Goal: Task Accomplishment & Management: Manage account settings

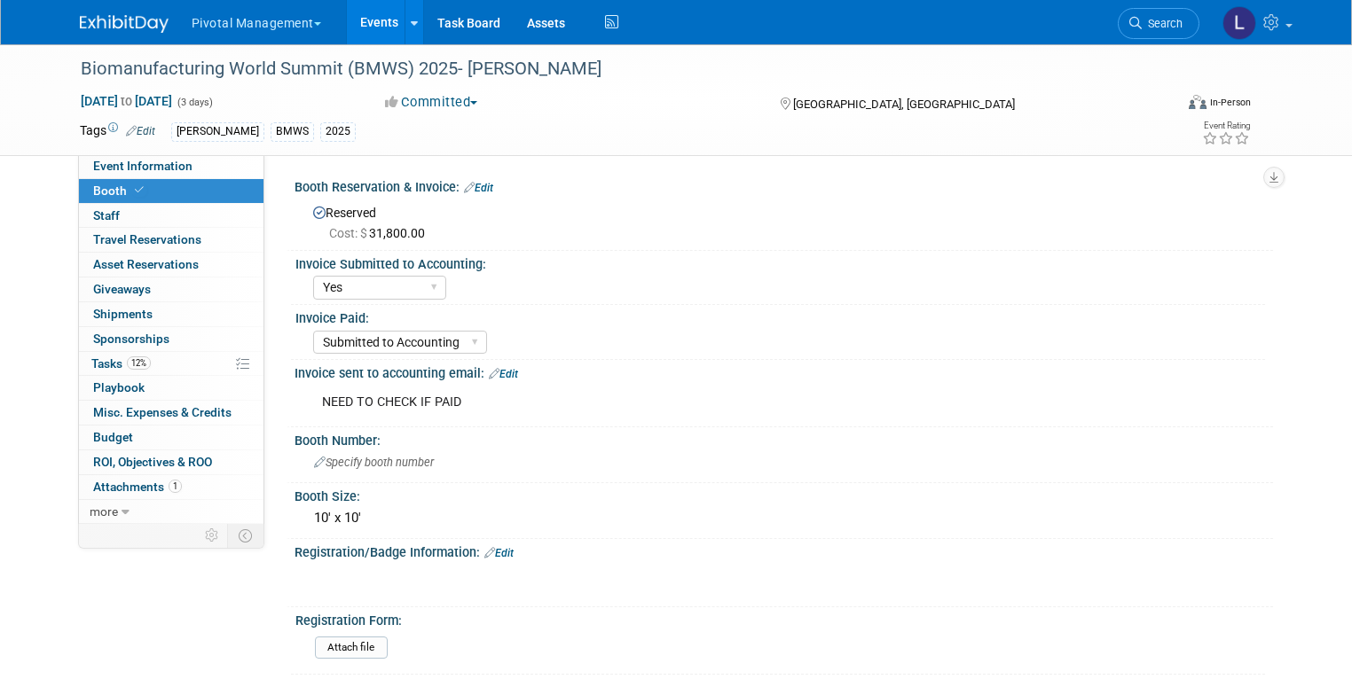
select select "Yes"
select select "Submitted to Accounting"
select select "Yes"
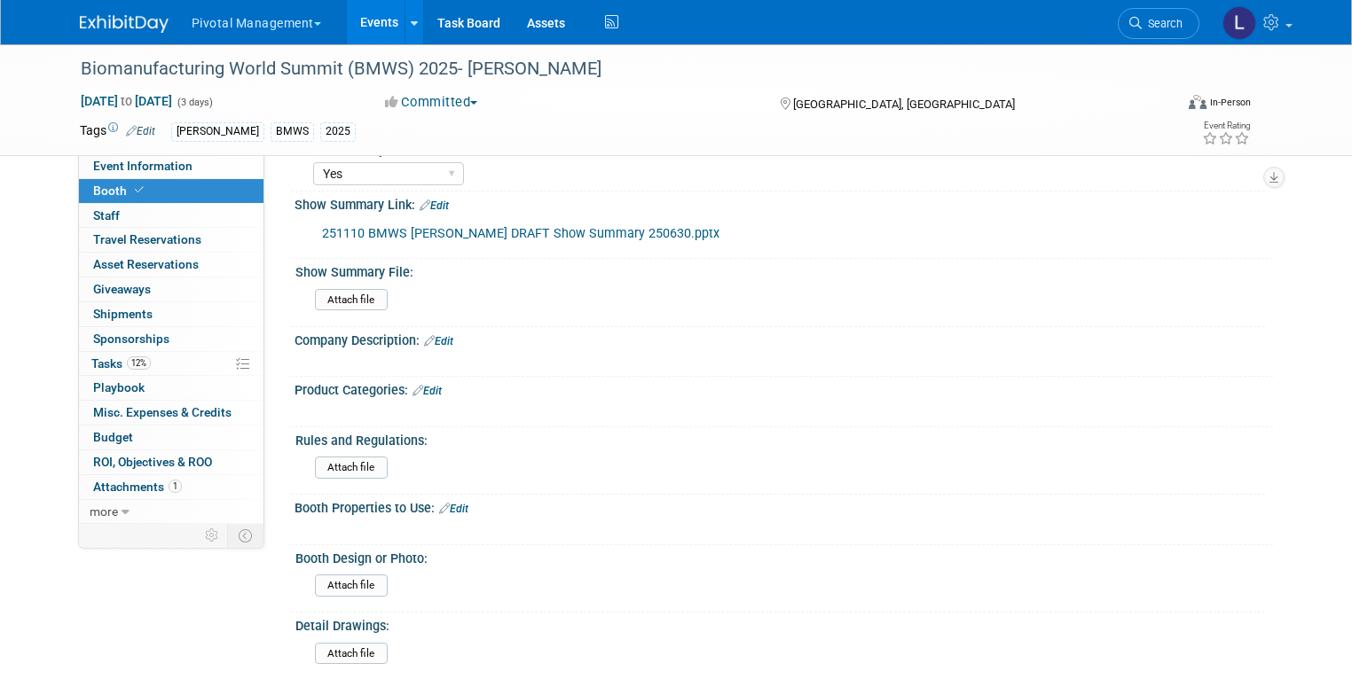
click at [379, 23] on link "Events" at bounding box center [379, 22] width 65 height 44
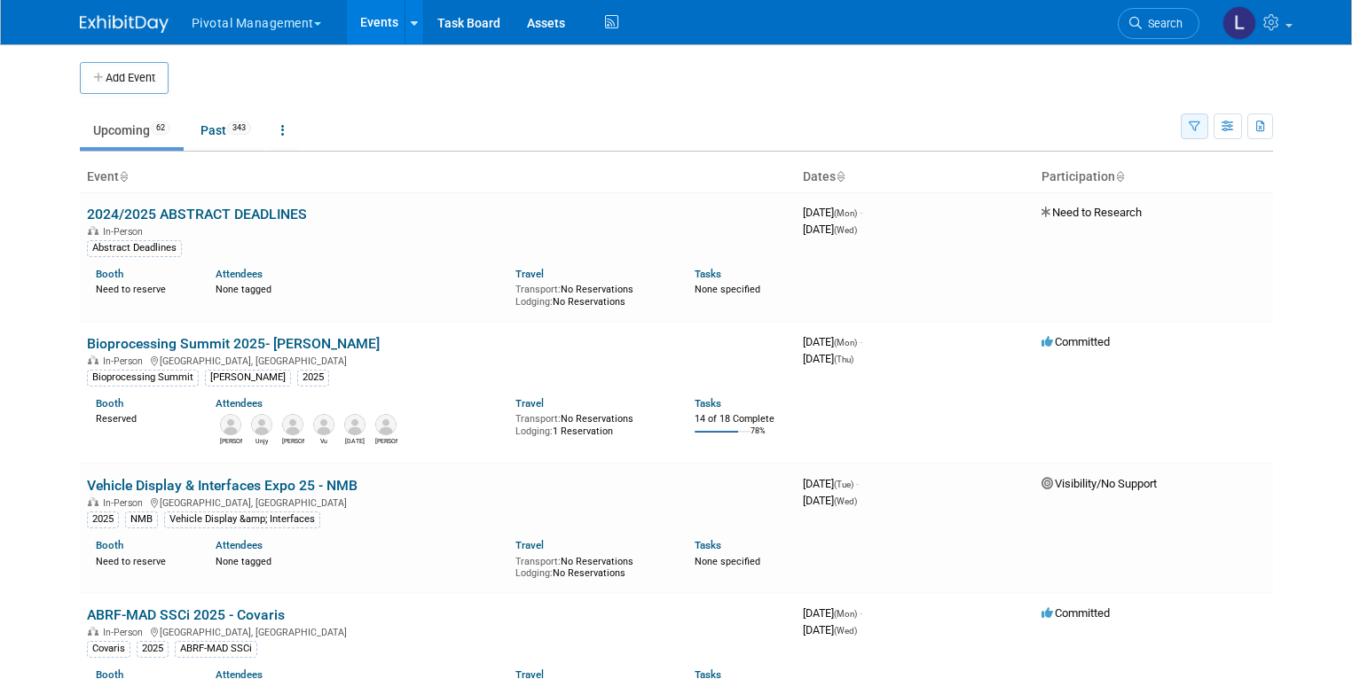
click at [1208, 122] on button "button" at bounding box center [1194, 127] width 27 height 26
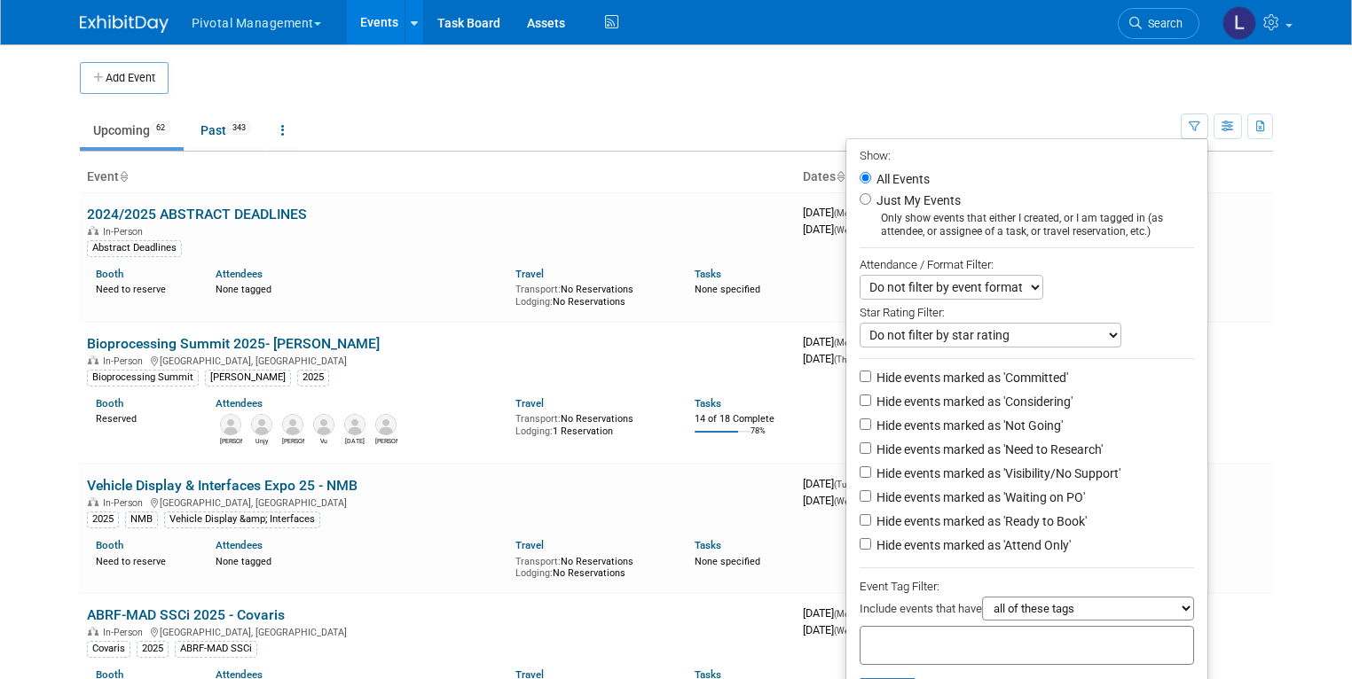
click at [942, 637] on input "text" at bounding box center [938, 643] width 142 height 18
type input "Lightcast"
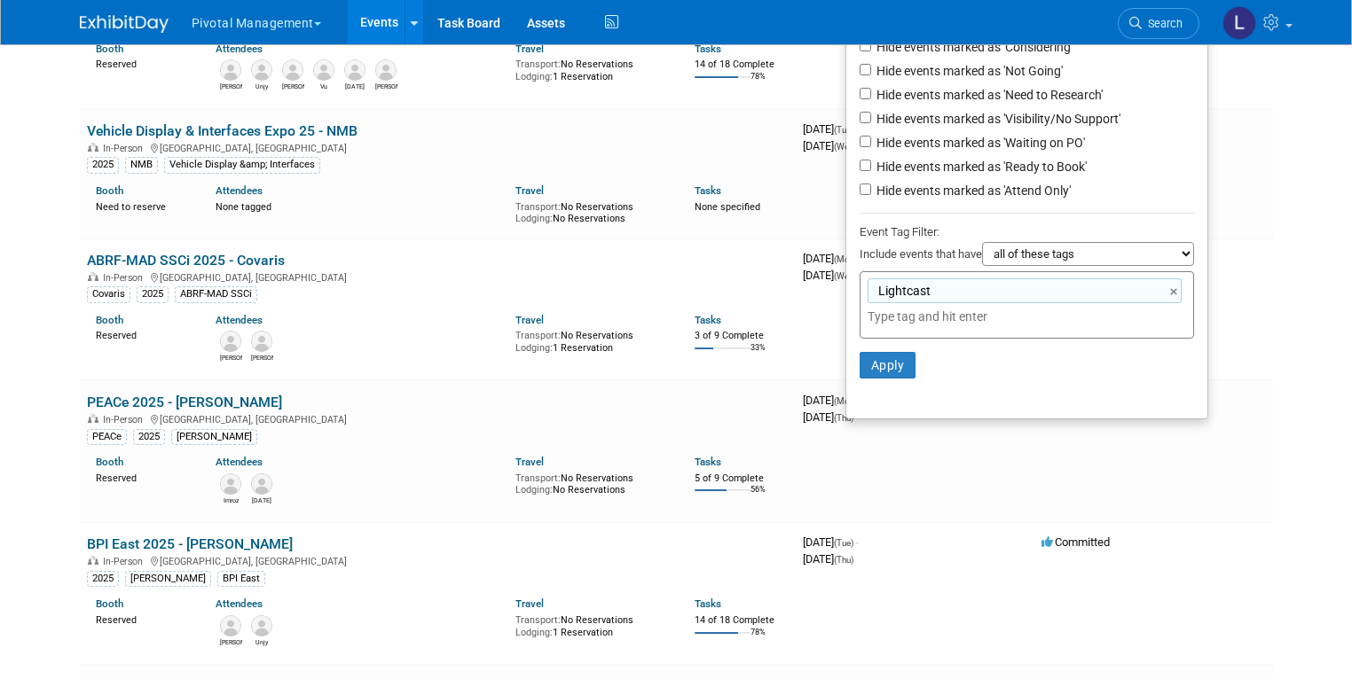
scroll to position [437, 0]
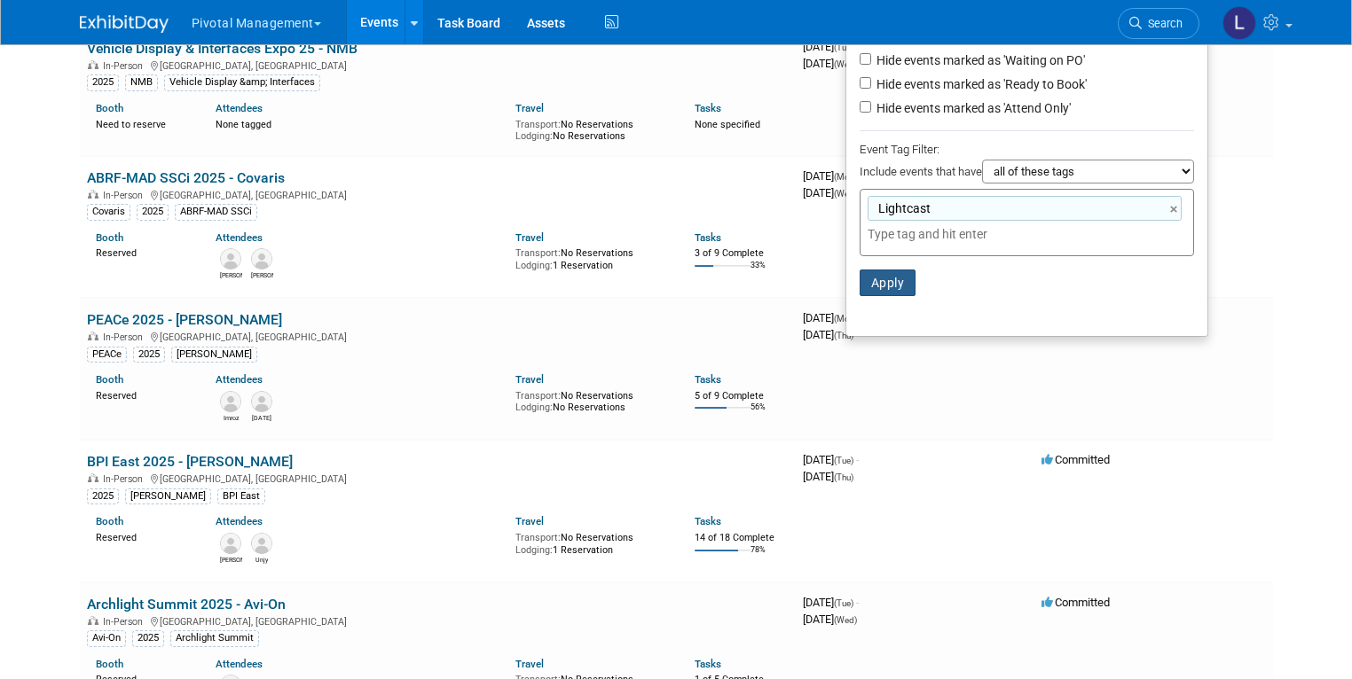
click at [889, 280] on button "Apply" at bounding box center [887, 283] width 57 height 27
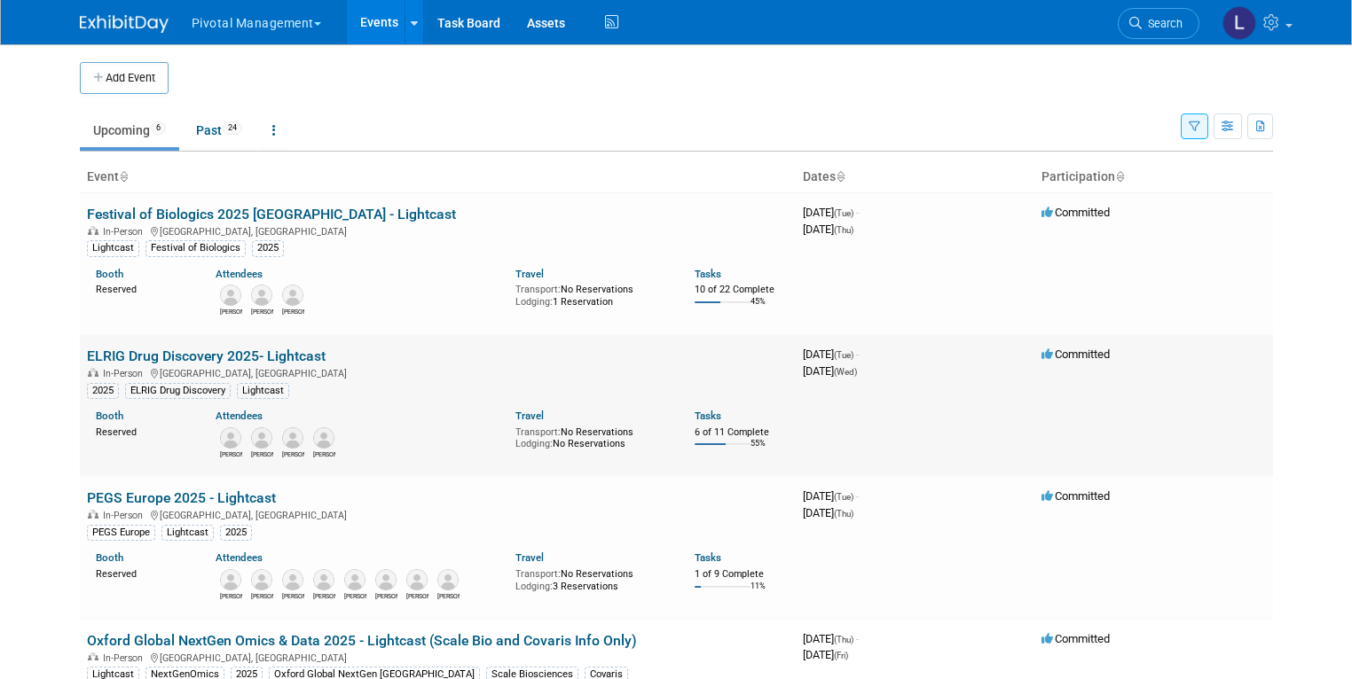
click at [238, 355] on link "ELRIG Drug Discovery 2025- Lightcast" at bounding box center [206, 356] width 239 height 17
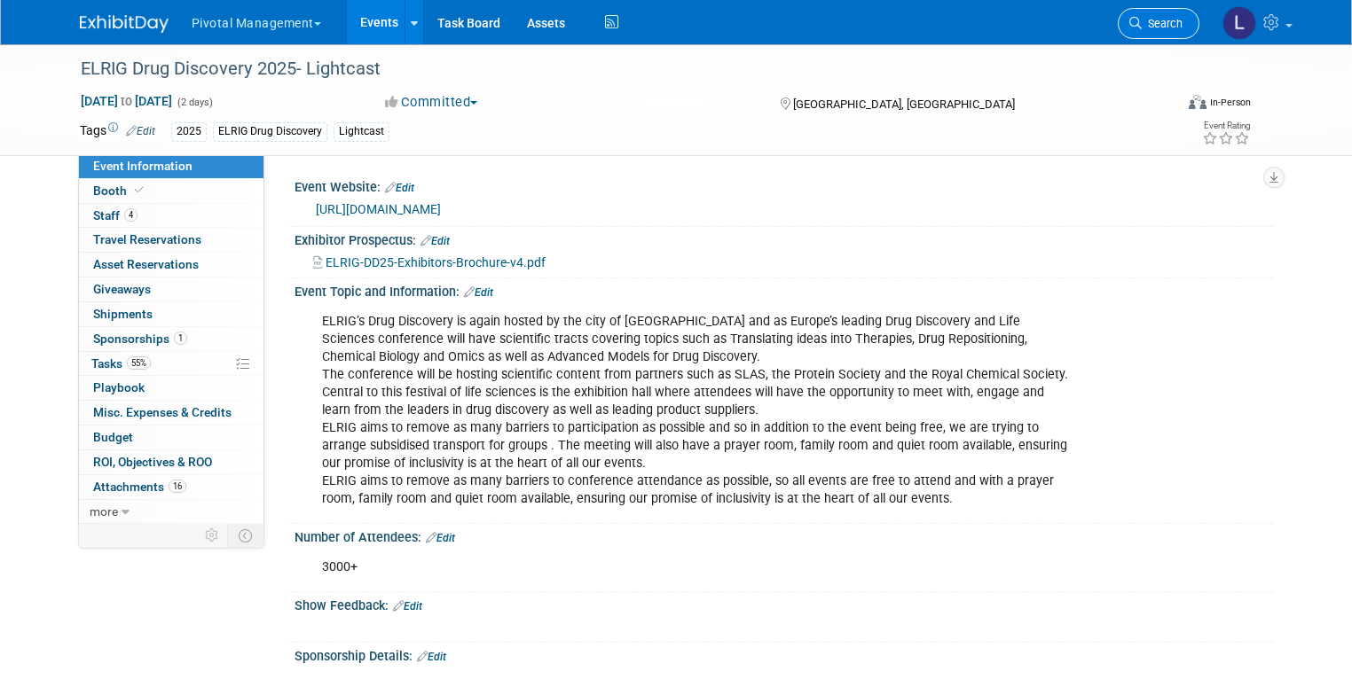
click at [1178, 35] on link "Search" at bounding box center [1159, 23] width 82 height 31
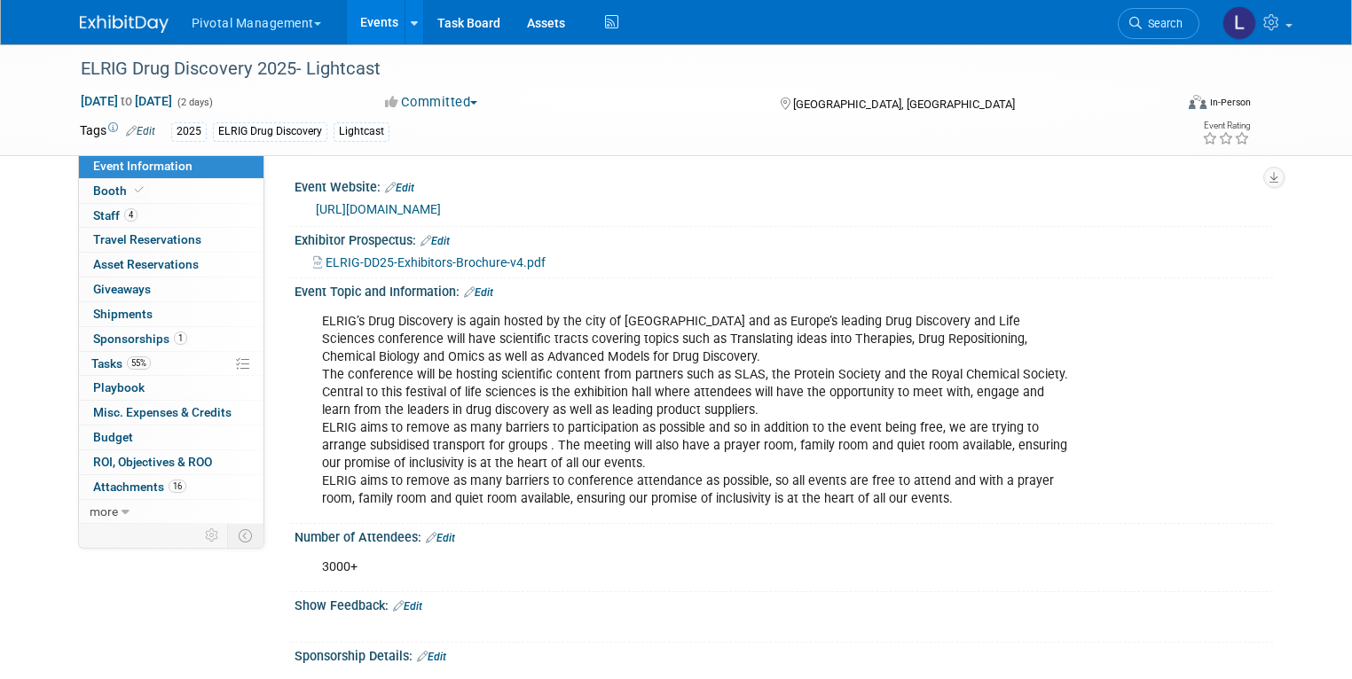
click at [373, 21] on link "Events" at bounding box center [379, 22] width 65 height 44
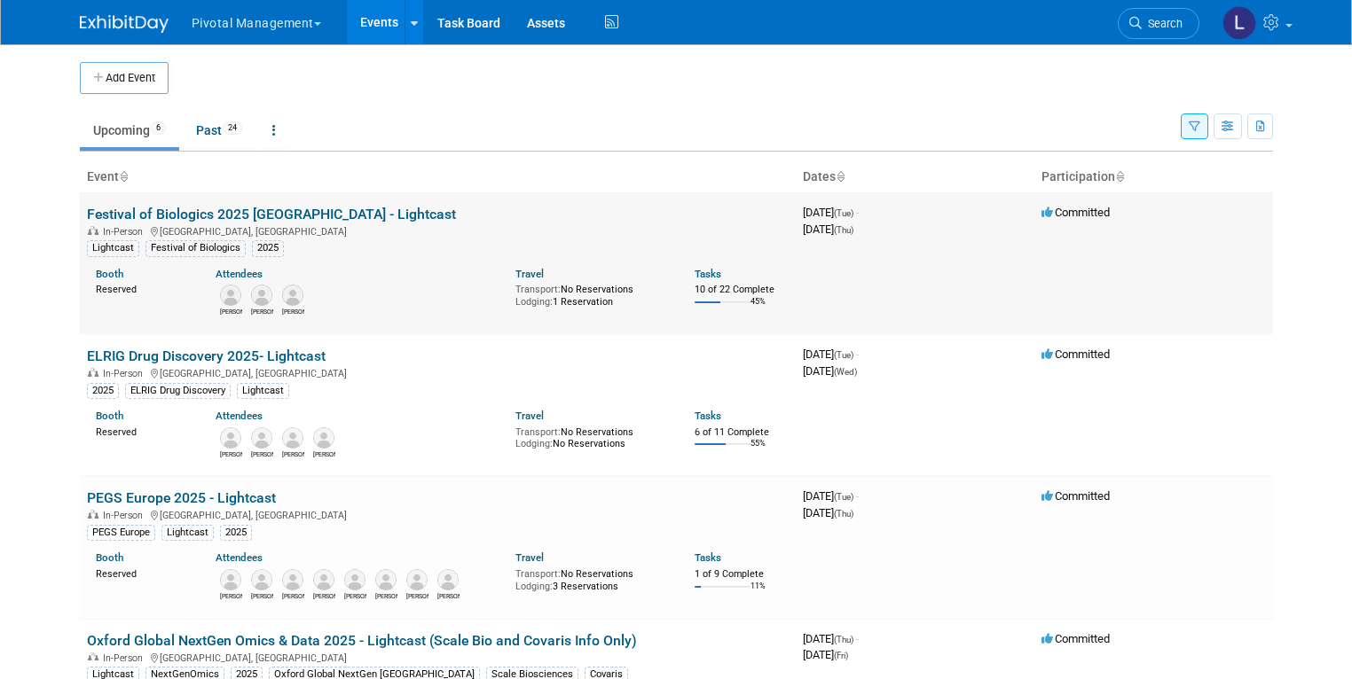
click at [215, 211] on link "Festival of Biologics 2025 [GEOGRAPHIC_DATA] - Lightcast" at bounding box center [271, 214] width 369 height 17
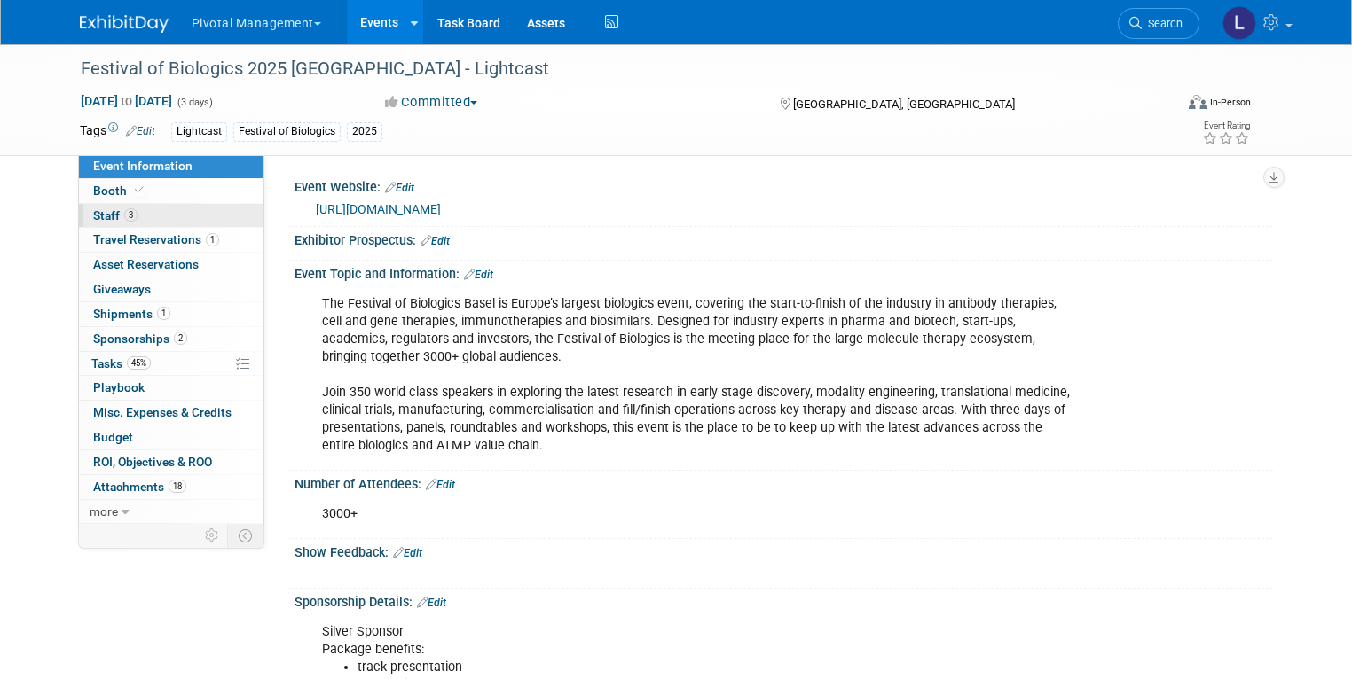
click at [102, 215] on span "Staff 3" at bounding box center [115, 215] width 44 height 14
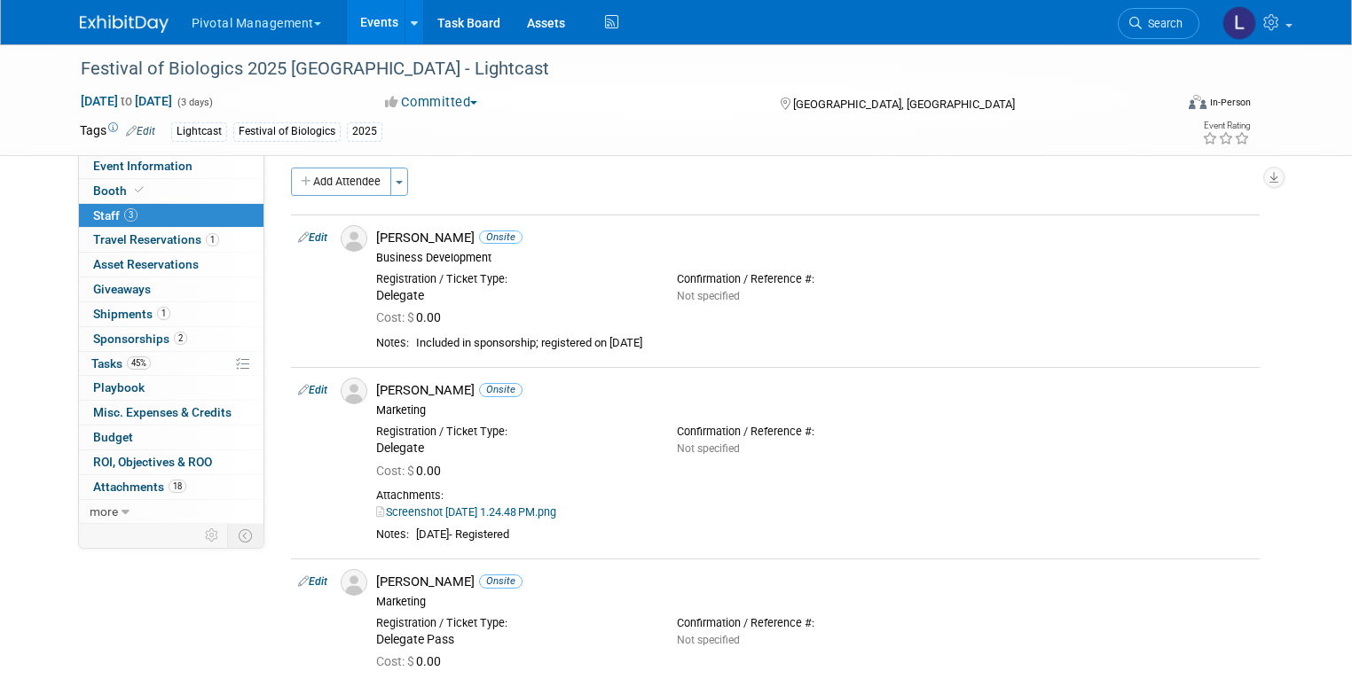
scroll to position [7, 0]
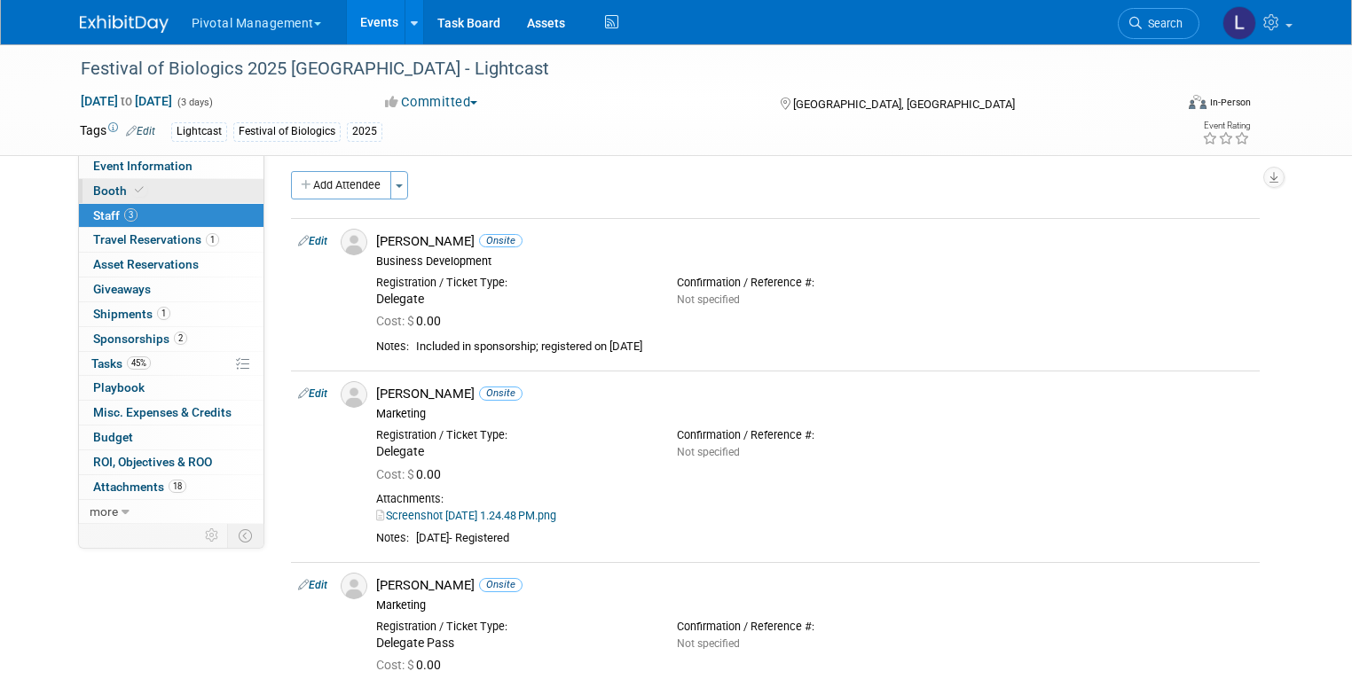
click at [99, 185] on span "Booth" at bounding box center [120, 191] width 54 height 14
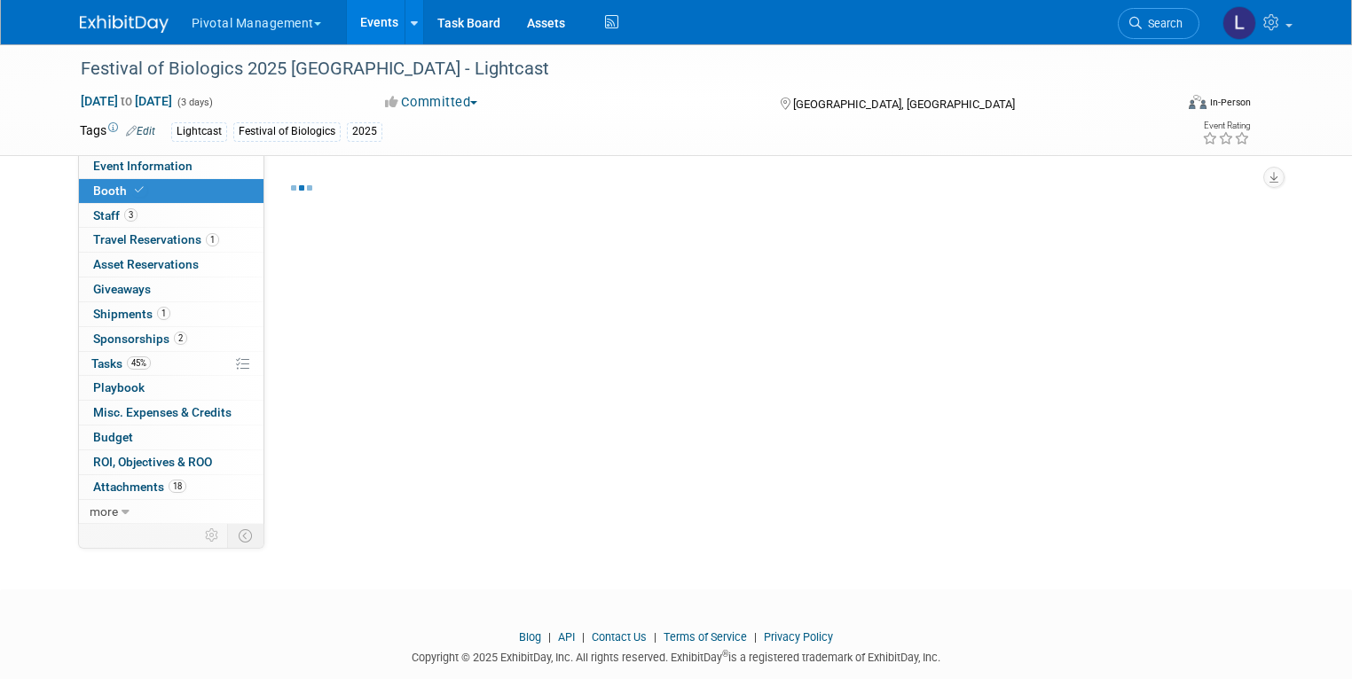
select select "Yes"
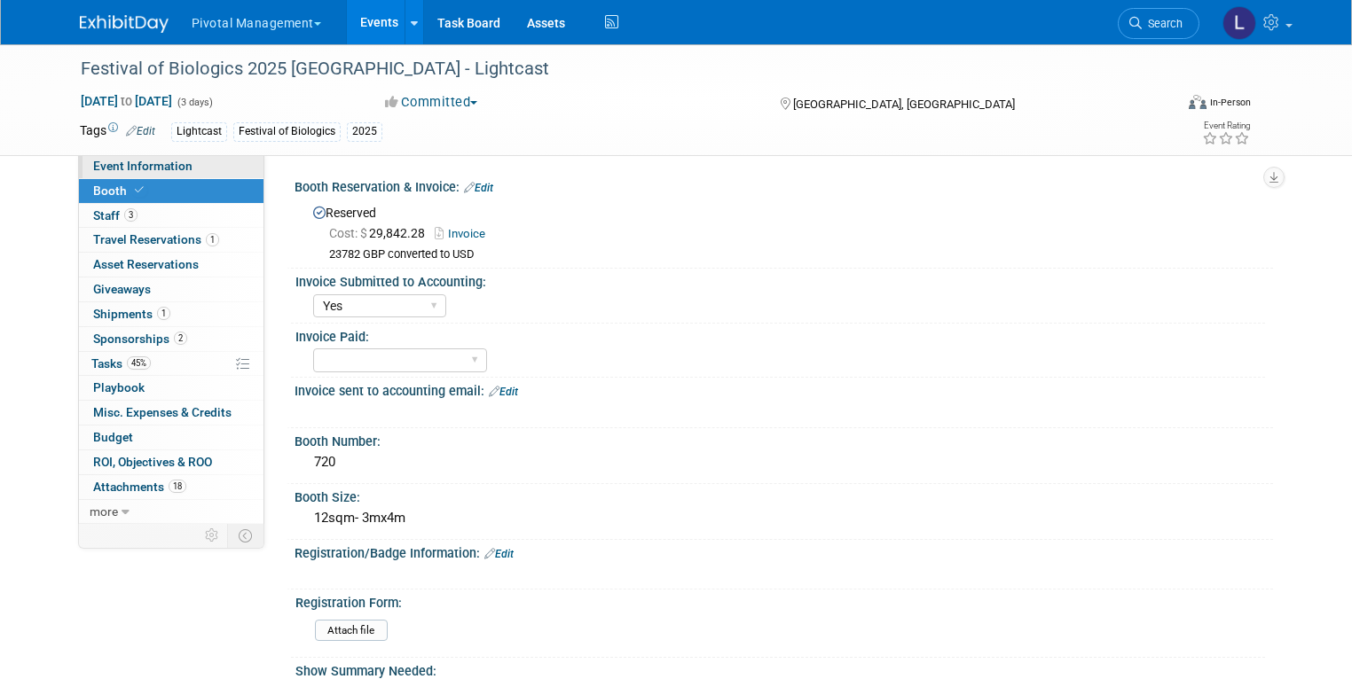
click at [128, 166] on span "Event Information" at bounding box center [142, 166] width 99 height 14
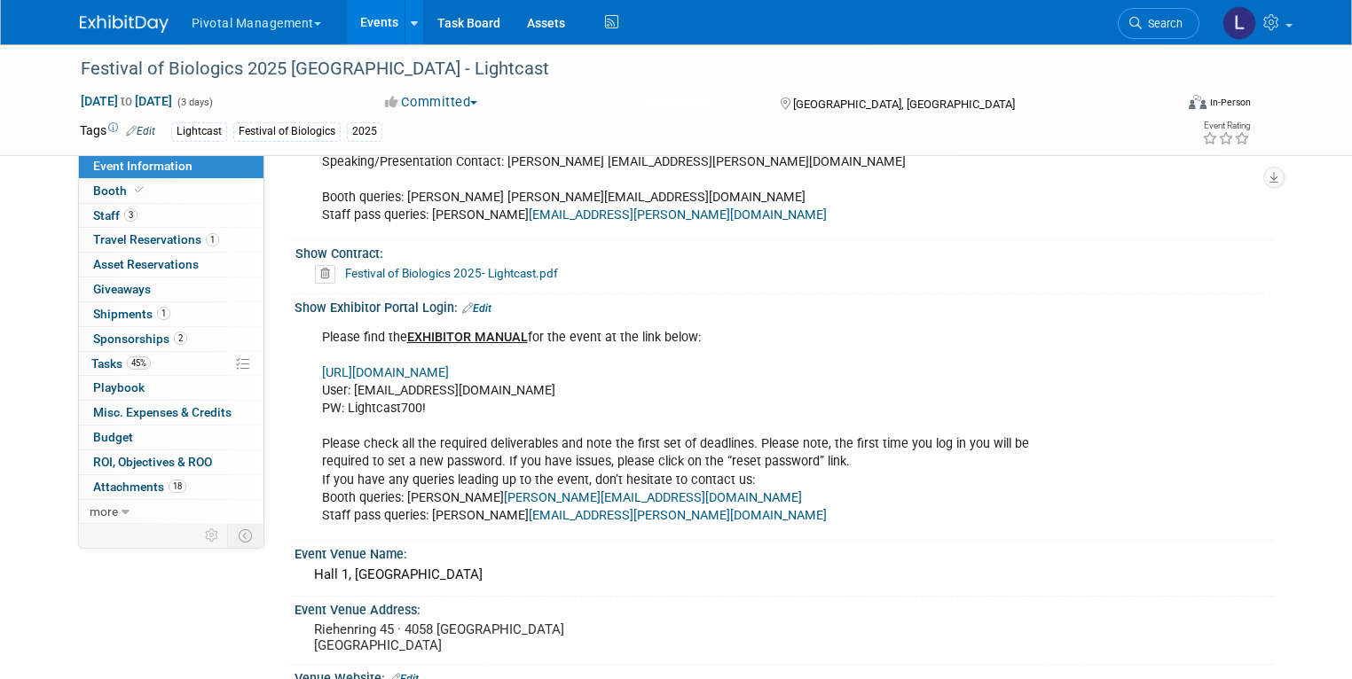
scroll to position [1652, 0]
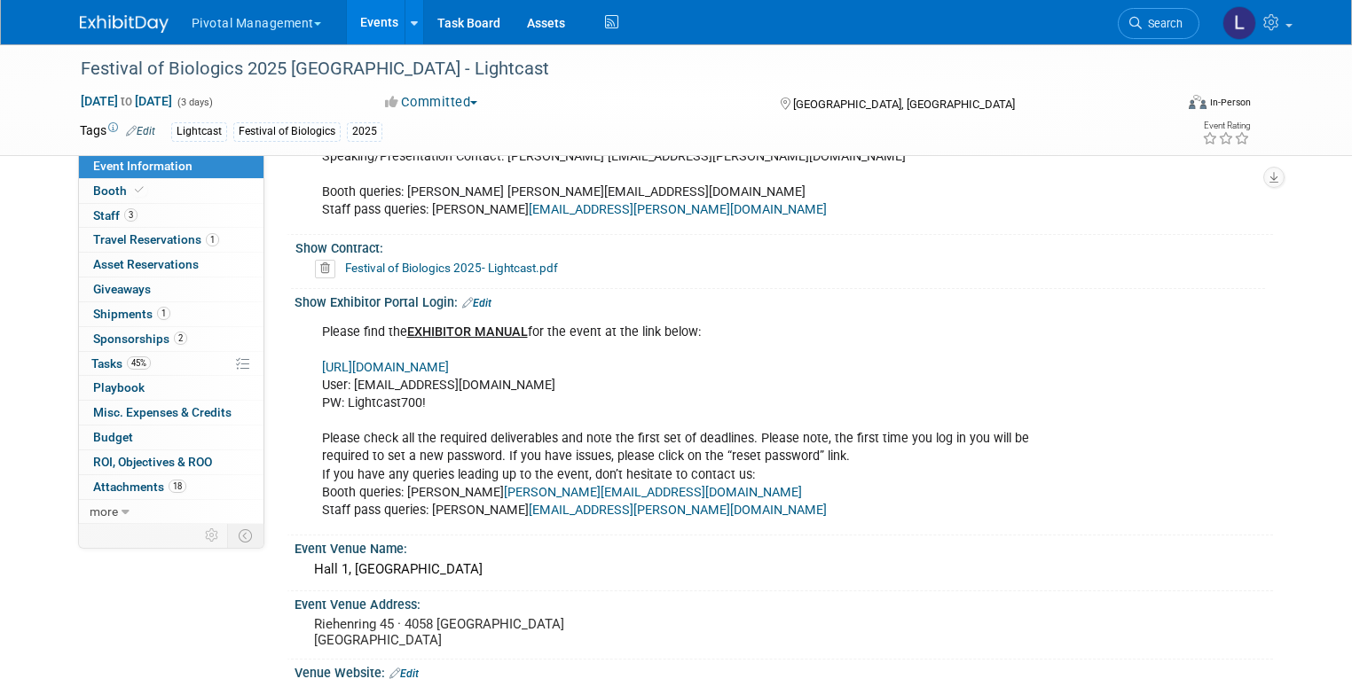
click at [449, 365] on link "https://www.terrapinn.com/em/" at bounding box center [385, 367] width 127 height 15
click at [106, 207] on link "3 Staff 3" at bounding box center [171, 216] width 184 height 24
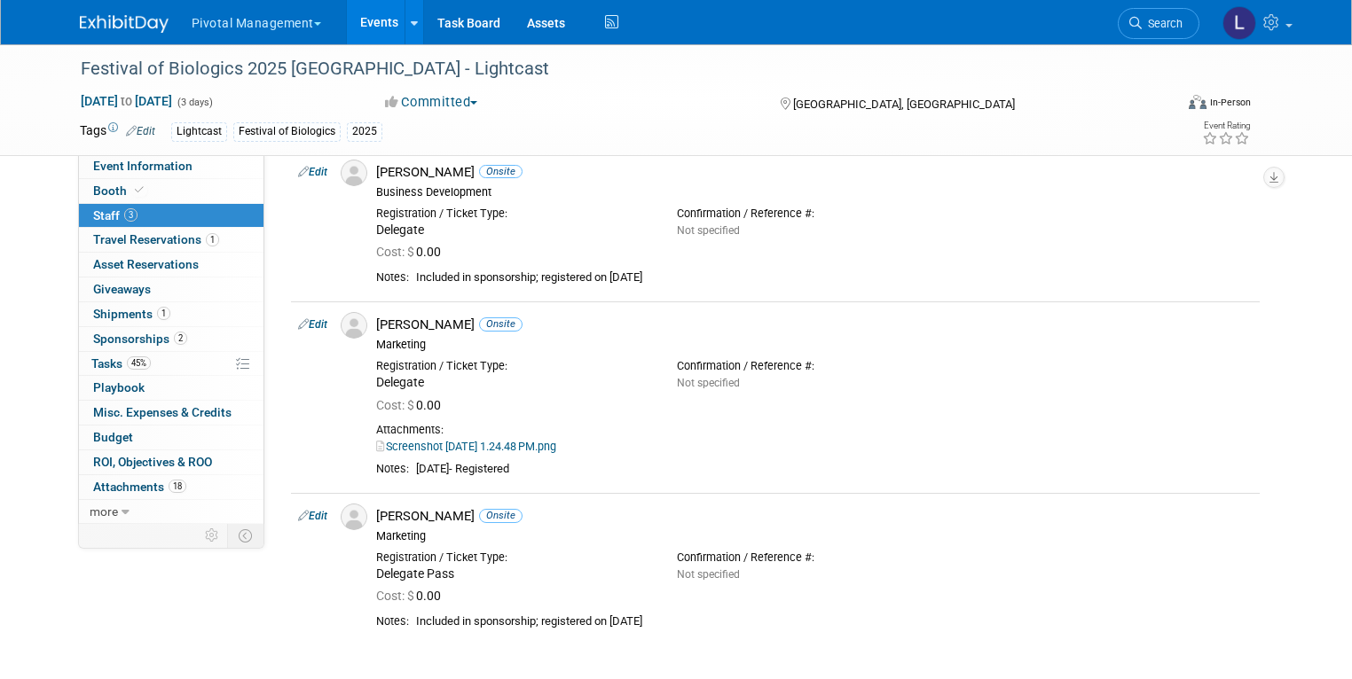
scroll to position [78, 0]
click at [310, 323] on link "Edit" at bounding box center [312, 323] width 29 height 12
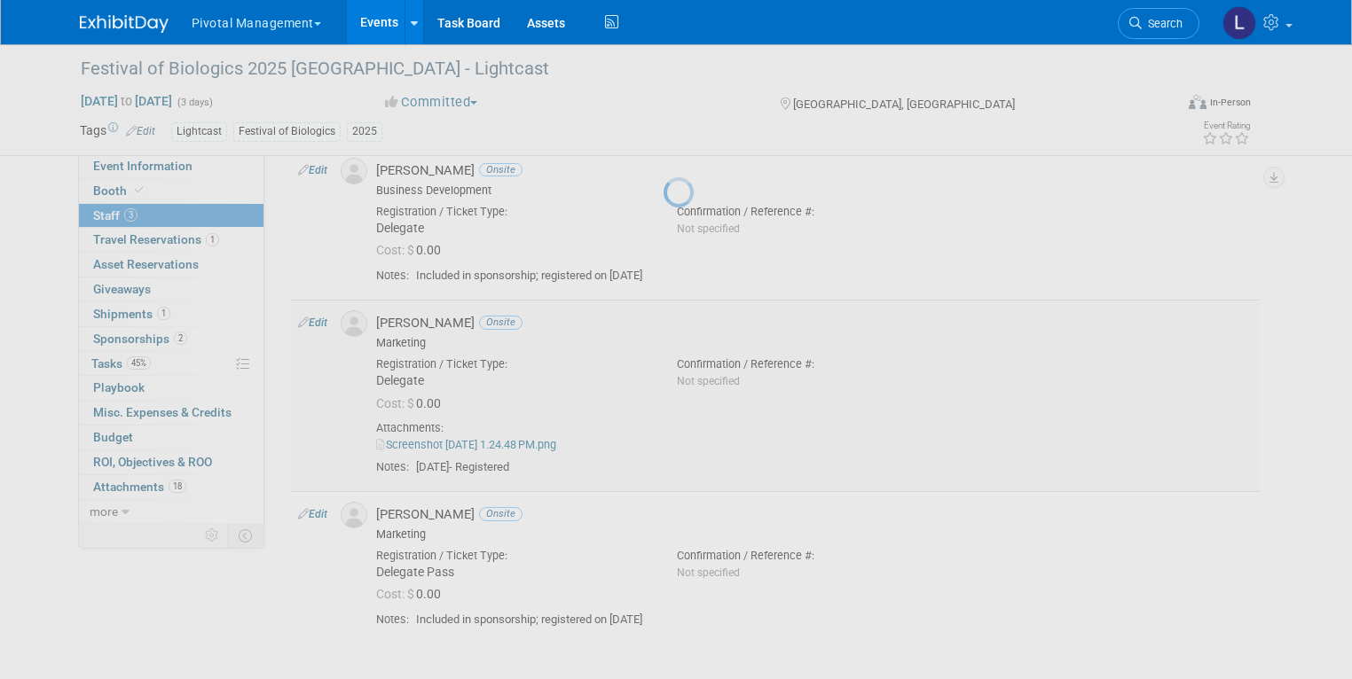
select select "bbc0f1c2-f44b-4f06-a120-8d640350e7c0"
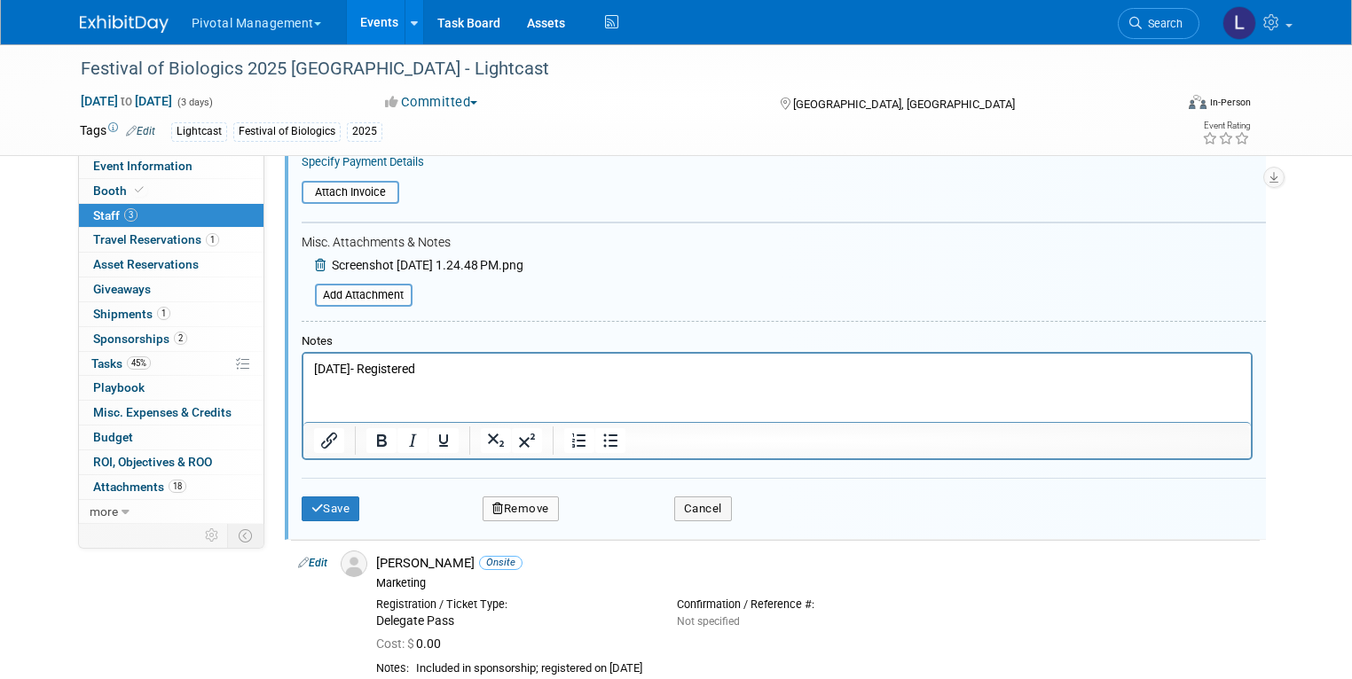
scroll to position [625, 0]
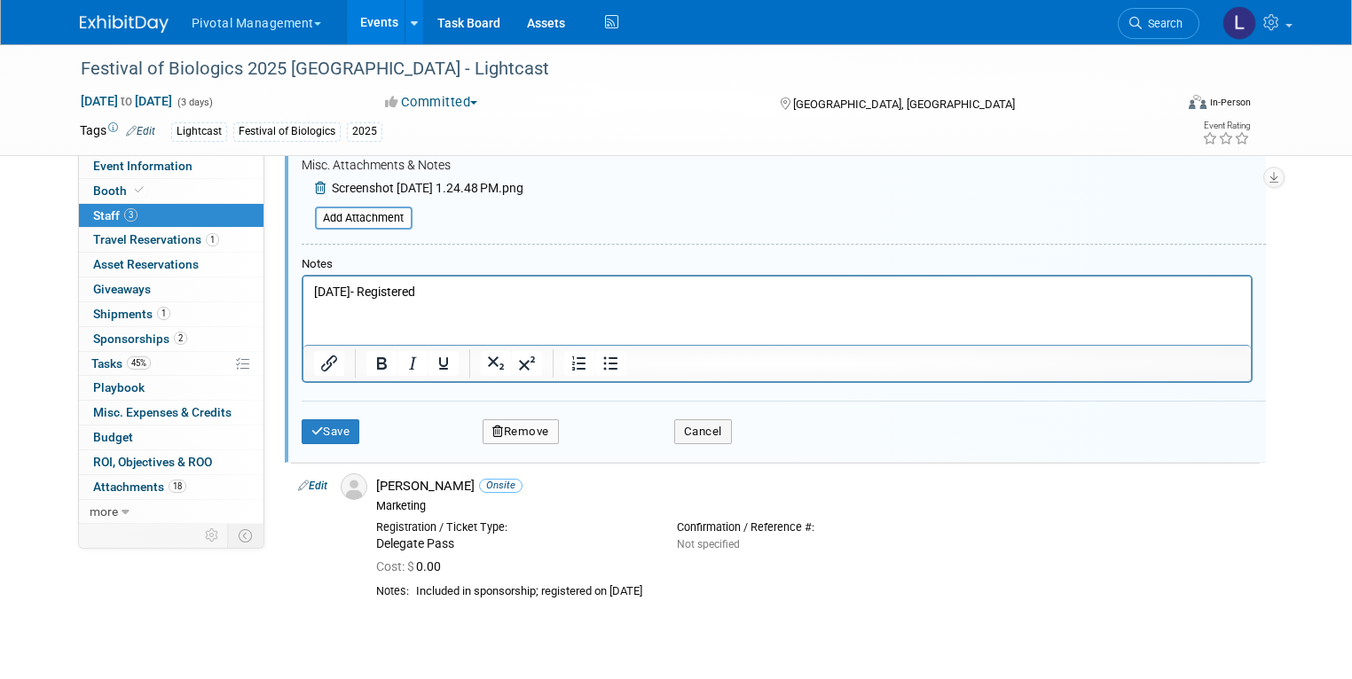
click at [521, 425] on button "Remove" at bounding box center [521, 432] width 76 height 25
click at [597, 447] on link "Yes" at bounding box center [617, 442] width 51 height 28
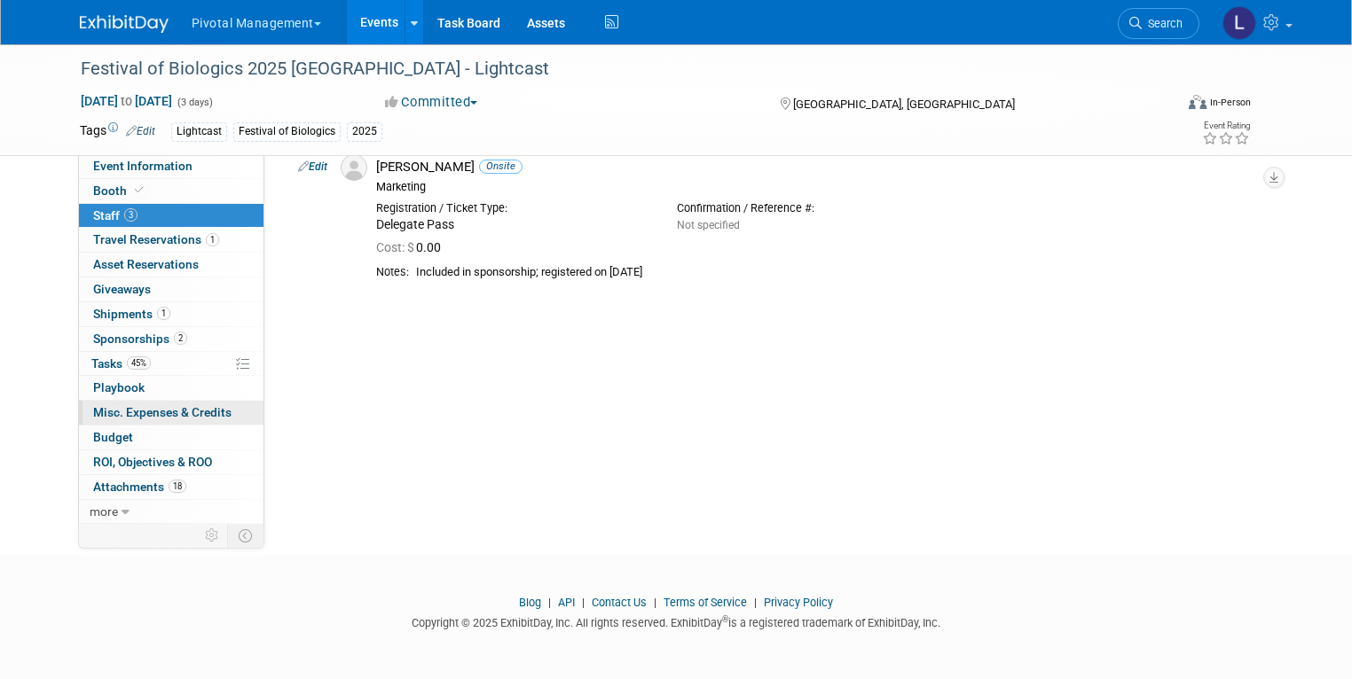
scroll to position [233, 0]
click at [91, 357] on span "Tasks 45%" at bounding box center [120, 364] width 59 height 14
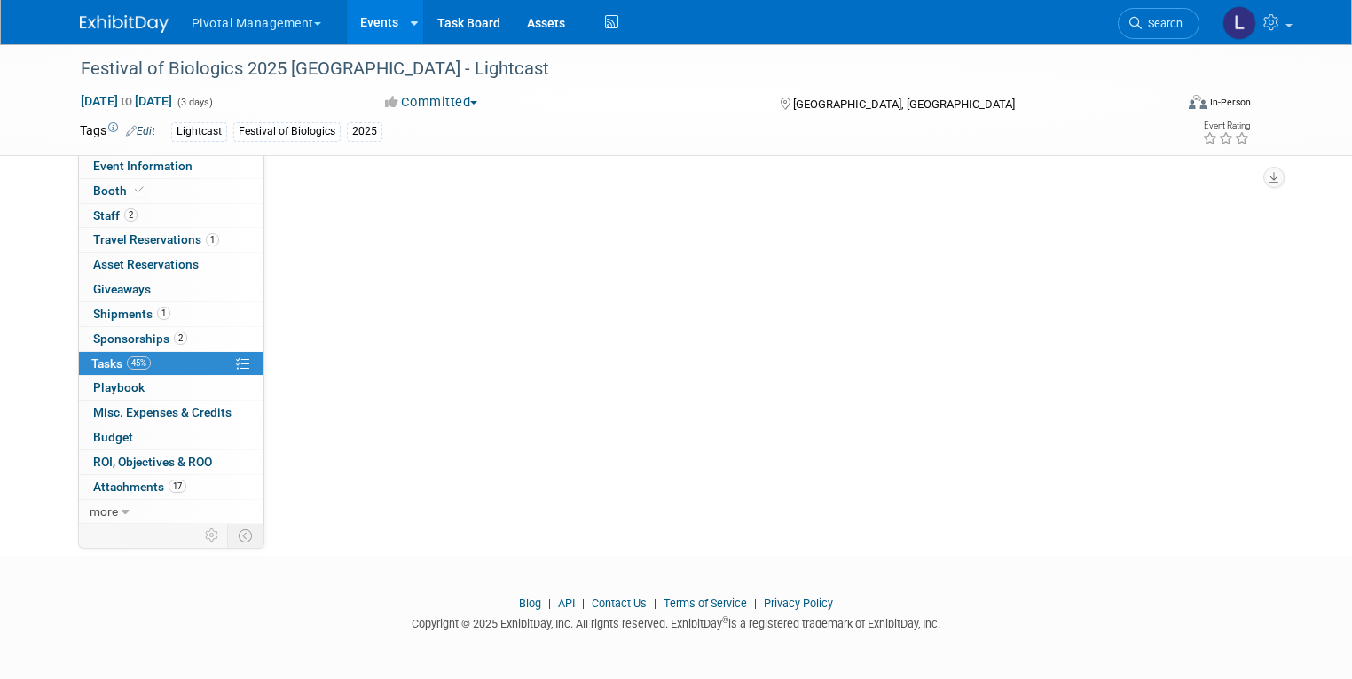
scroll to position [0, 0]
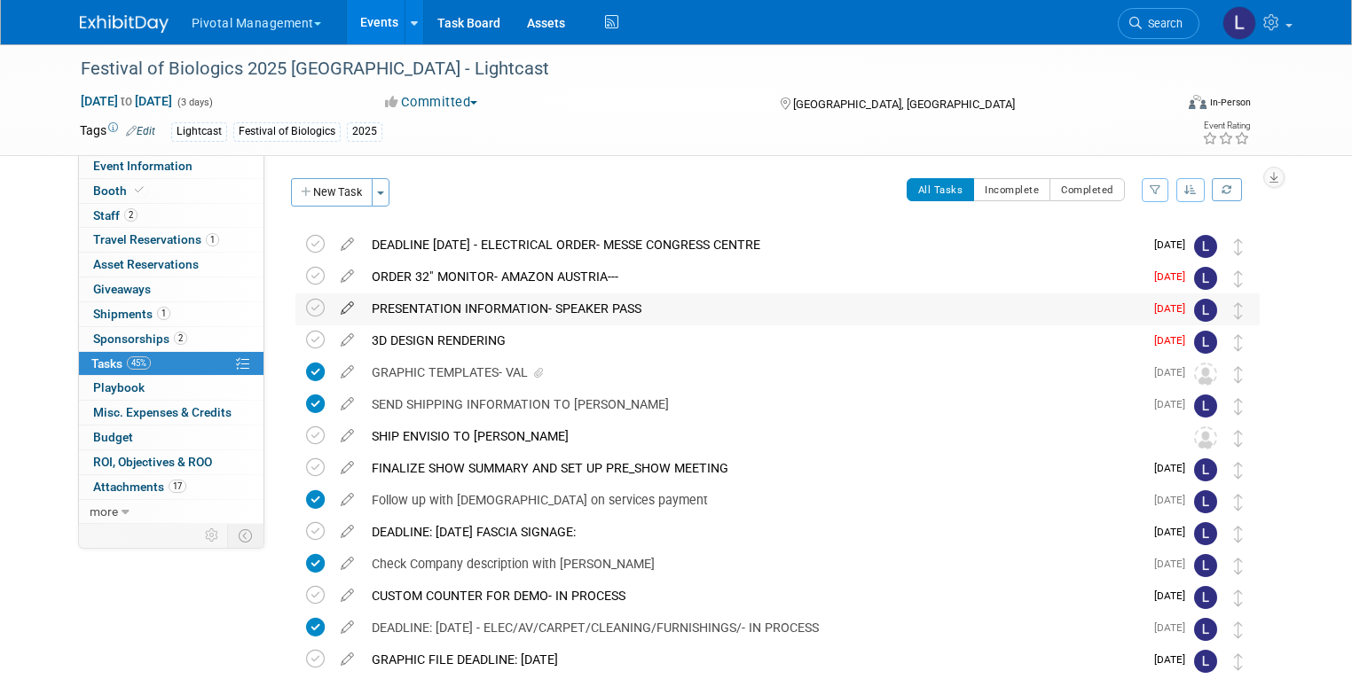
click at [333, 306] on icon at bounding box center [347, 305] width 31 height 22
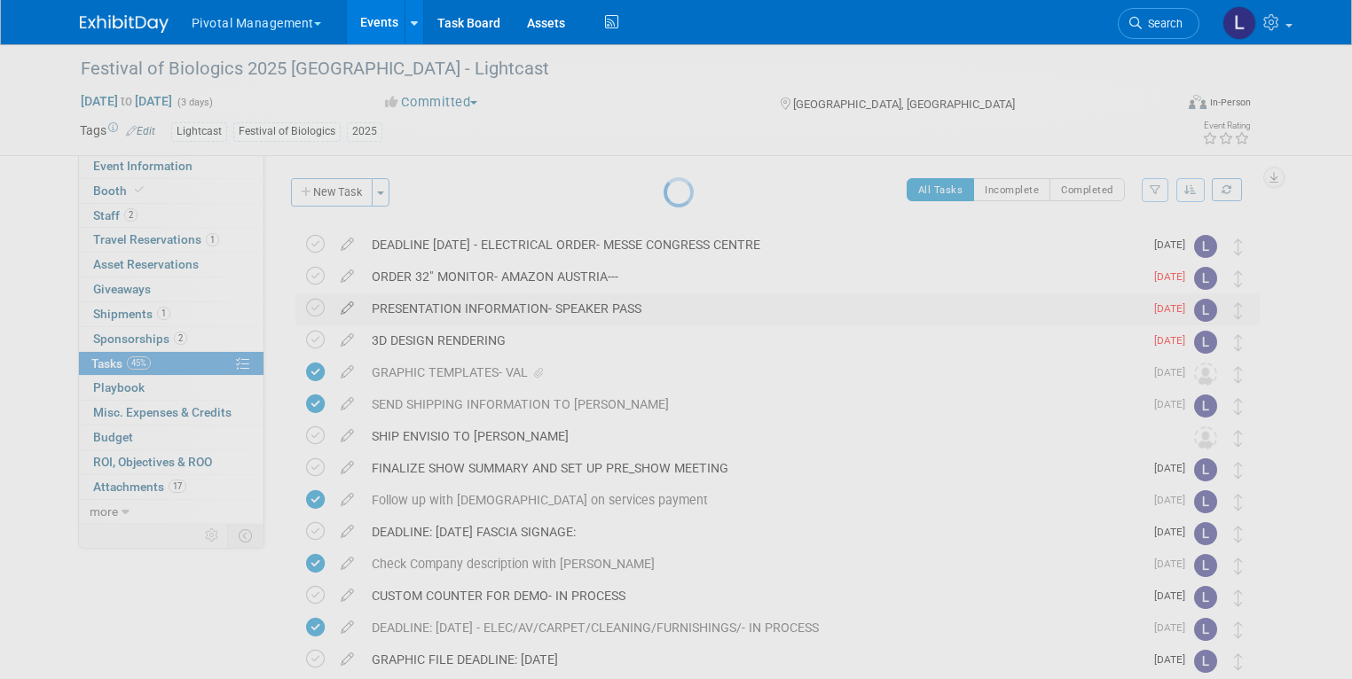
select select "7"
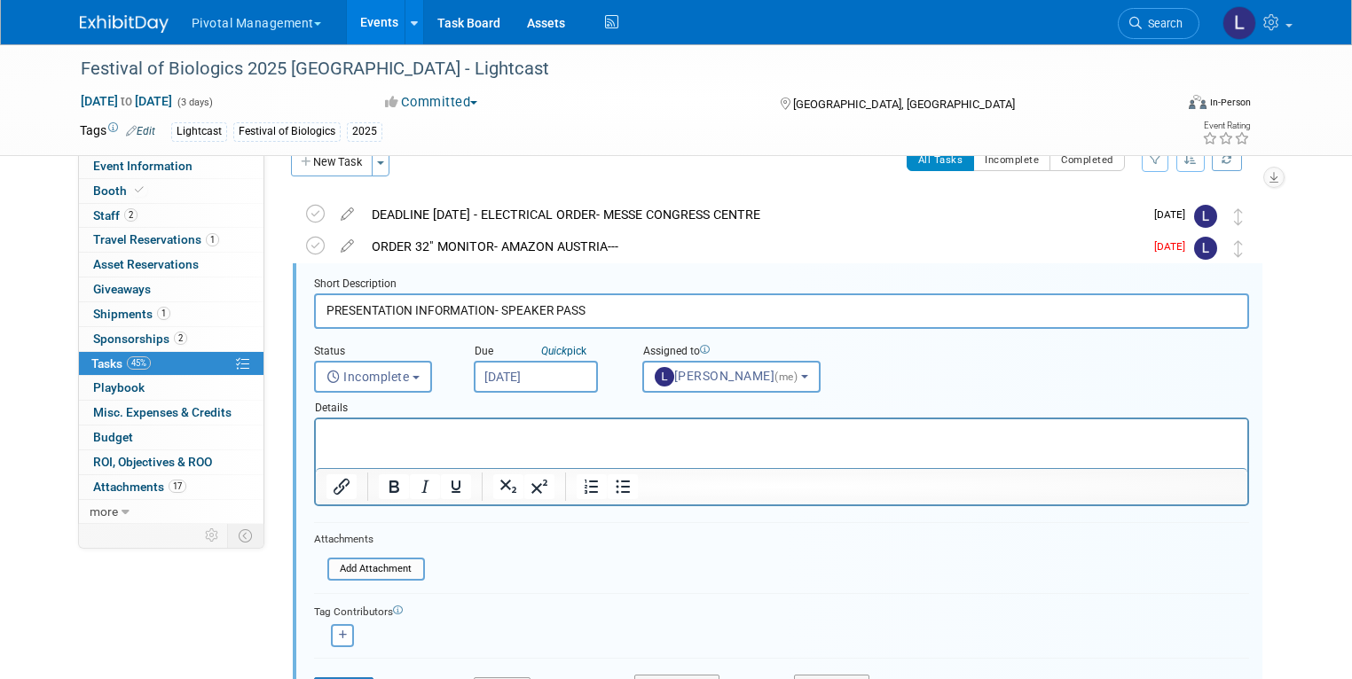
scroll to position [34, 0]
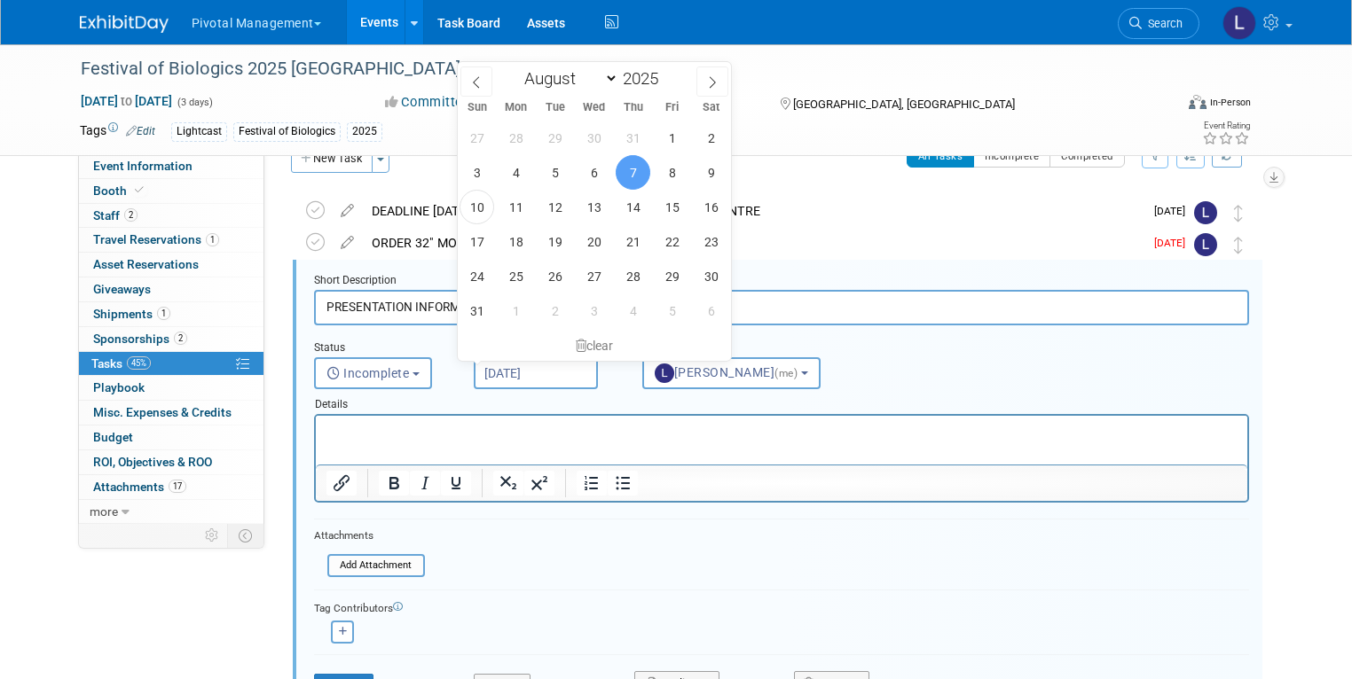
click at [532, 373] on input "Aug 7, 2025" at bounding box center [536, 373] width 124 height 32
click at [595, 214] on span "13" at bounding box center [594, 207] width 35 height 35
type input "Aug 13, 2025"
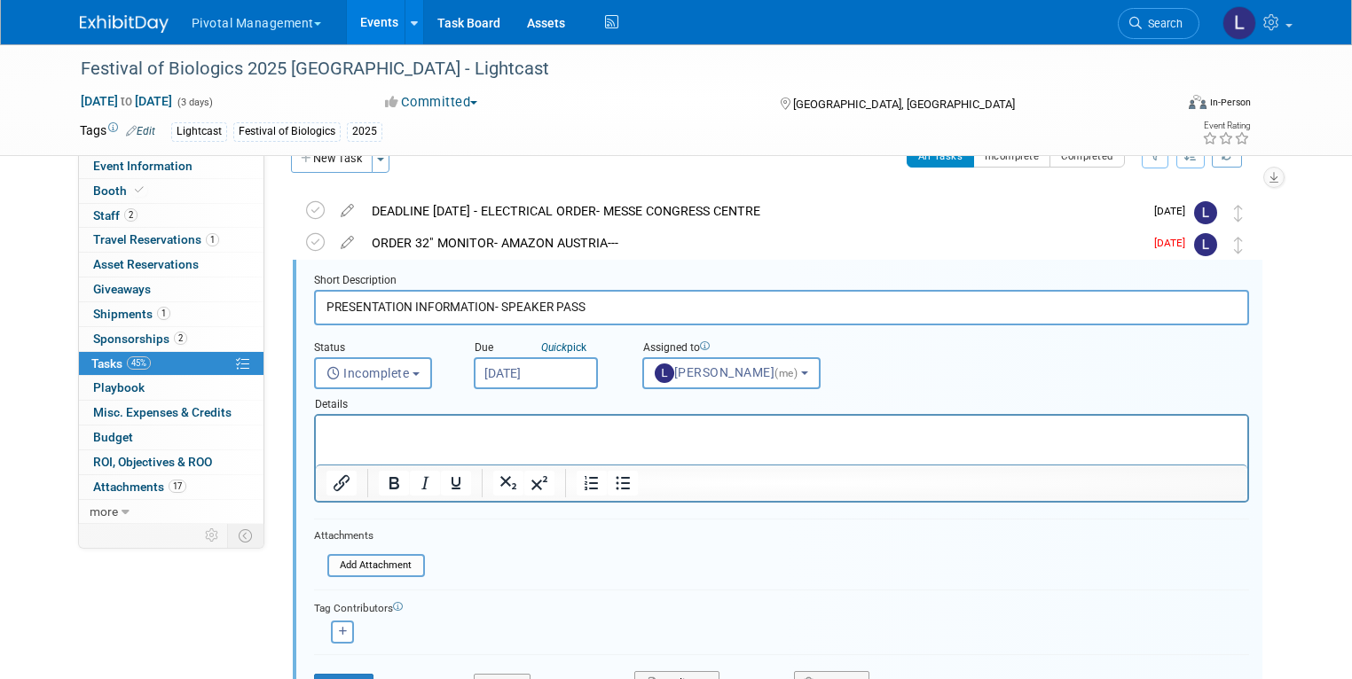
scroll to position [93, 0]
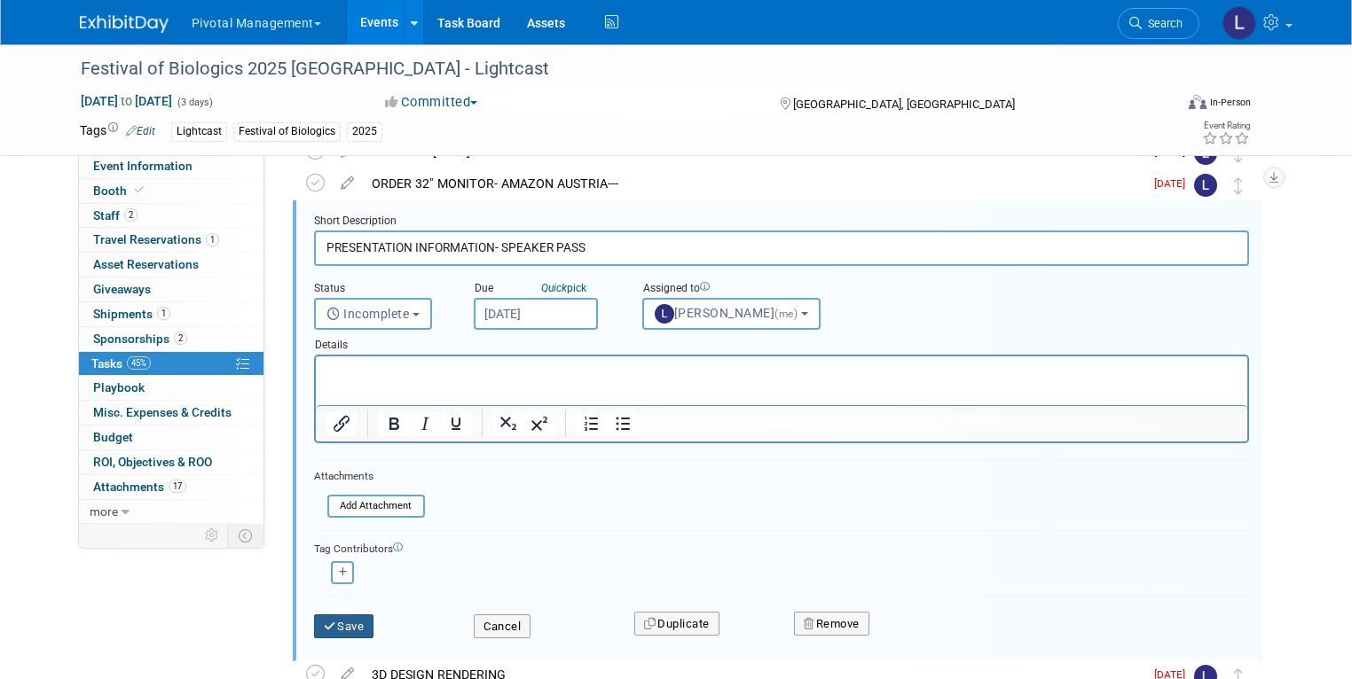
click at [337, 625] on button "Save" at bounding box center [344, 627] width 60 height 25
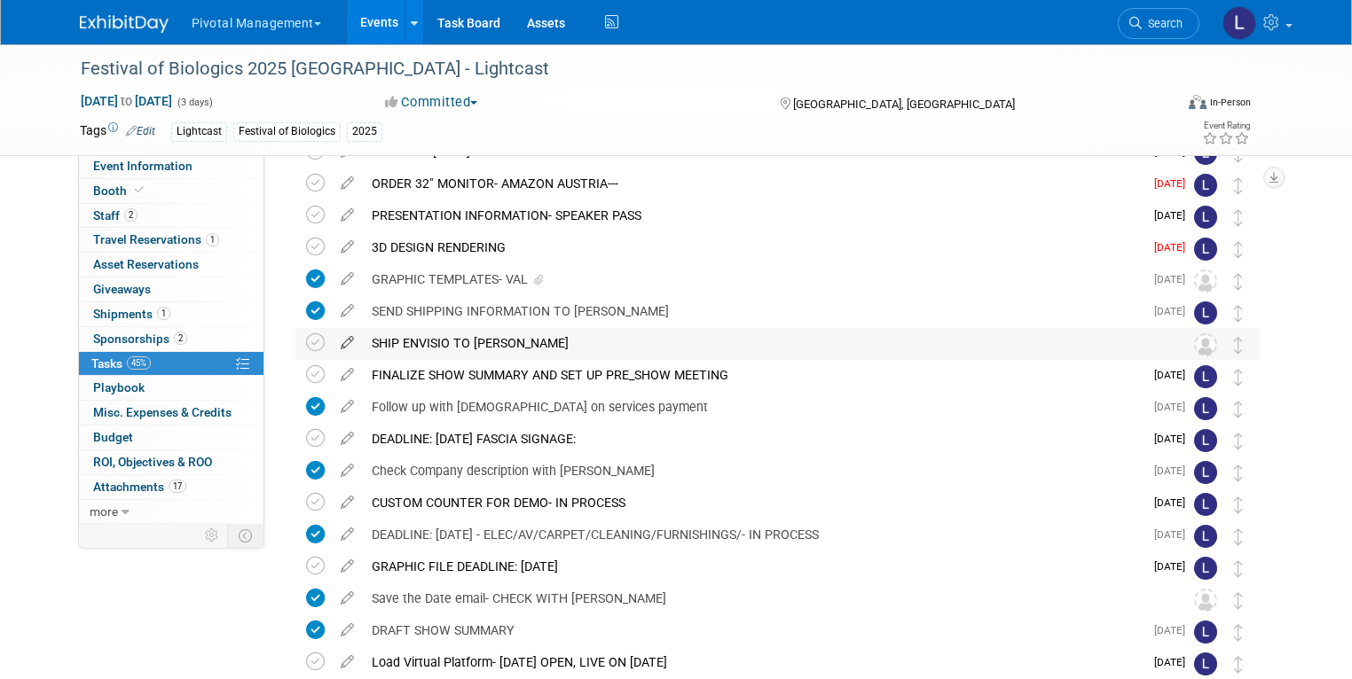
click at [335, 343] on icon at bounding box center [347, 339] width 31 height 22
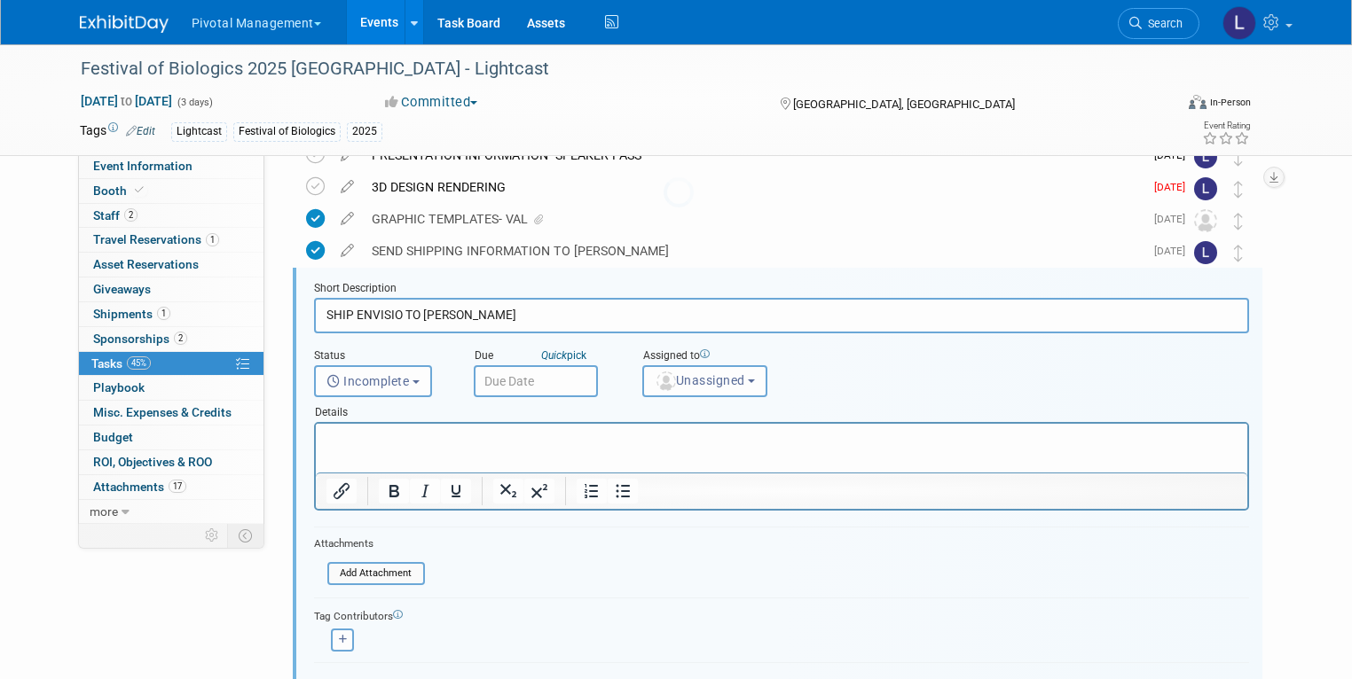
scroll to position [161, 0]
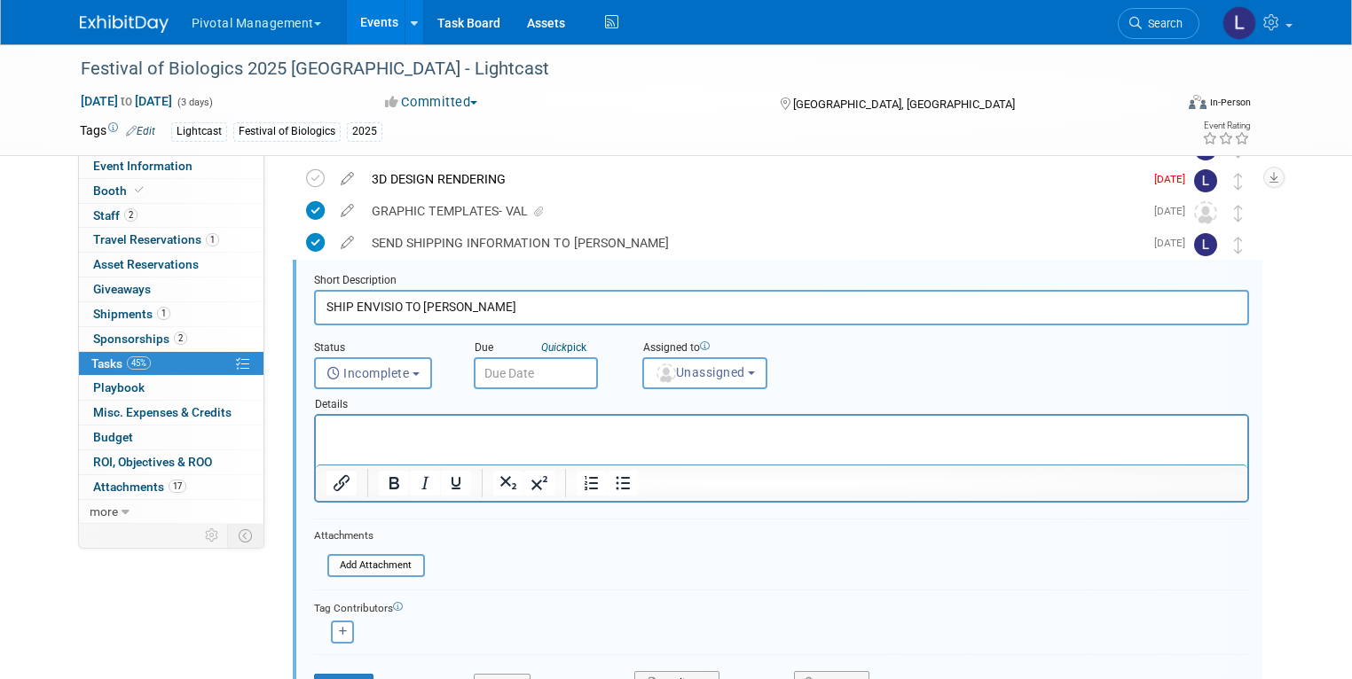
drag, startPoint x: 410, startPoint y: 304, endPoint x: 496, endPoint y: 316, distance: 86.8
click at [496, 317] on input "SHIP ENVISIO TO NIGEL" at bounding box center [781, 307] width 935 height 35
type input "SHIP ENVISIO TO FESTIVAL OF BIOLOGICS FROM EXHIBITSENSE"
click at [345, 676] on button "Save" at bounding box center [344, 686] width 60 height 25
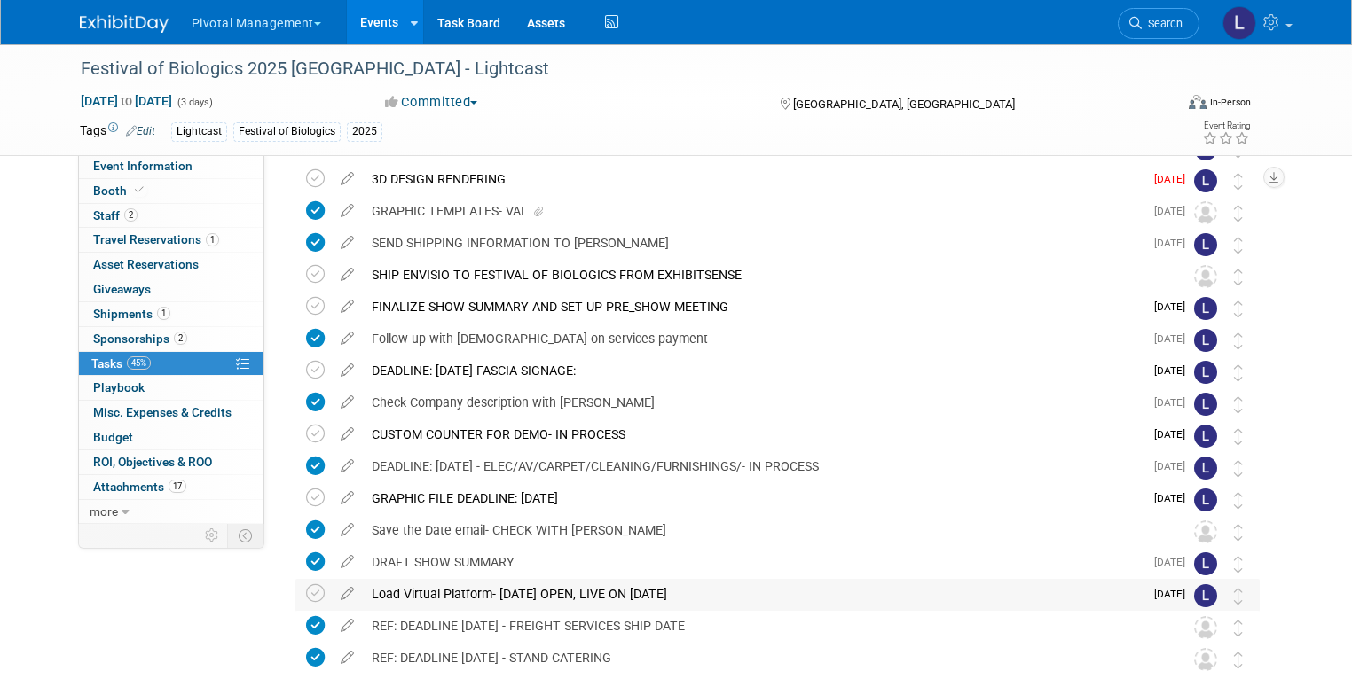
click at [548, 591] on div "Load Virtual Platform- AUGUST 19 OPEN, LIVE ON AUGUST 26" at bounding box center [753, 594] width 781 height 30
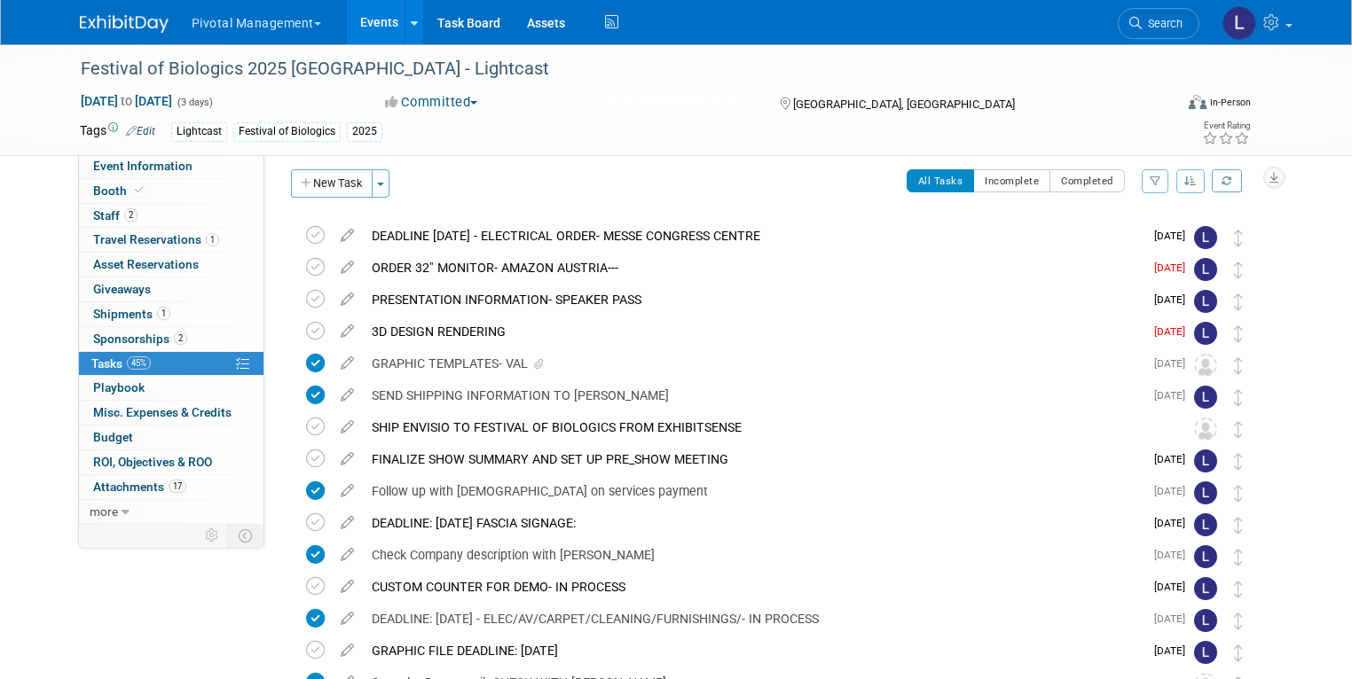
scroll to position [0, 0]
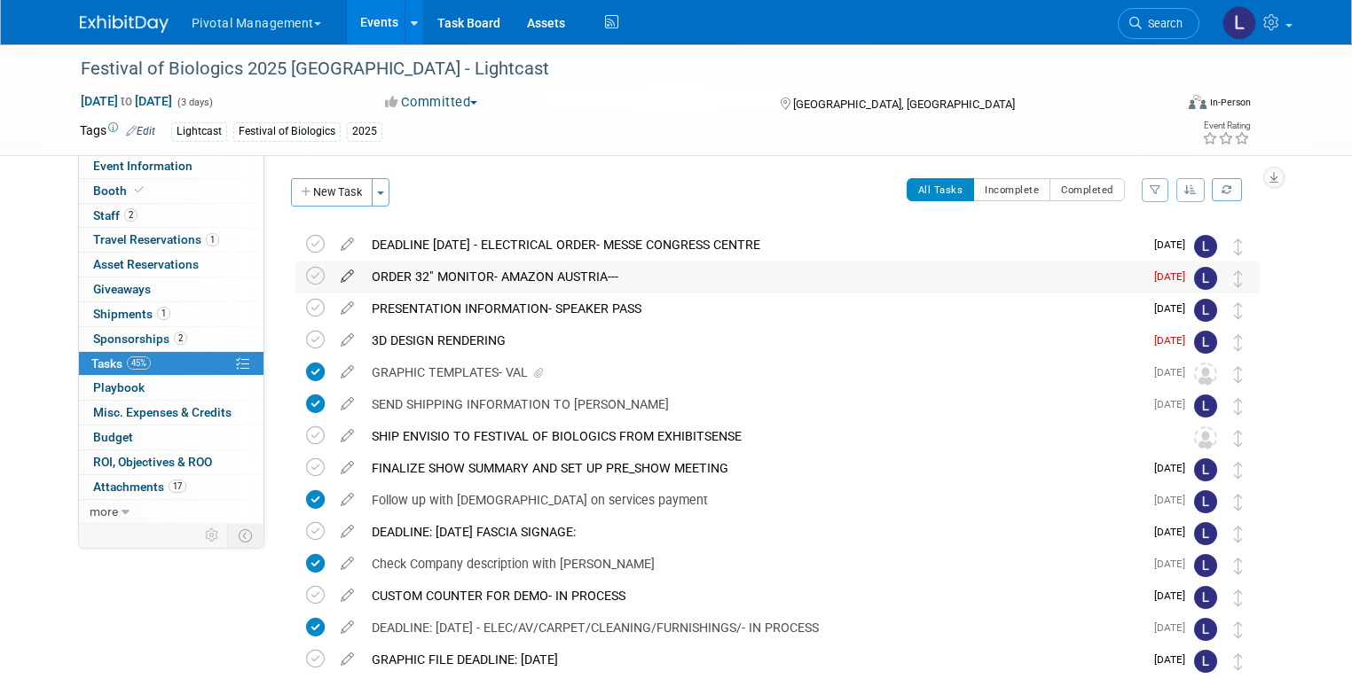
click at [332, 276] on icon at bounding box center [347, 273] width 31 height 22
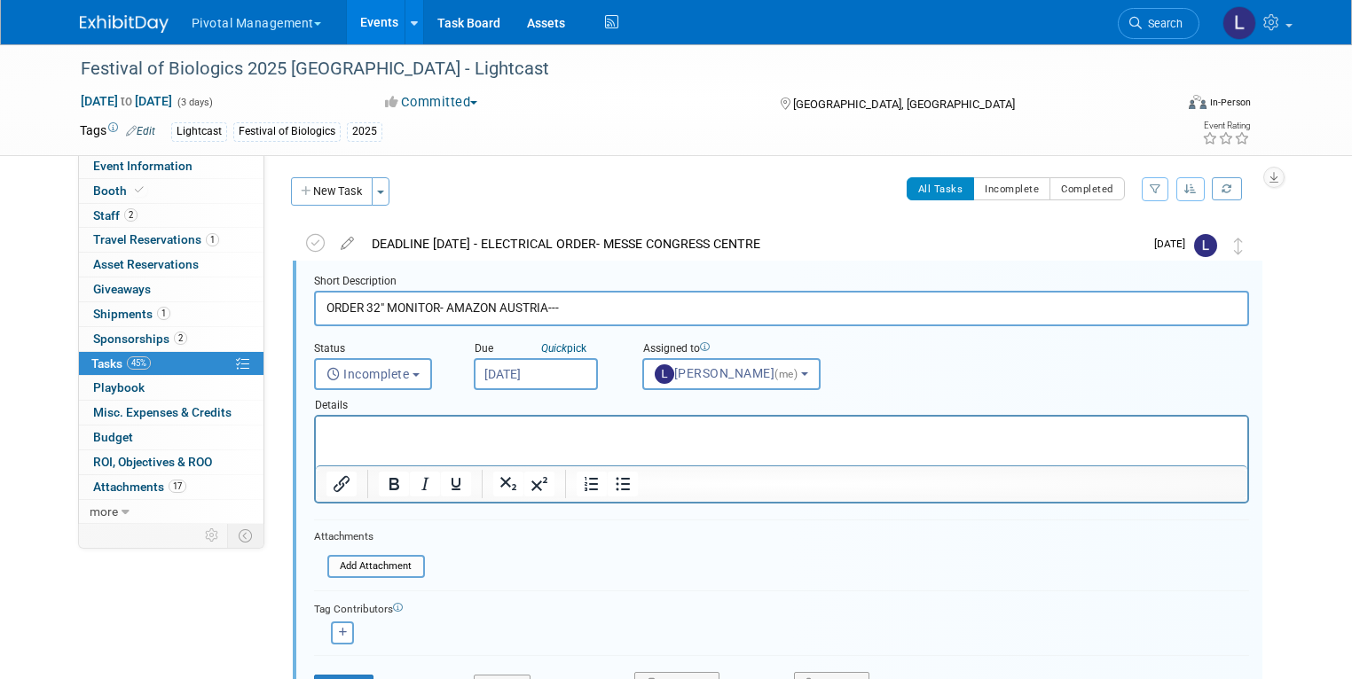
scroll to position [2, 0]
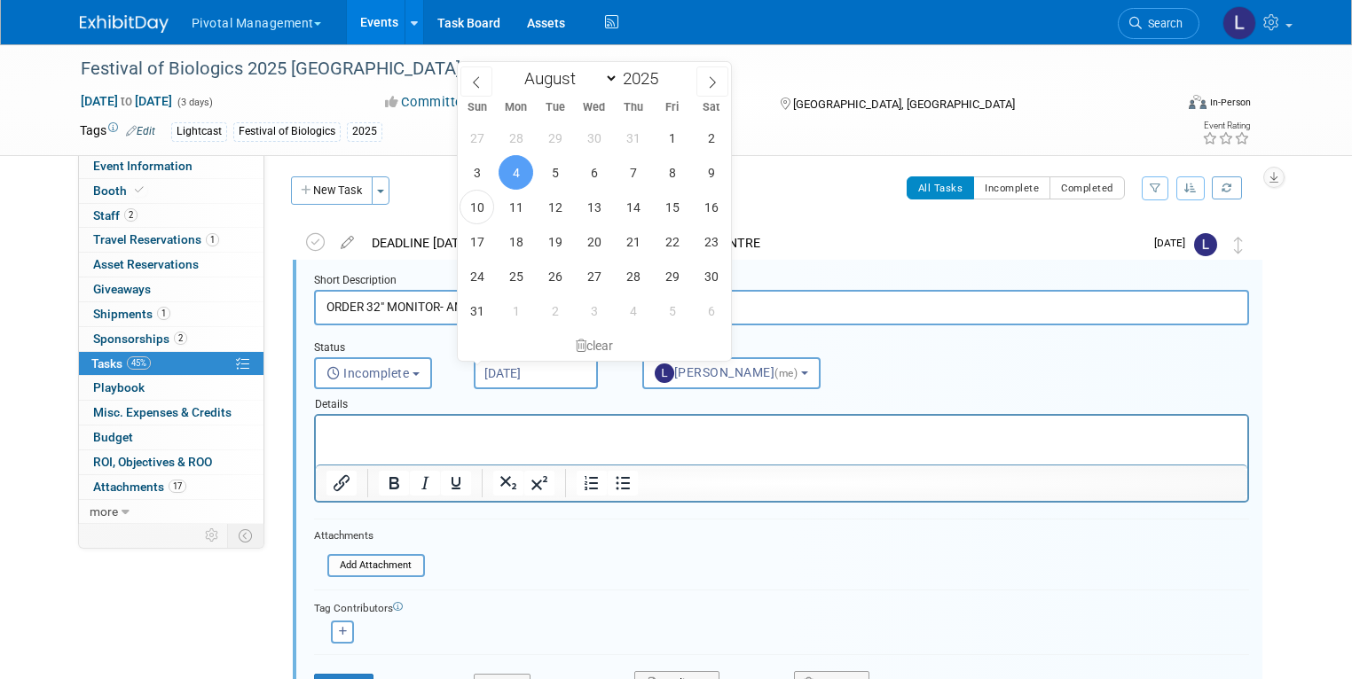
click at [522, 373] on input "Aug 4, 2025" at bounding box center [536, 373] width 124 height 32
click at [632, 203] on span "14" at bounding box center [633, 207] width 35 height 35
type input "Aug 14, 2025"
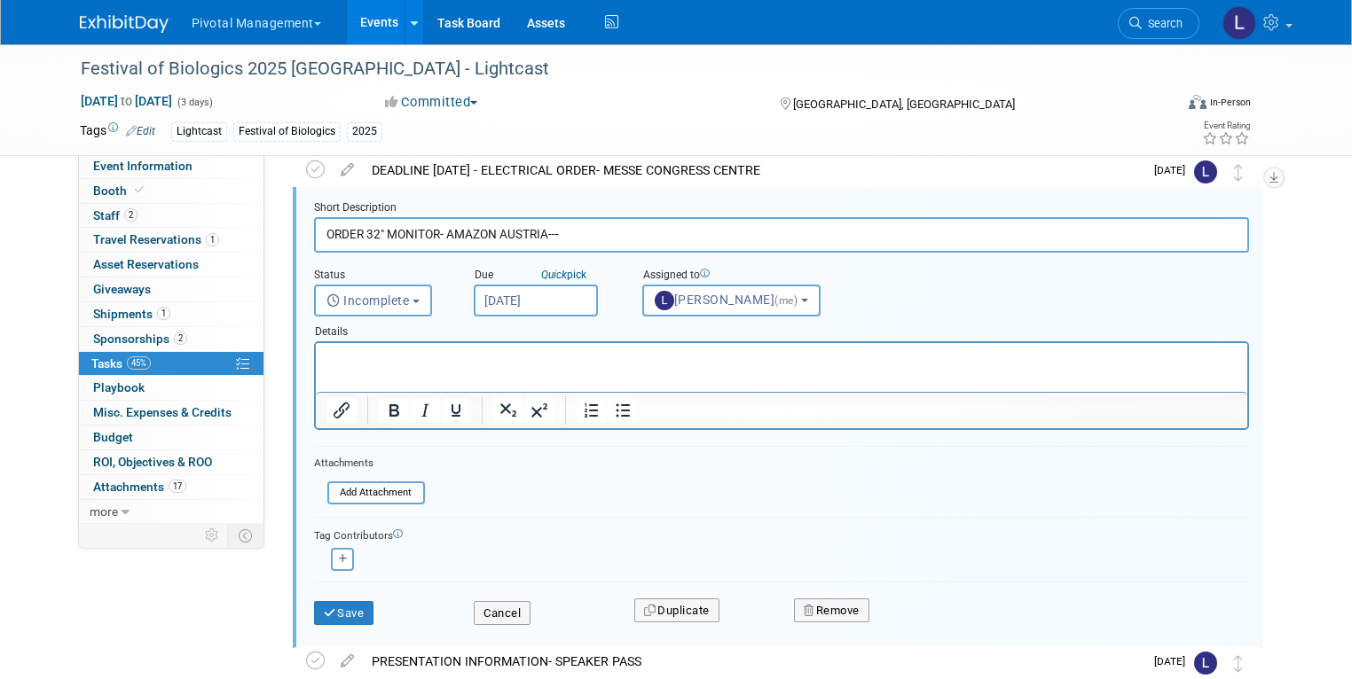
scroll to position [81, 0]
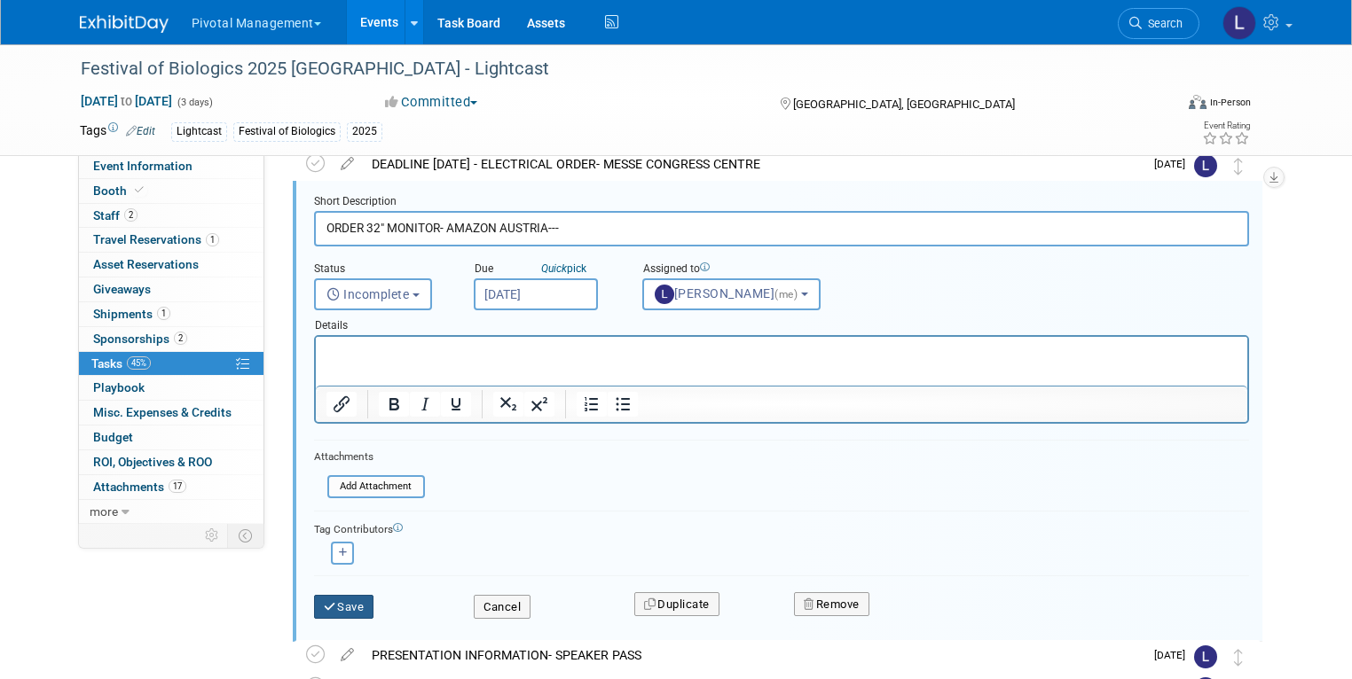
click at [324, 602] on icon "submit" at bounding box center [331, 607] width 14 height 12
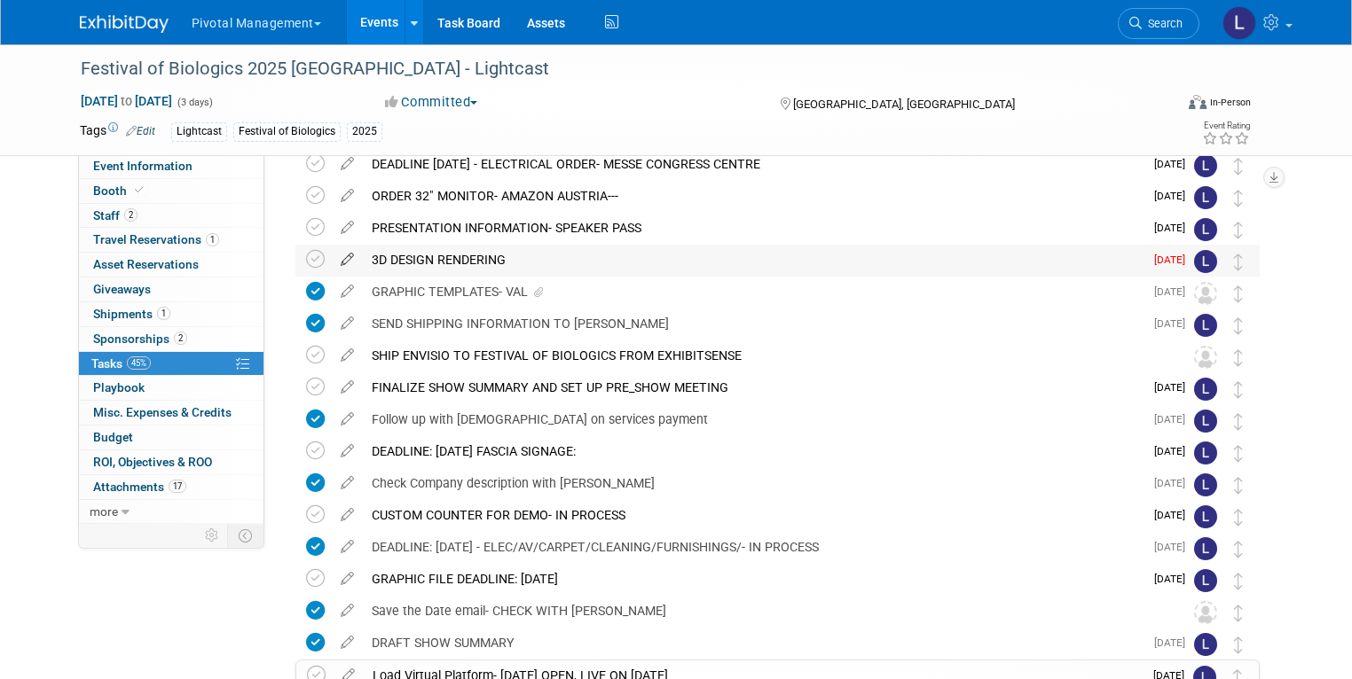
click at [334, 256] on icon at bounding box center [347, 256] width 31 height 22
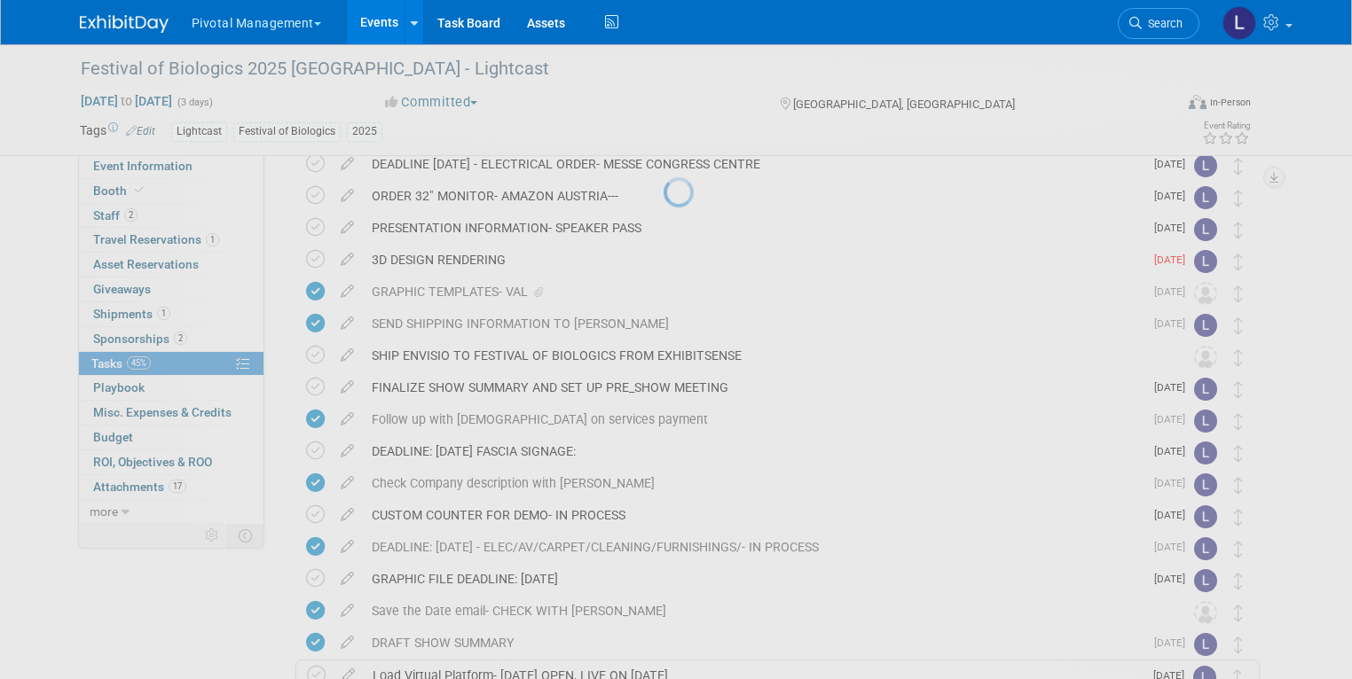
select select "7"
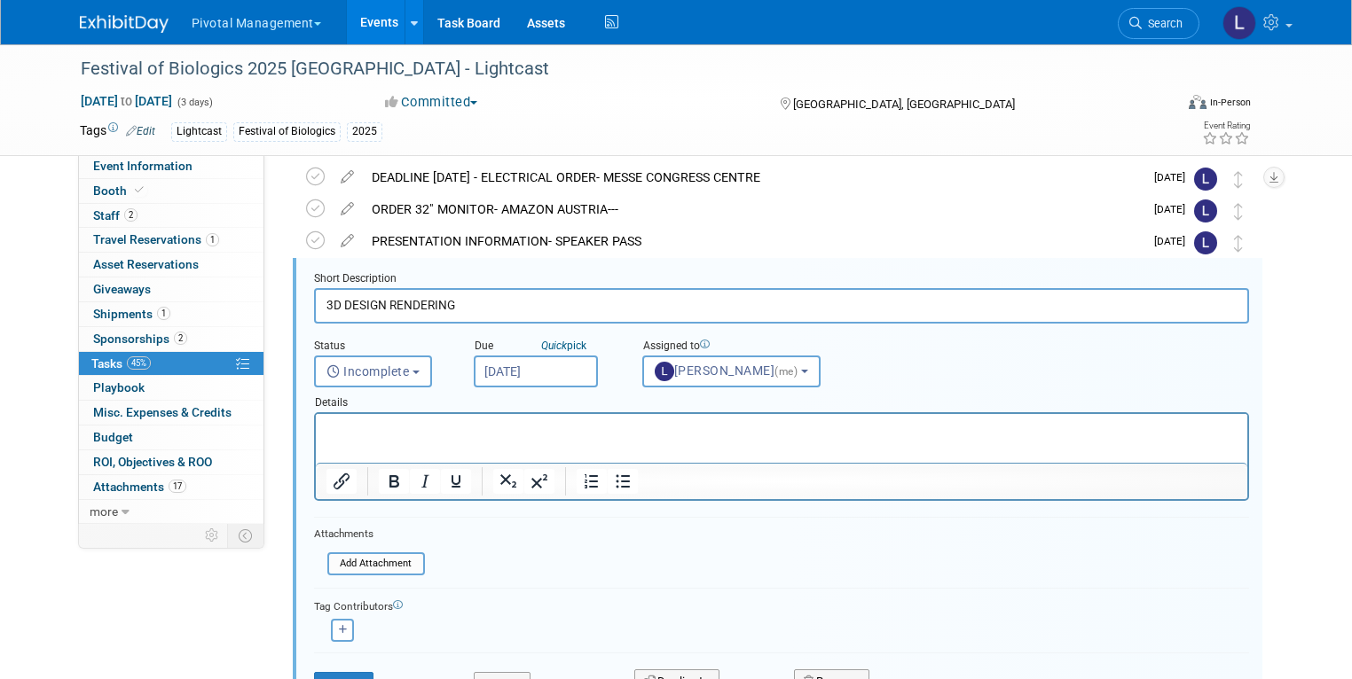
scroll to position [66, 0]
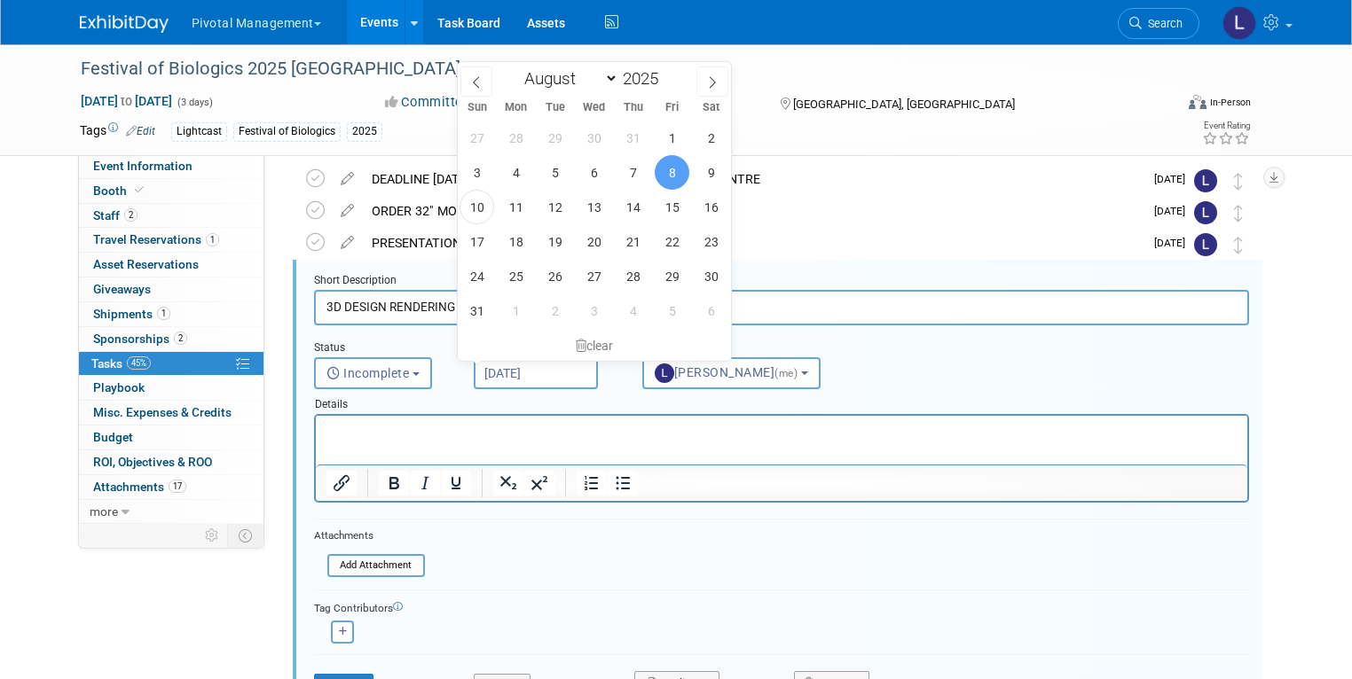
click at [538, 367] on input "Aug 8, 2025" at bounding box center [536, 373] width 124 height 32
click at [552, 199] on span "12" at bounding box center [554, 207] width 35 height 35
type input "Aug 12, 2025"
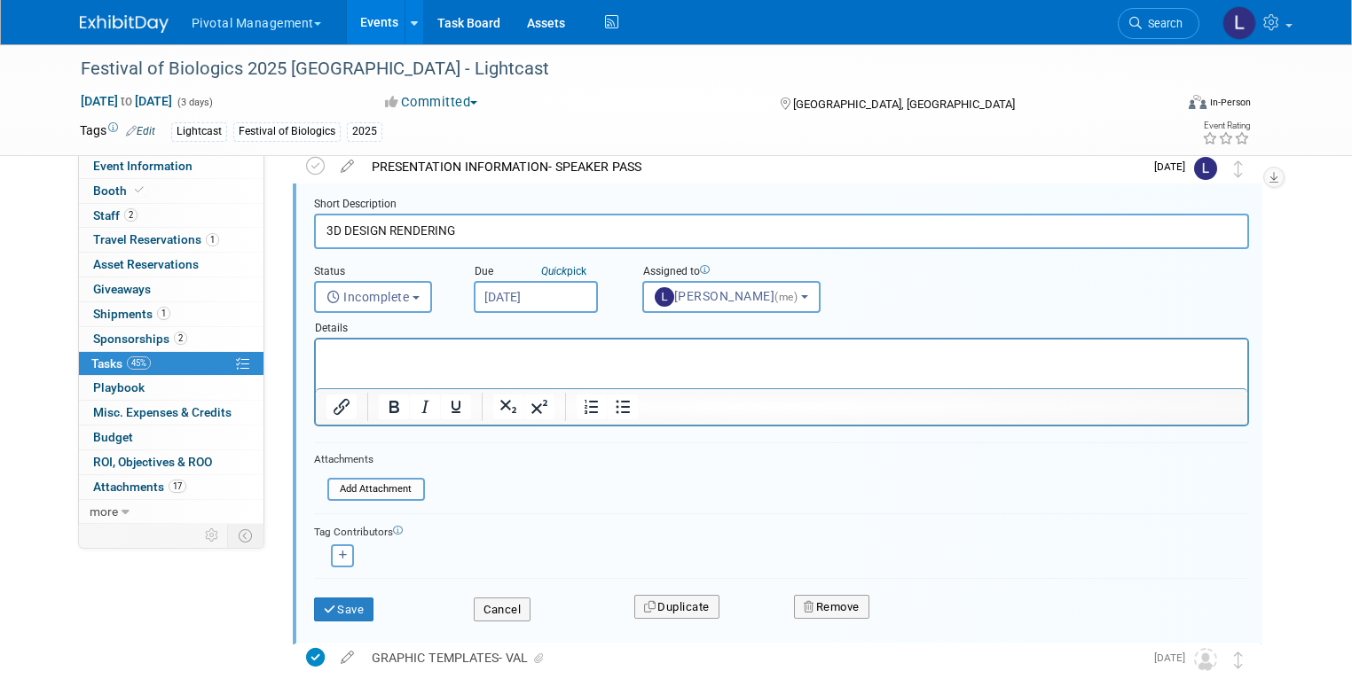
scroll to position [145, 0]
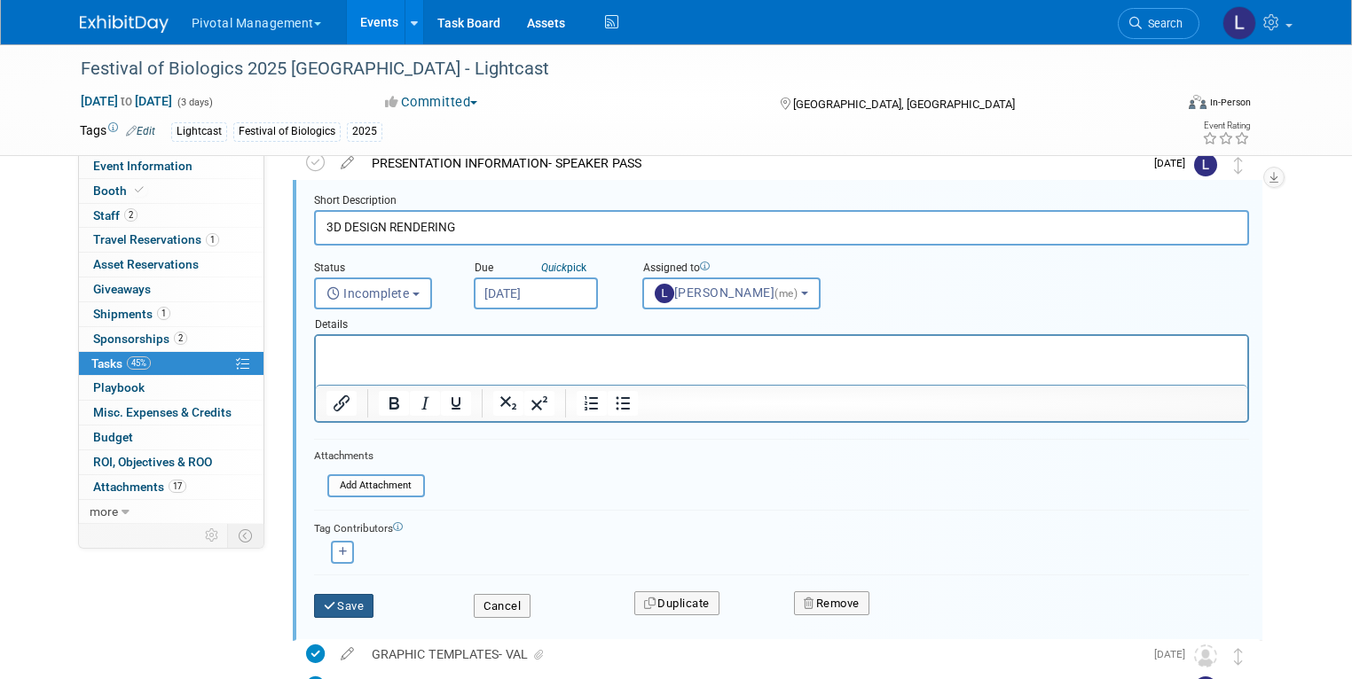
click at [336, 607] on button "Save" at bounding box center [344, 606] width 60 height 25
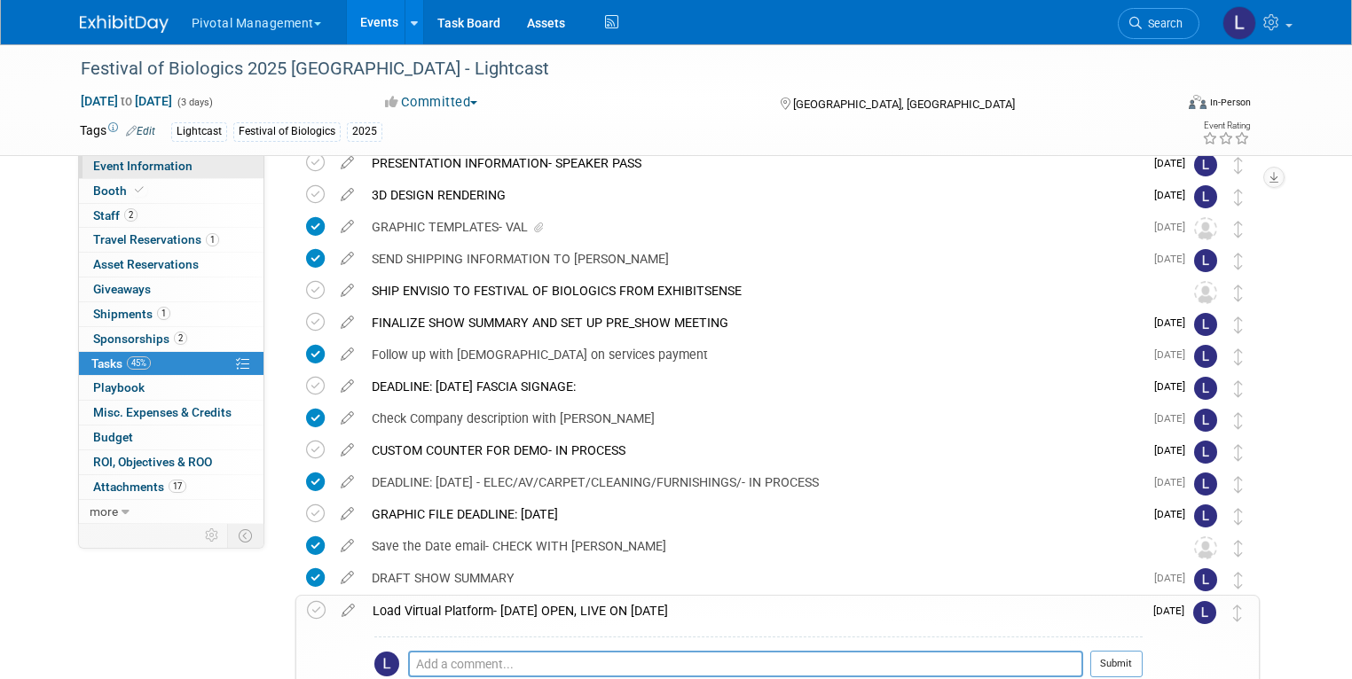
click at [106, 167] on span "Event Information" at bounding box center [142, 166] width 99 height 14
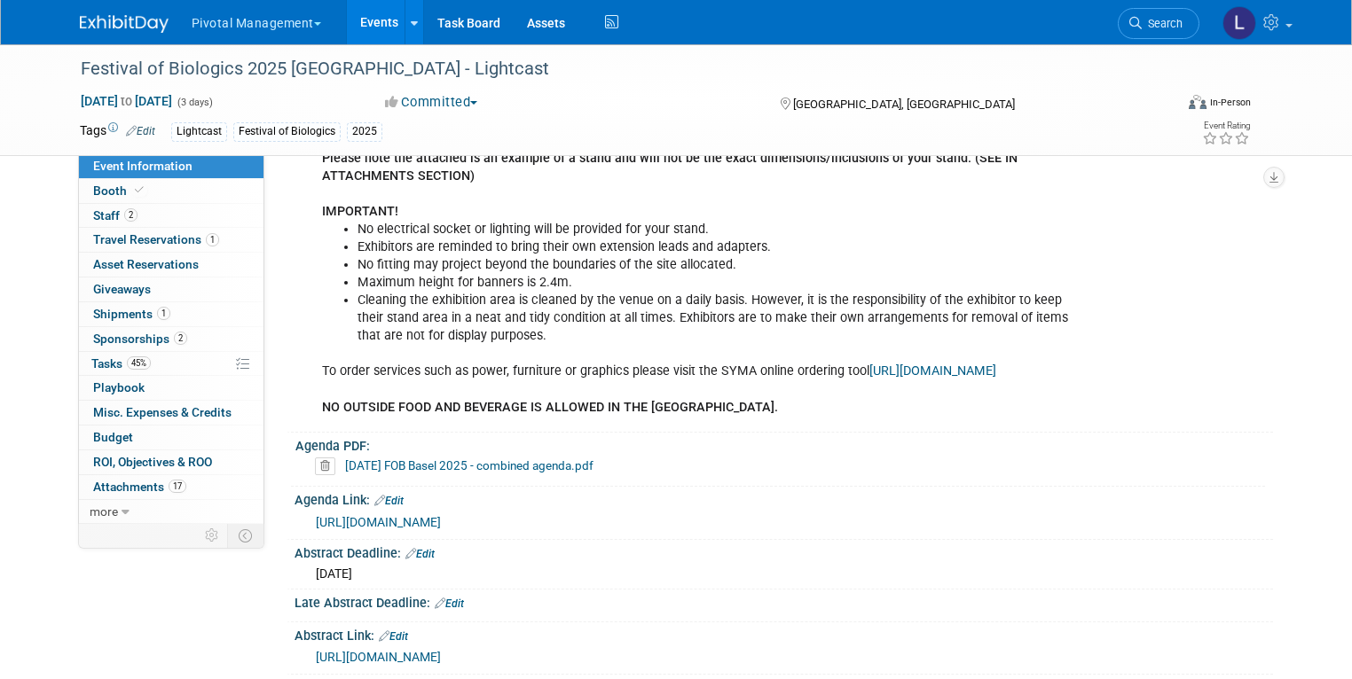
scroll to position [760, 0]
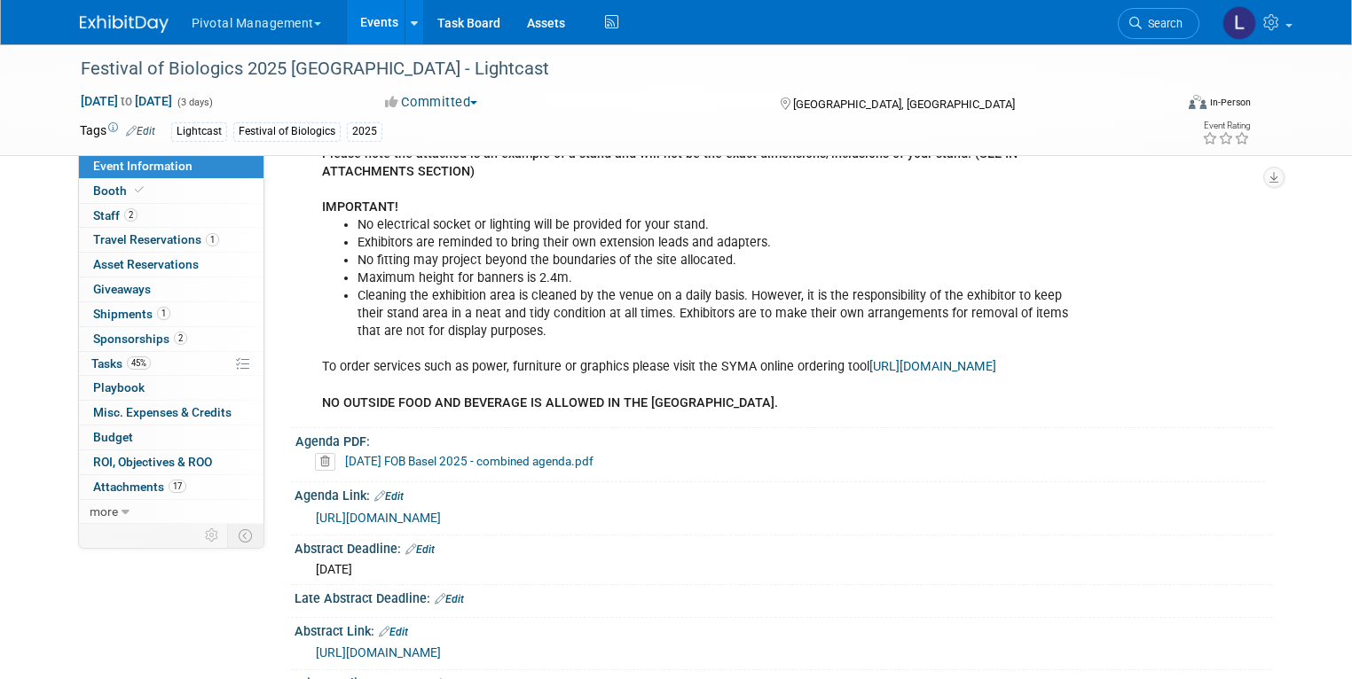
click at [1184, 37] on link "Search" at bounding box center [1159, 23] width 82 height 31
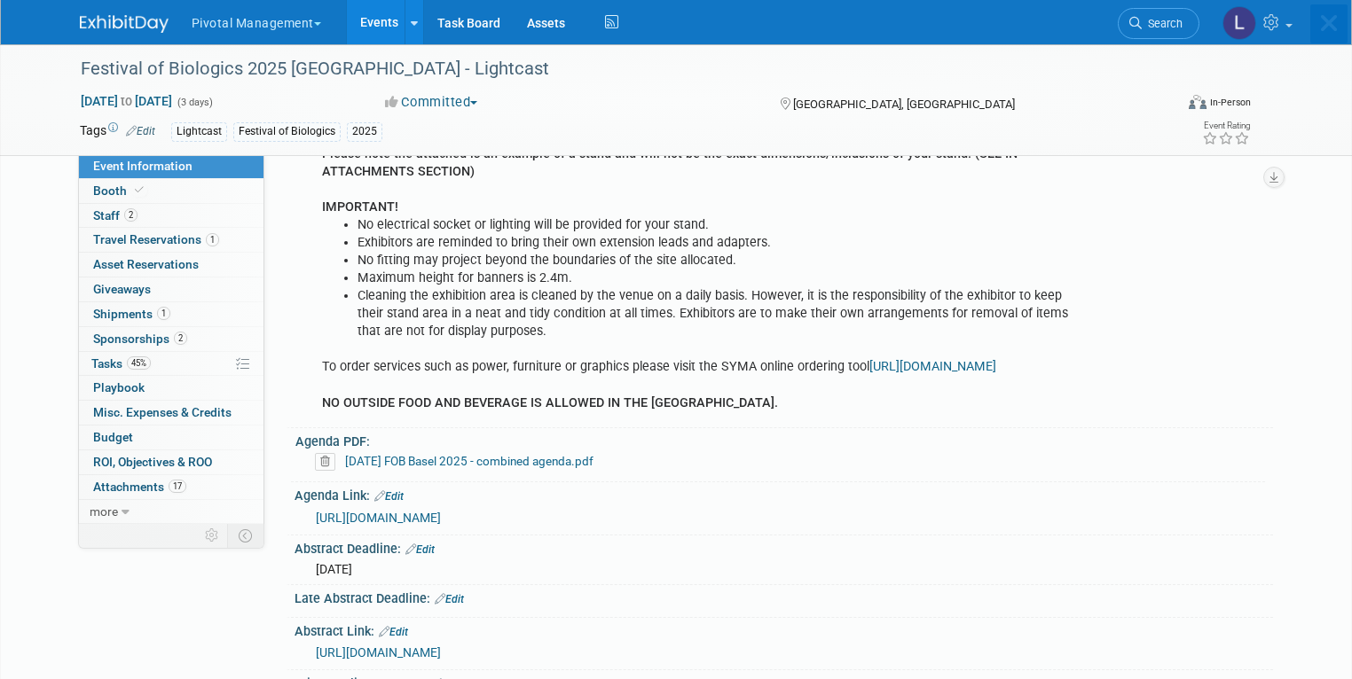
scroll to position [0, 0]
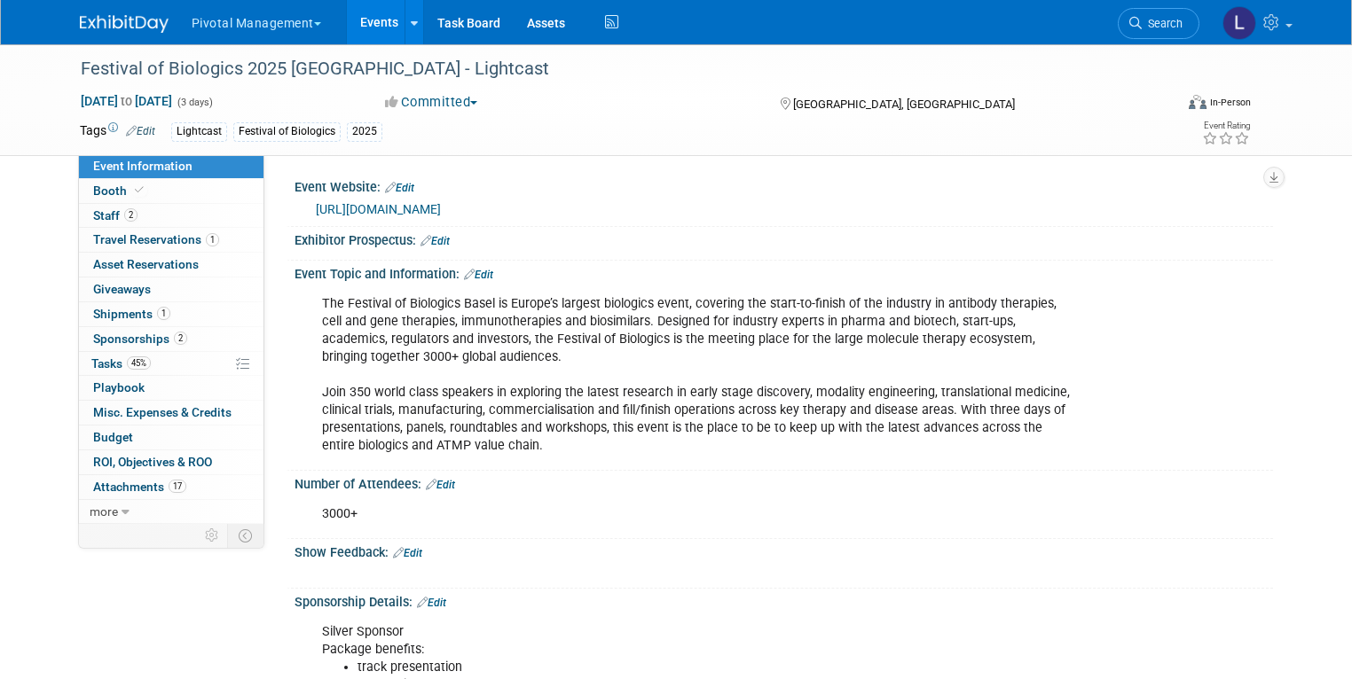
click at [366, 27] on link "Events" at bounding box center [379, 22] width 65 height 44
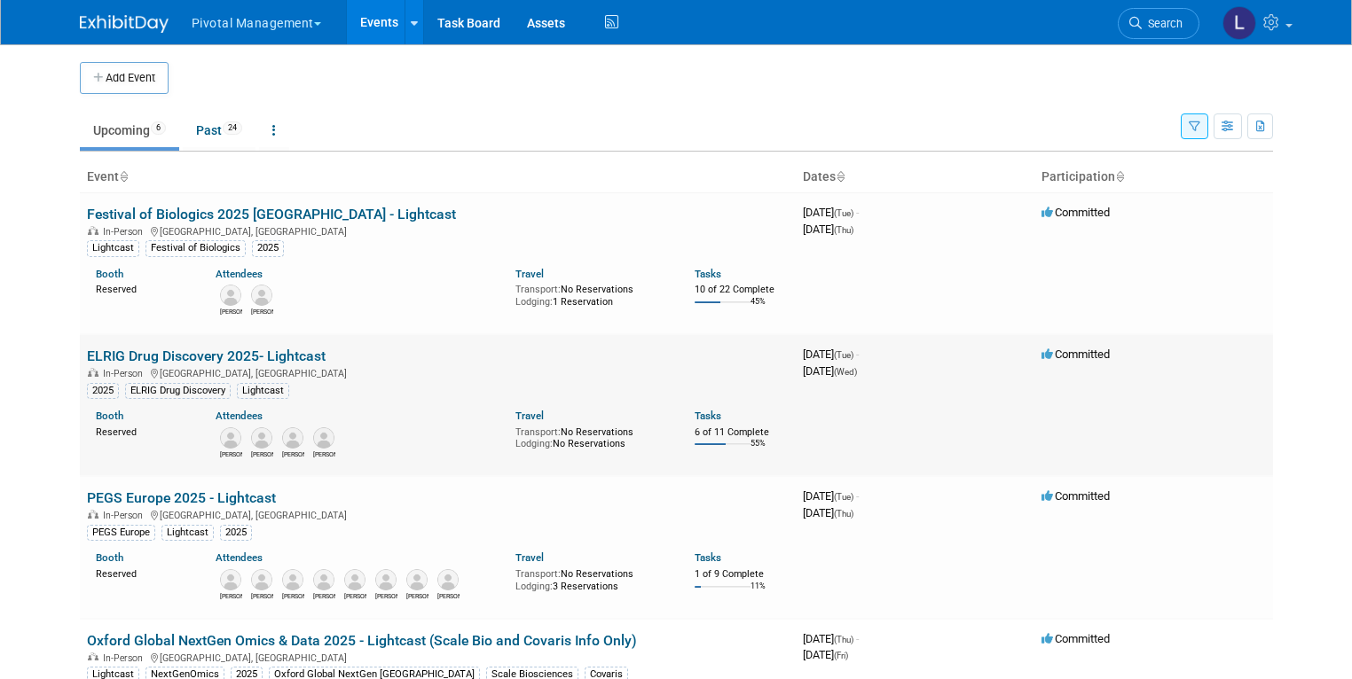
click at [283, 355] on link "ELRIG Drug Discovery 2025- Lightcast" at bounding box center [206, 356] width 239 height 17
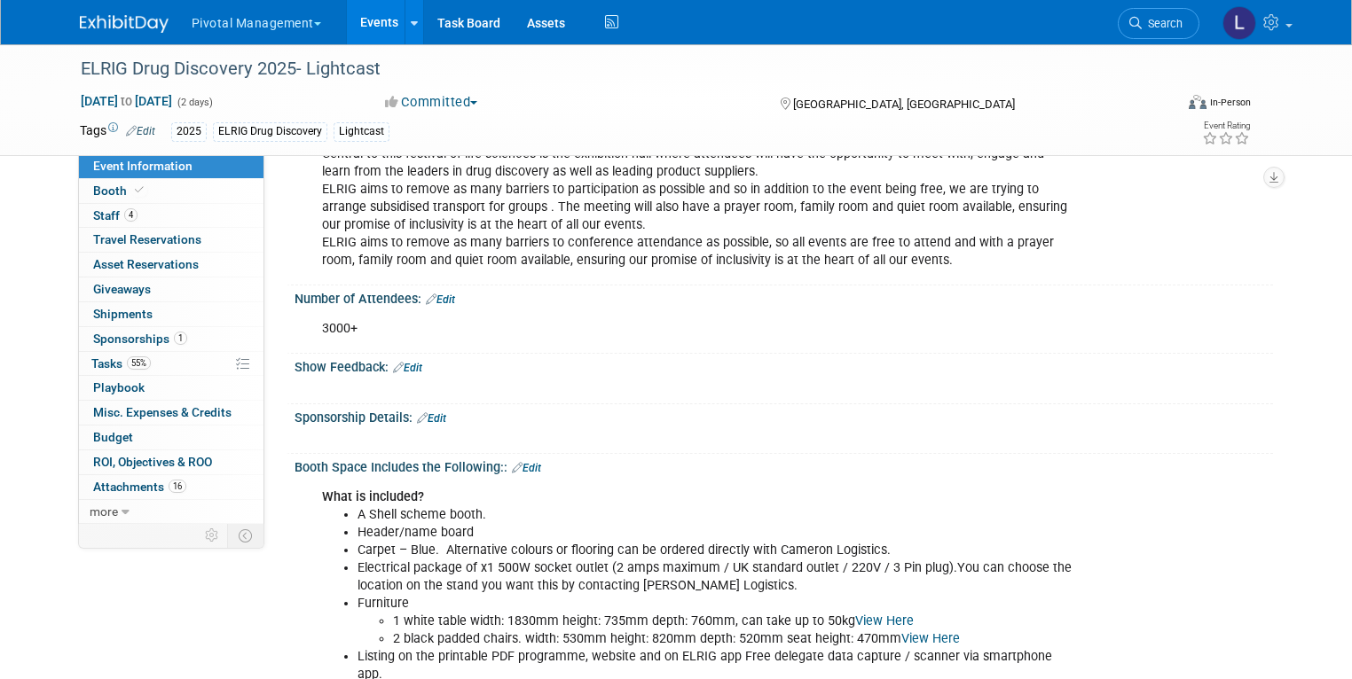
scroll to position [186, 0]
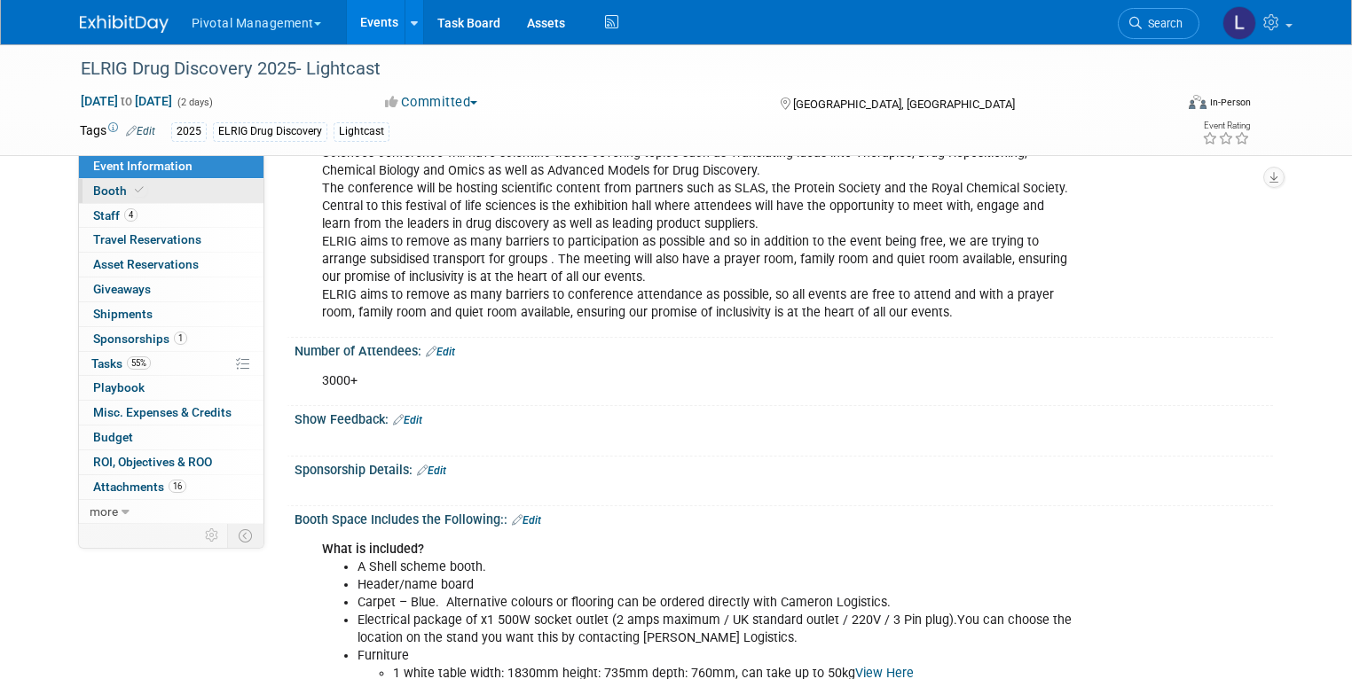
click at [131, 192] on span at bounding box center [139, 190] width 16 height 13
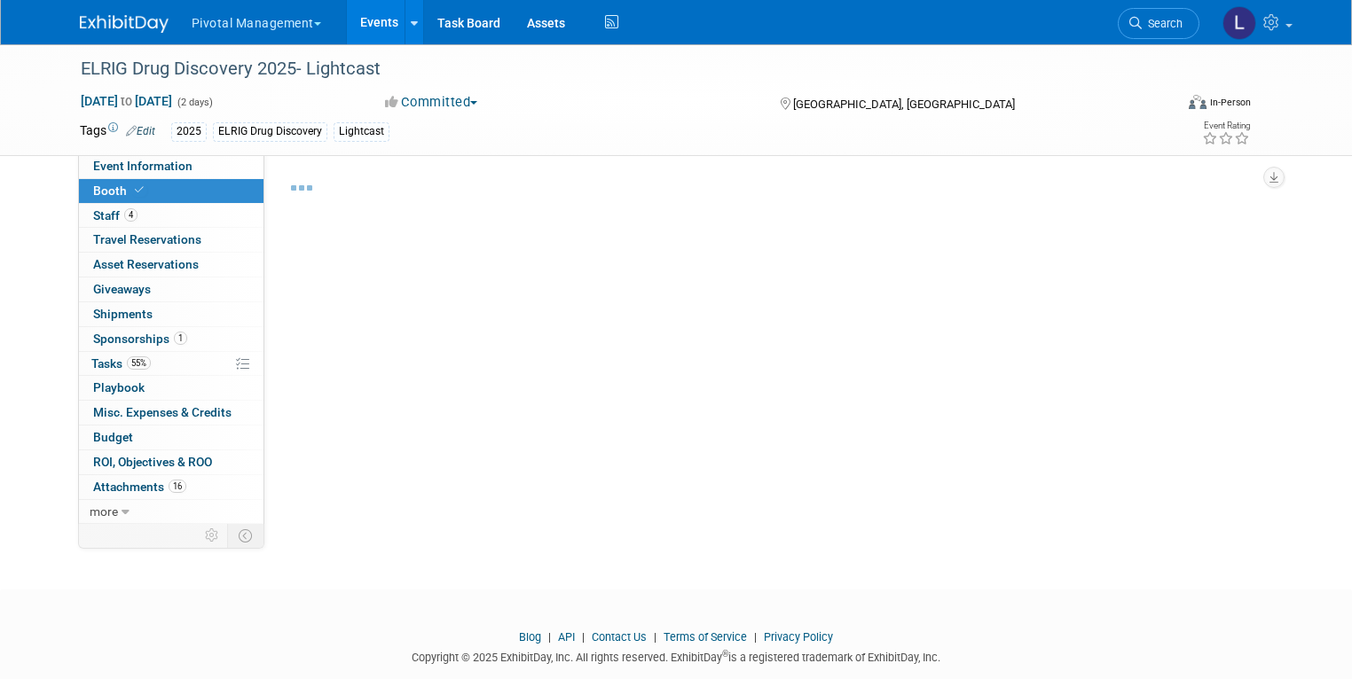
select select "Yes"
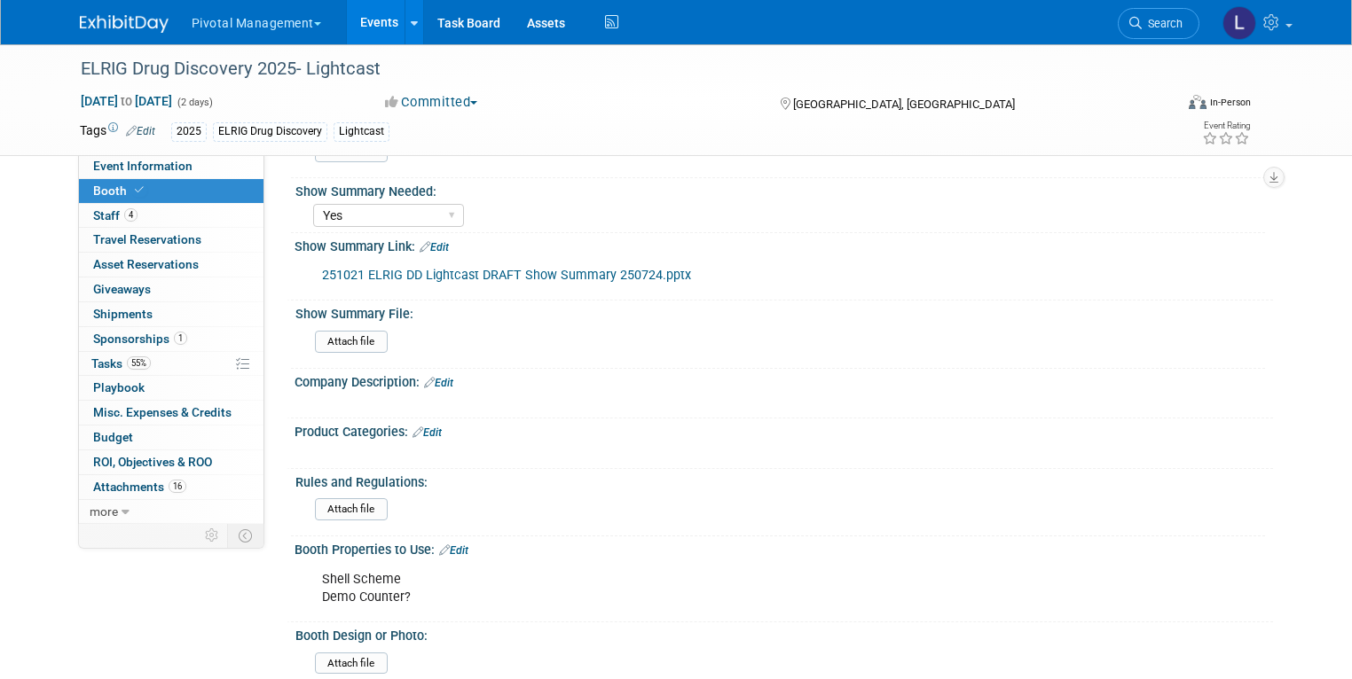
scroll to position [617, 0]
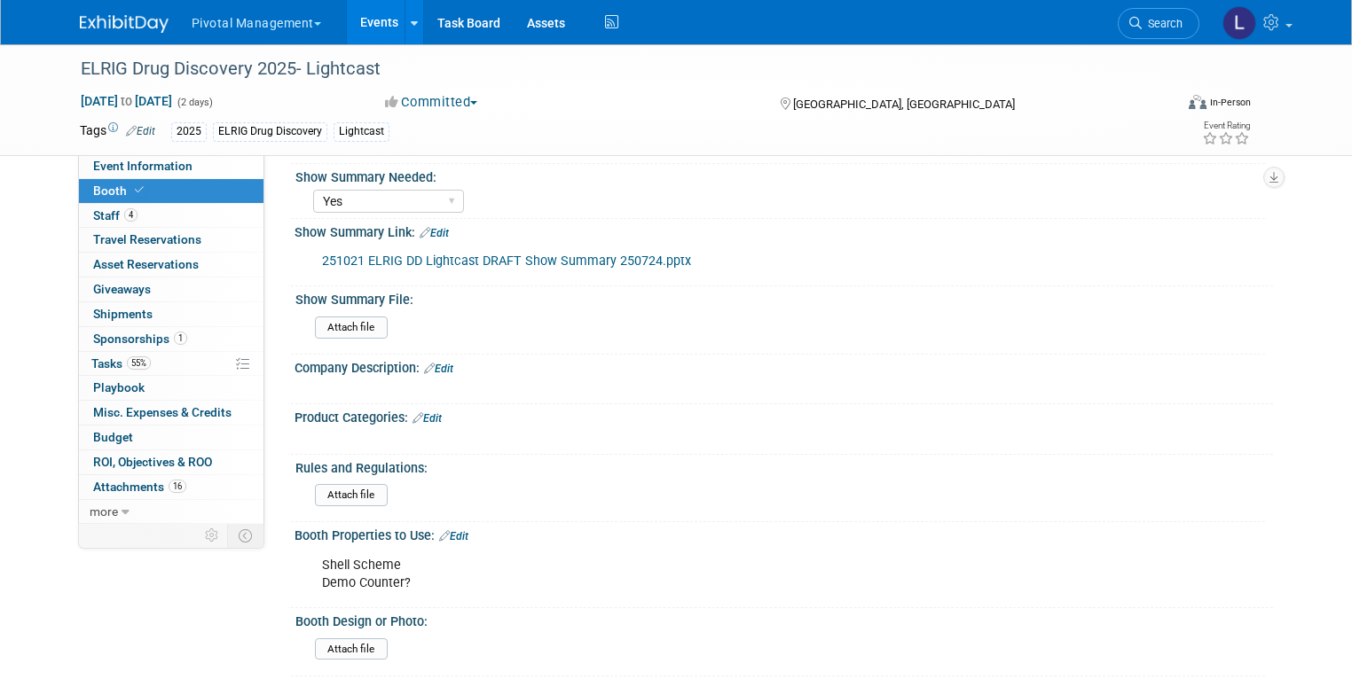
click at [456, 522] on div "Booth Properties to Use: Edit" at bounding box center [783, 533] width 978 height 23
click at [455, 530] on link "Edit" at bounding box center [453, 536] width 29 height 12
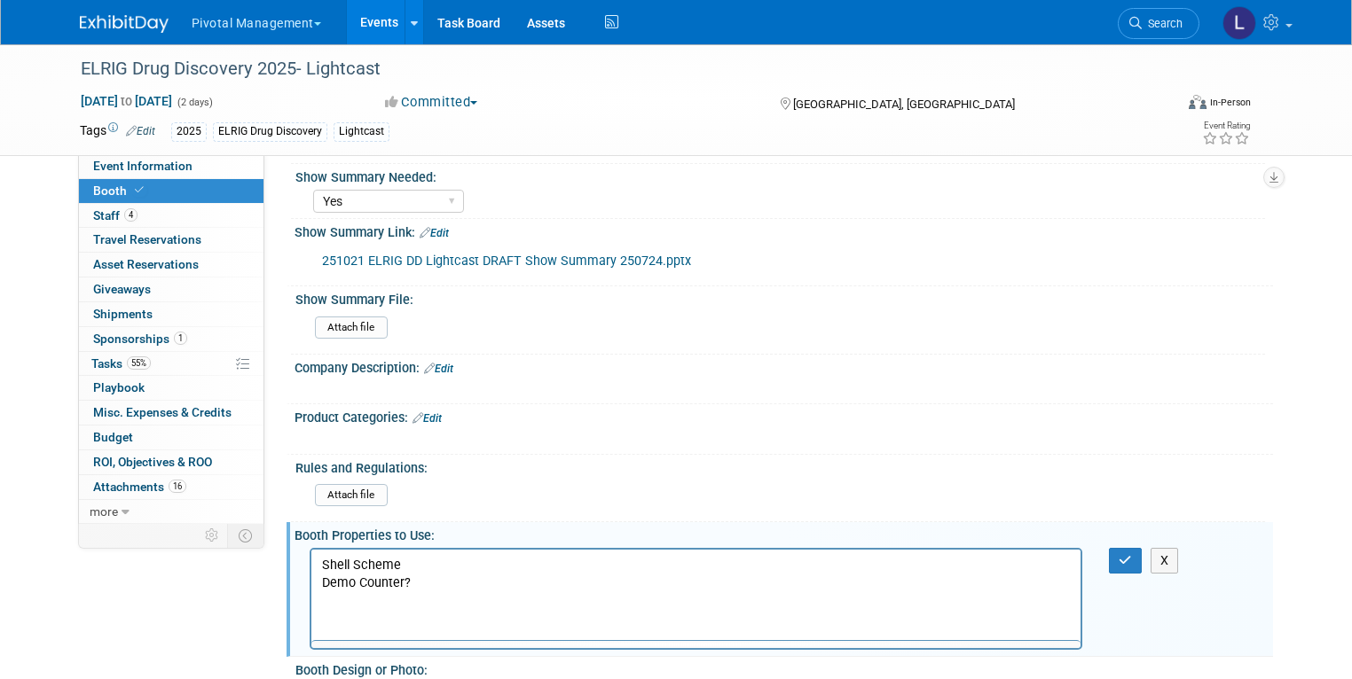
scroll to position [0, 0]
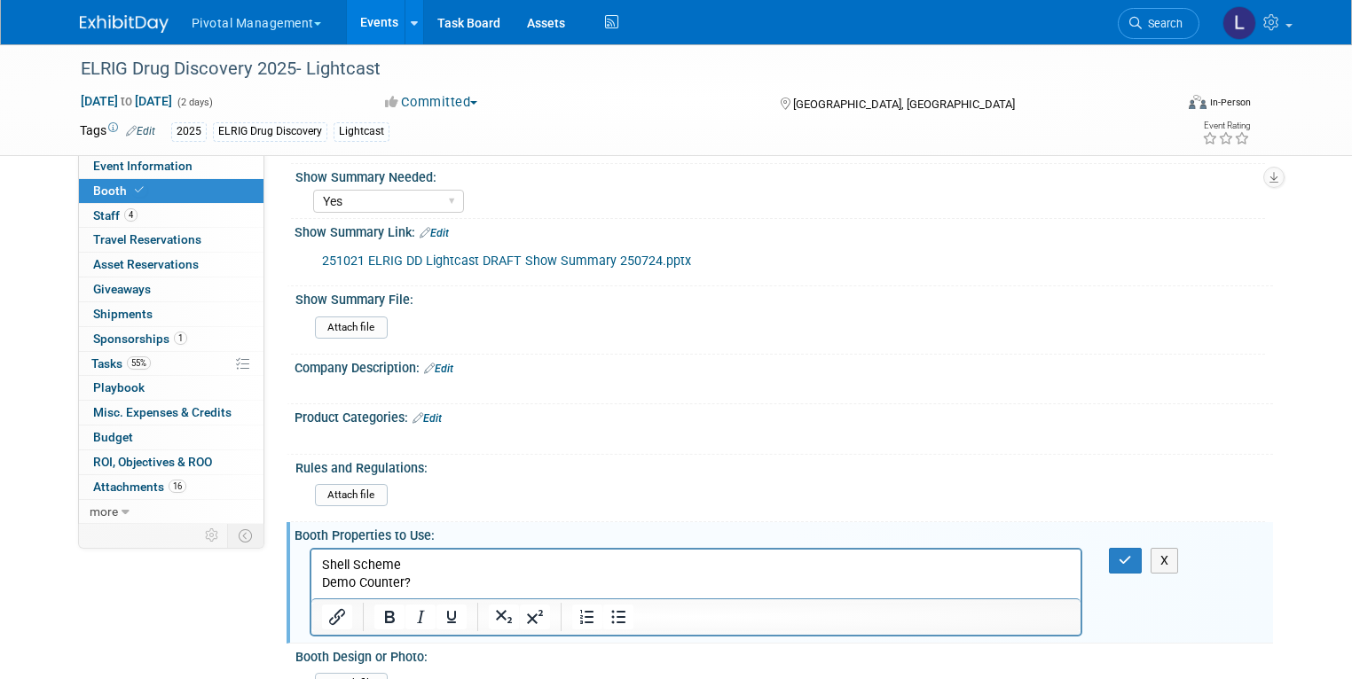
click at [428, 581] on p "Shell Scheme Demo Counter?" at bounding box center [695, 573] width 749 height 35
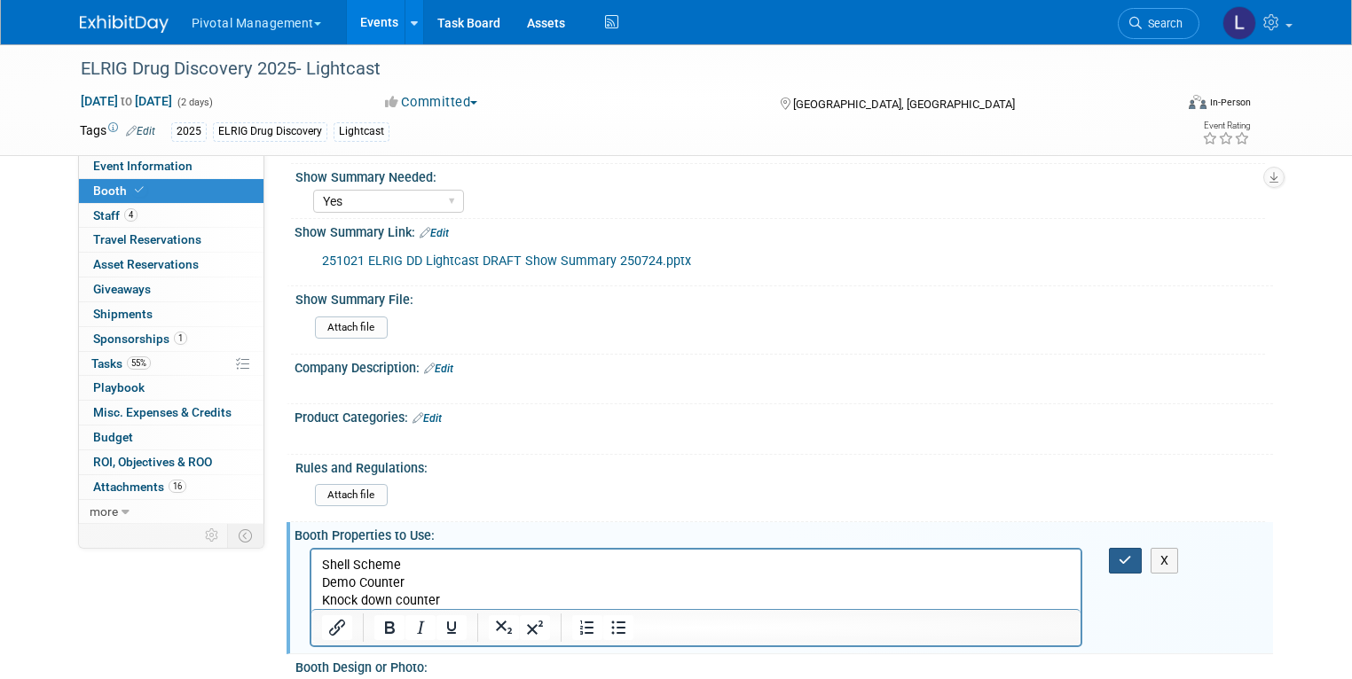
click at [1132, 554] on icon "button" at bounding box center [1124, 560] width 13 height 12
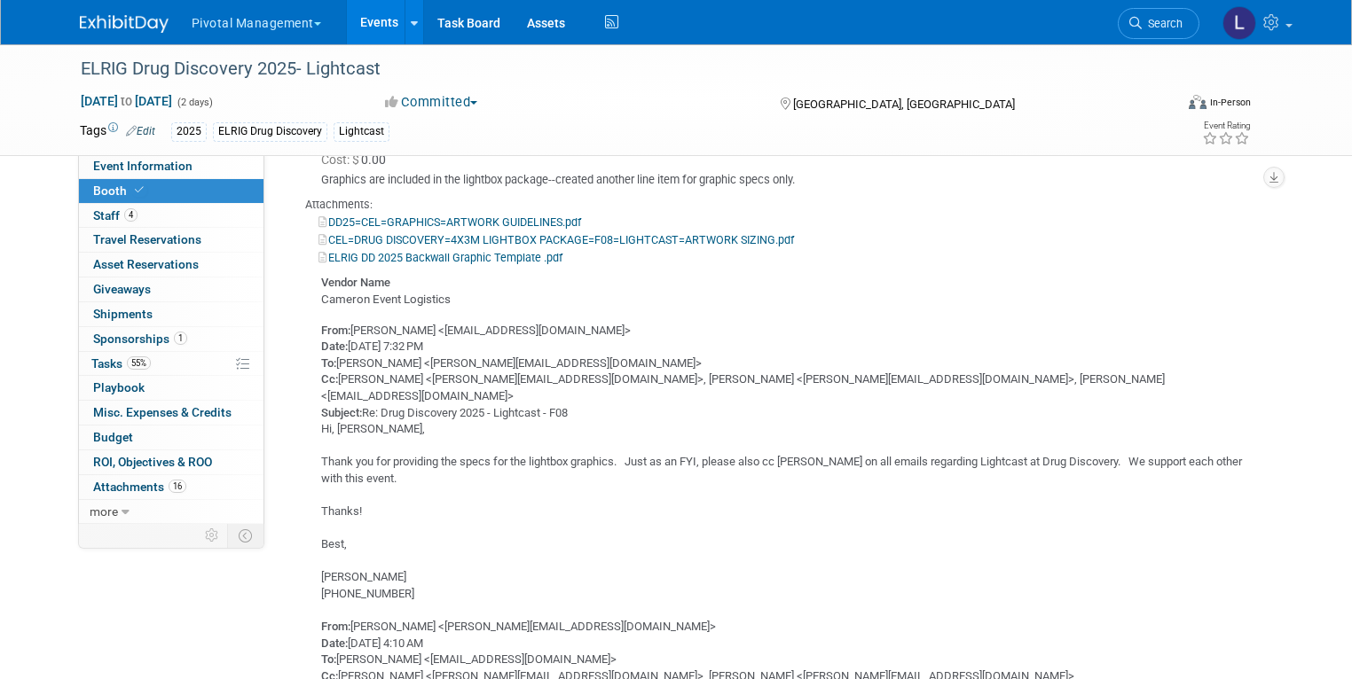
scroll to position [4264, 0]
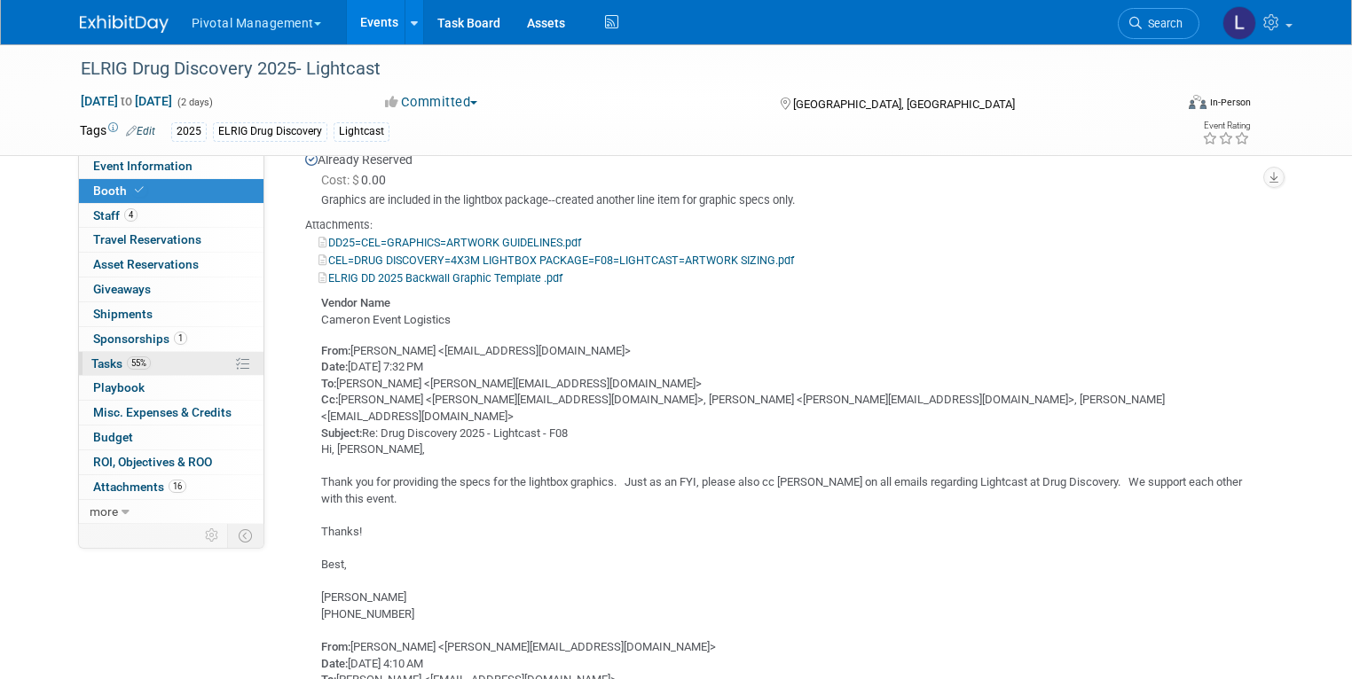
click at [127, 365] on span "55%" at bounding box center [139, 363] width 24 height 13
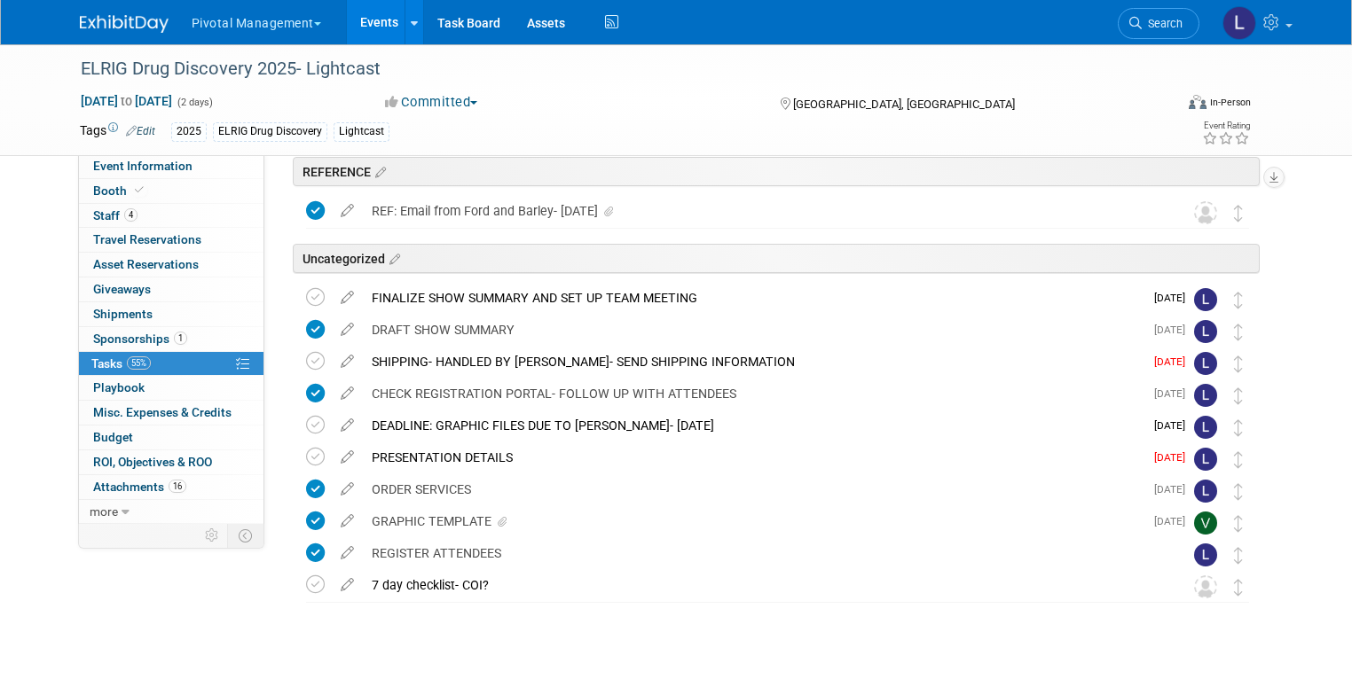
scroll to position [74, 0]
click at [306, 360] on icon at bounding box center [315, 359] width 19 height 19
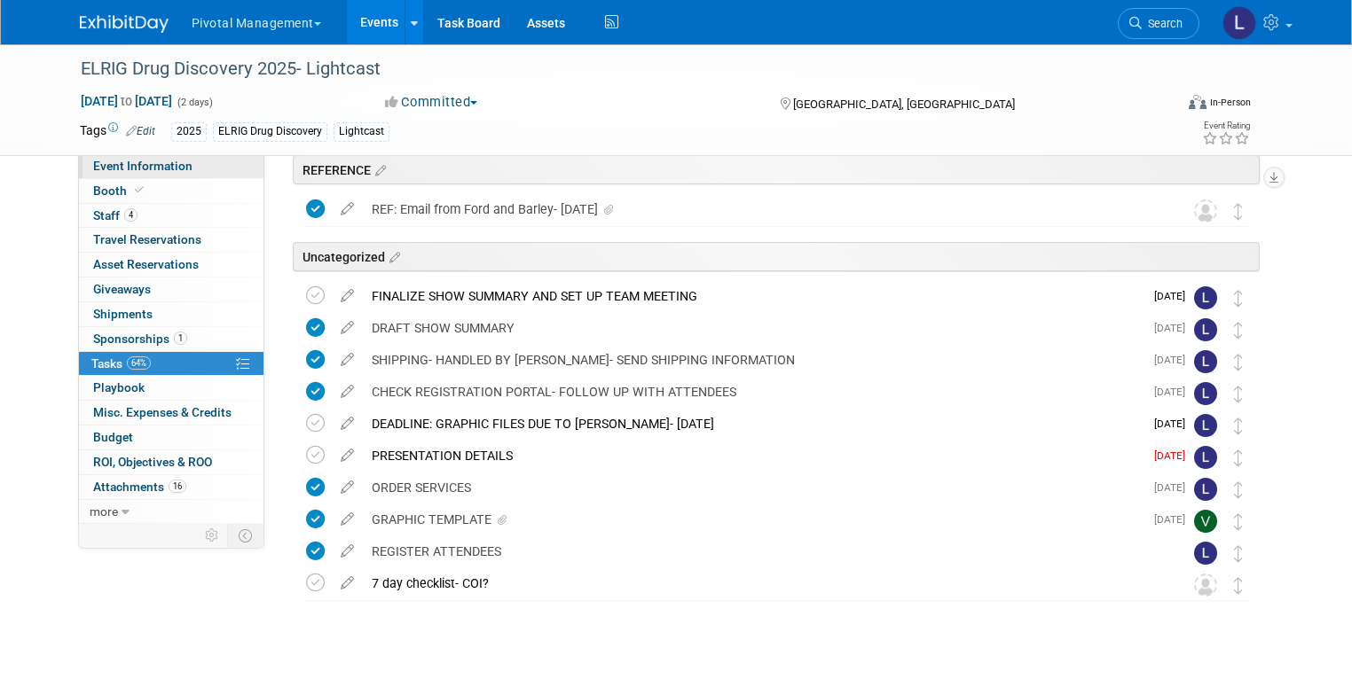
click at [137, 164] on span "Event Information" at bounding box center [142, 166] width 99 height 14
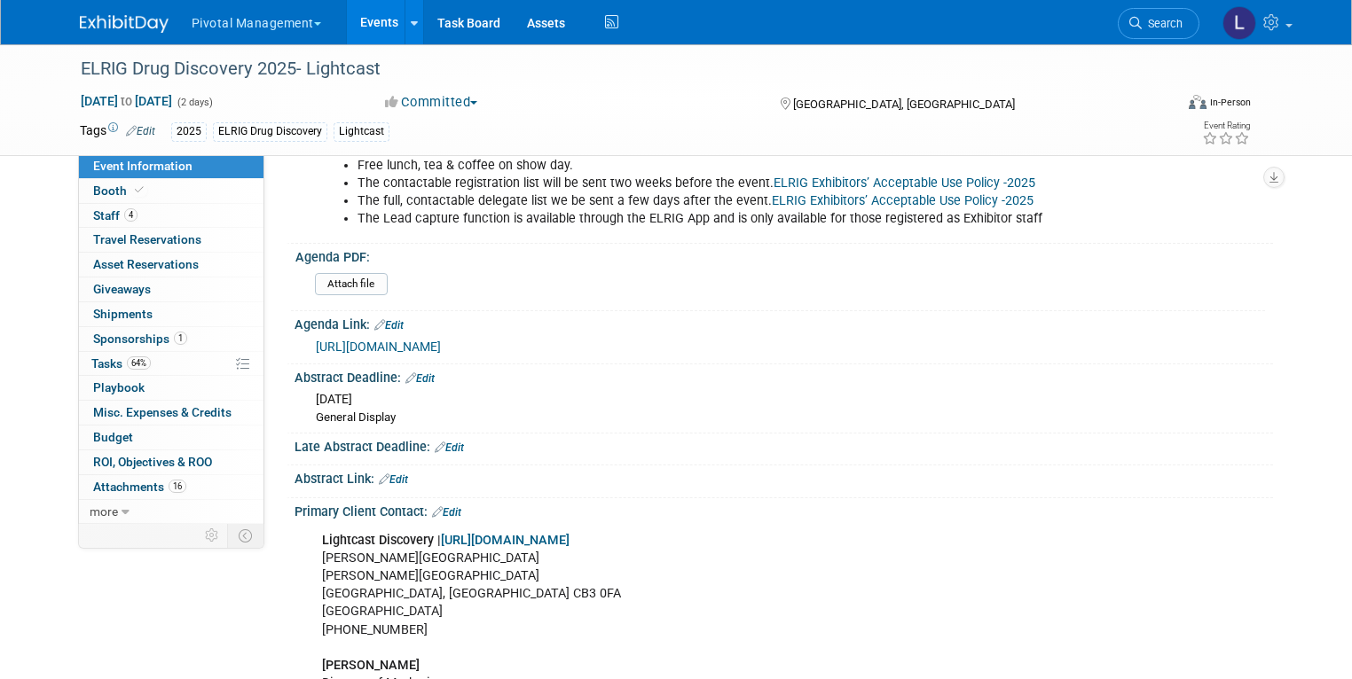
scroll to position [805, 0]
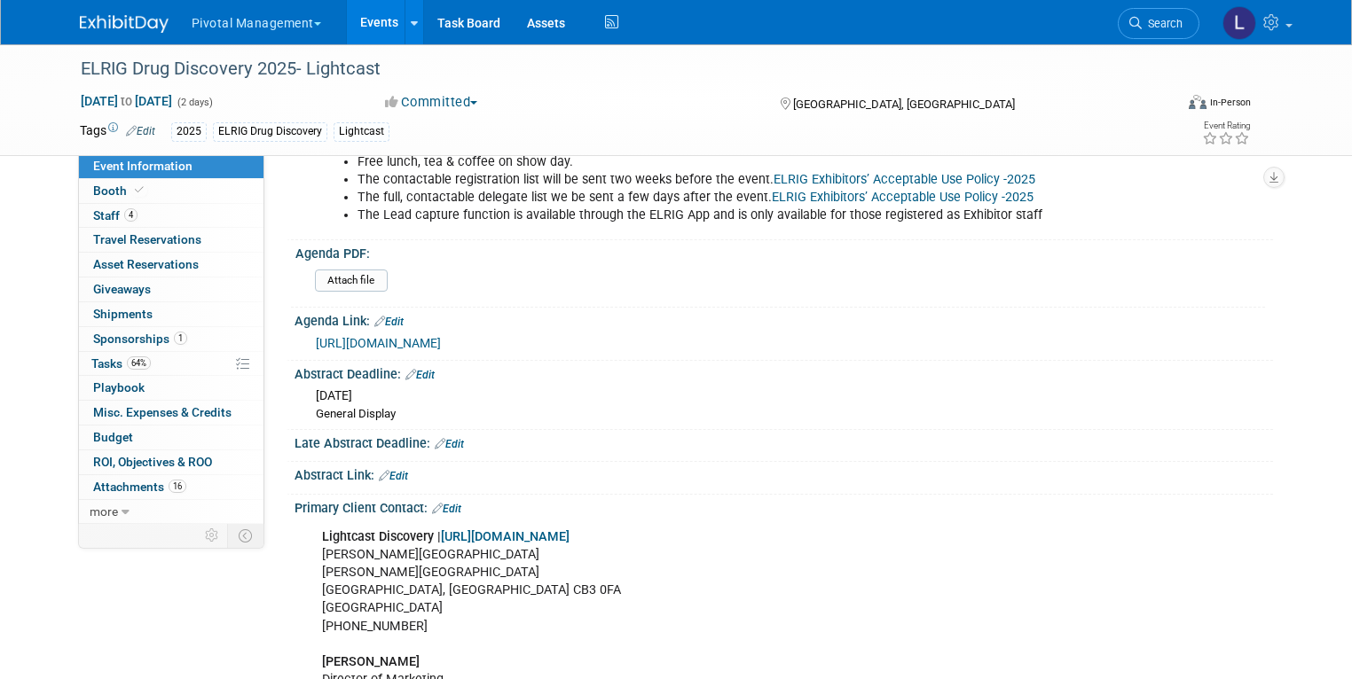
click at [350, 20] on link "Events" at bounding box center [379, 22] width 65 height 44
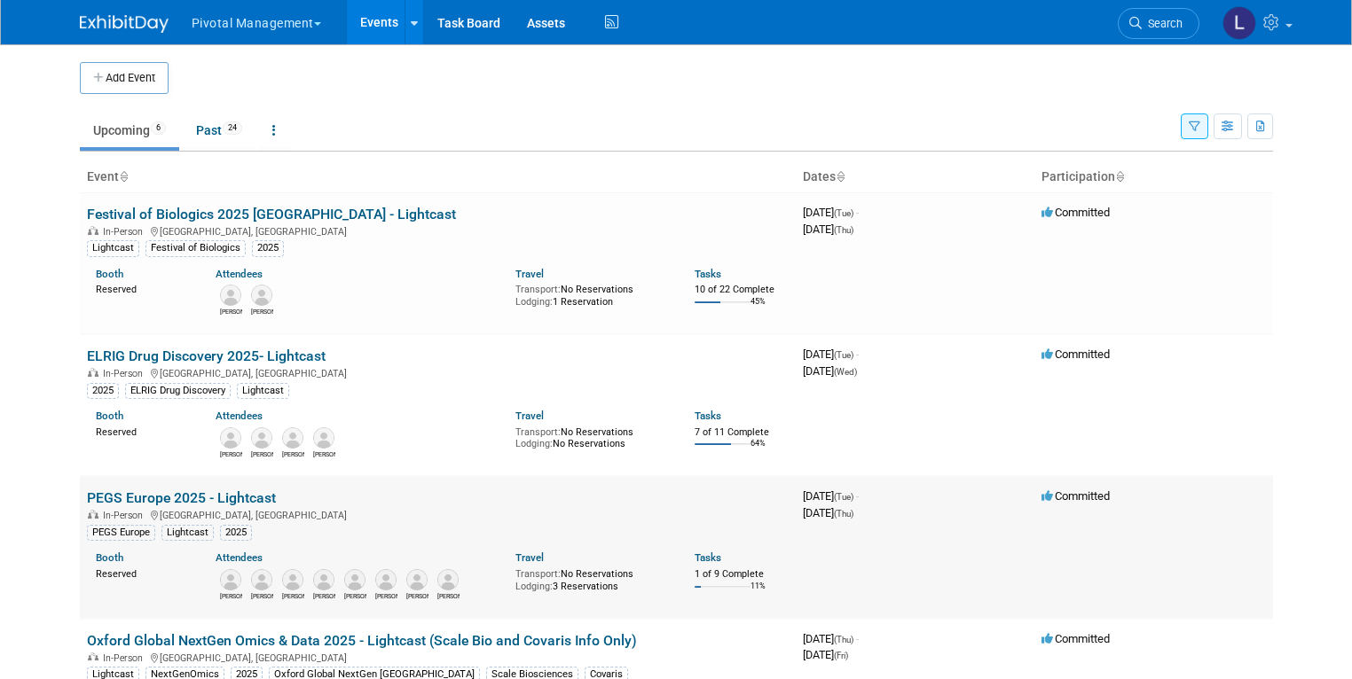
click at [197, 496] on link "PEGS Europe 2025 - Lightcast" at bounding box center [181, 498] width 189 height 17
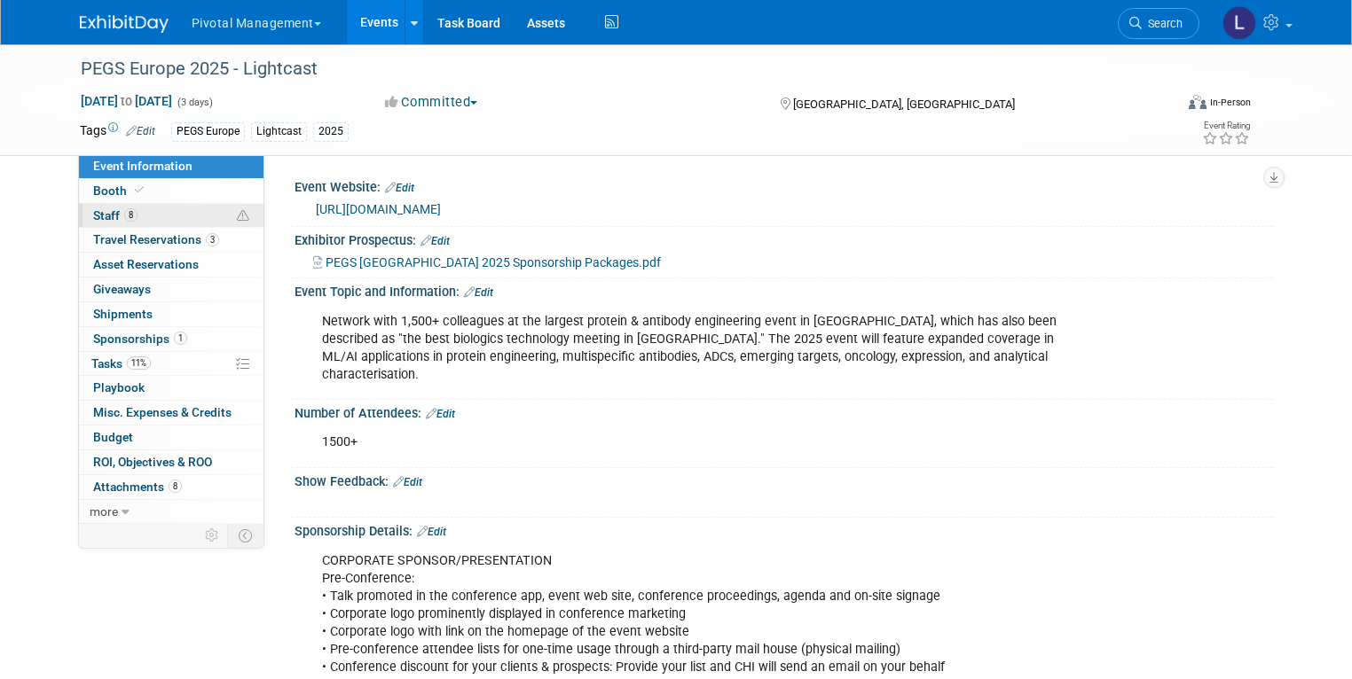
click at [124, 208] on span "8" at bounding box center [130, 214] width 13 height 13
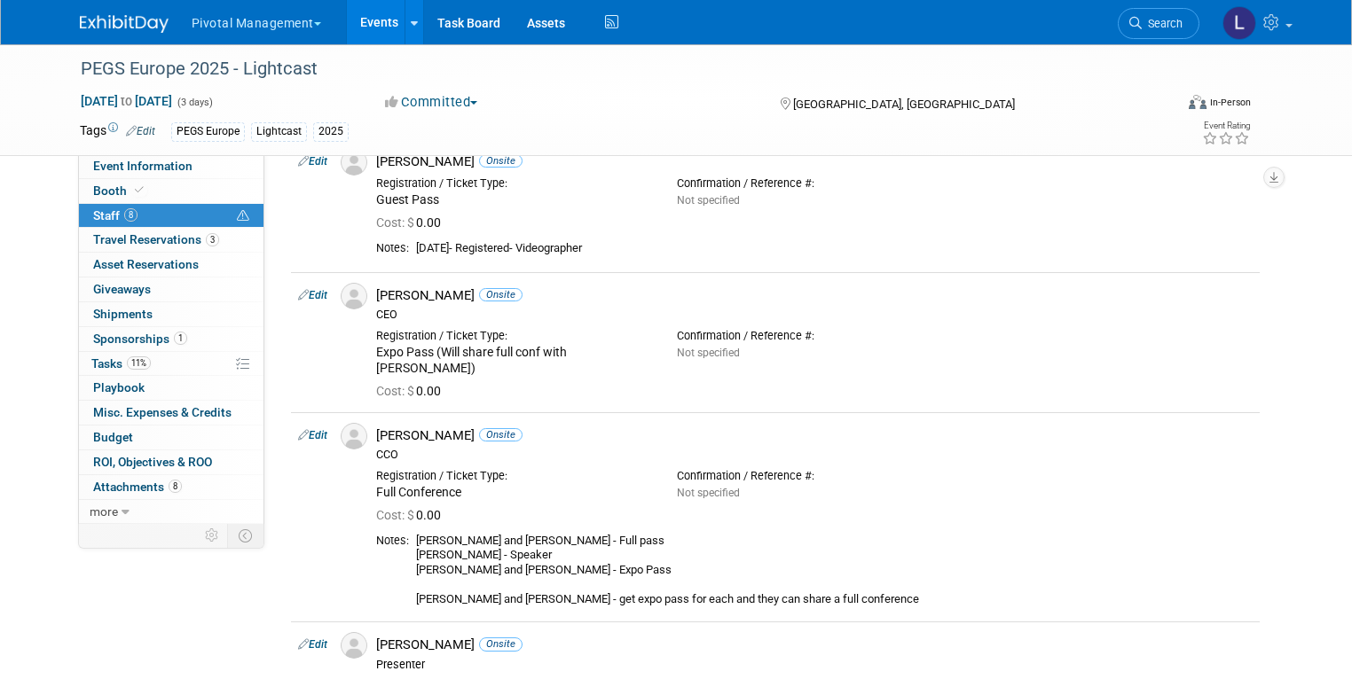
scroll to position [309, 0]
click at [93, 163] on span "Event Information" at bounding box center [142, 166] width 99 height 14
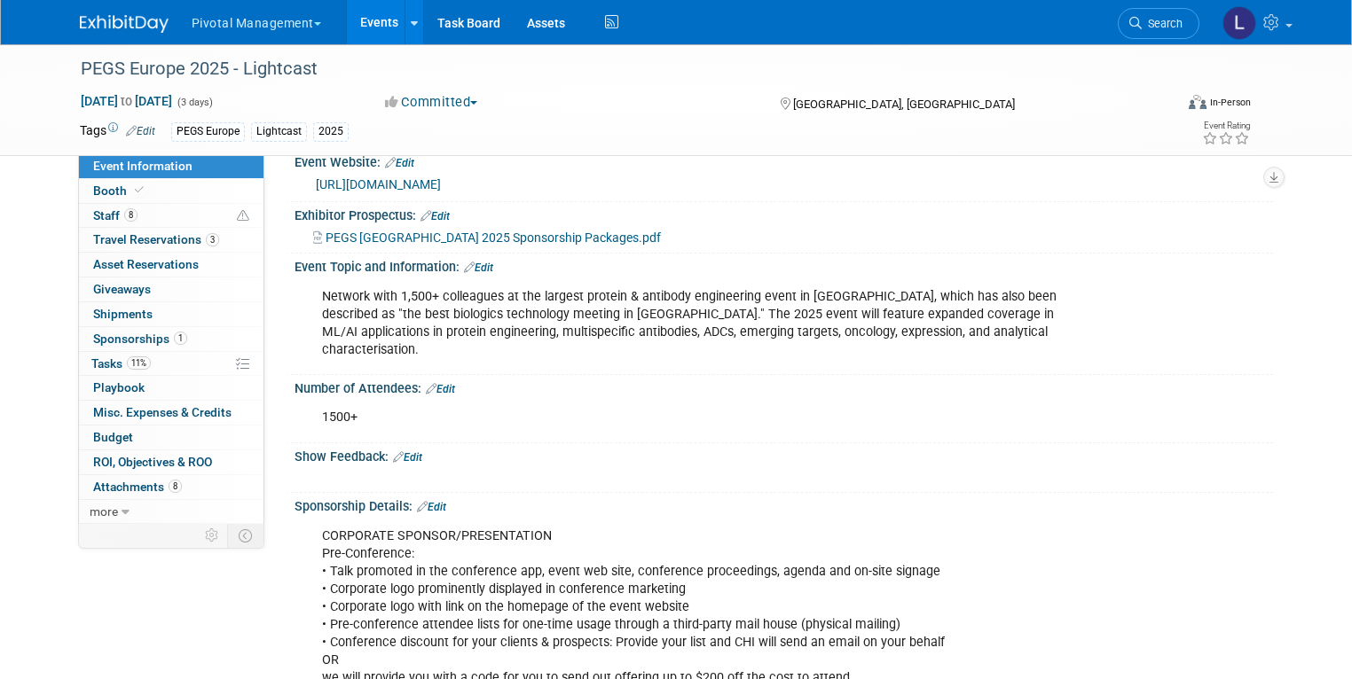
scroll to position [0, 0]
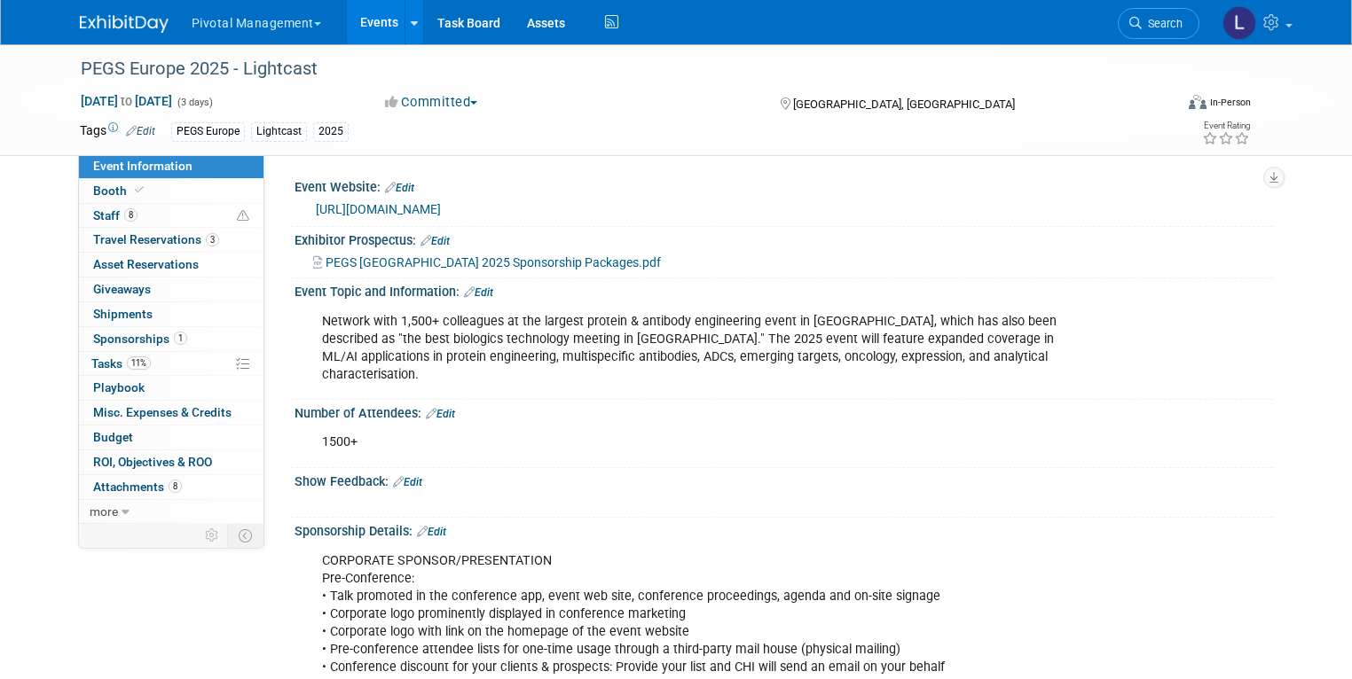
drag, startPoint x: 313, startPoint y: 396, endPoint x: 441, endPoint y: -45, distance: 458.9
click at [441, 0] on html "Pivotal Management Choose Workspace: Pivotal Management Watchmaker Genomics Eve…" at bounding box center [676, 339] width 1352 height 679
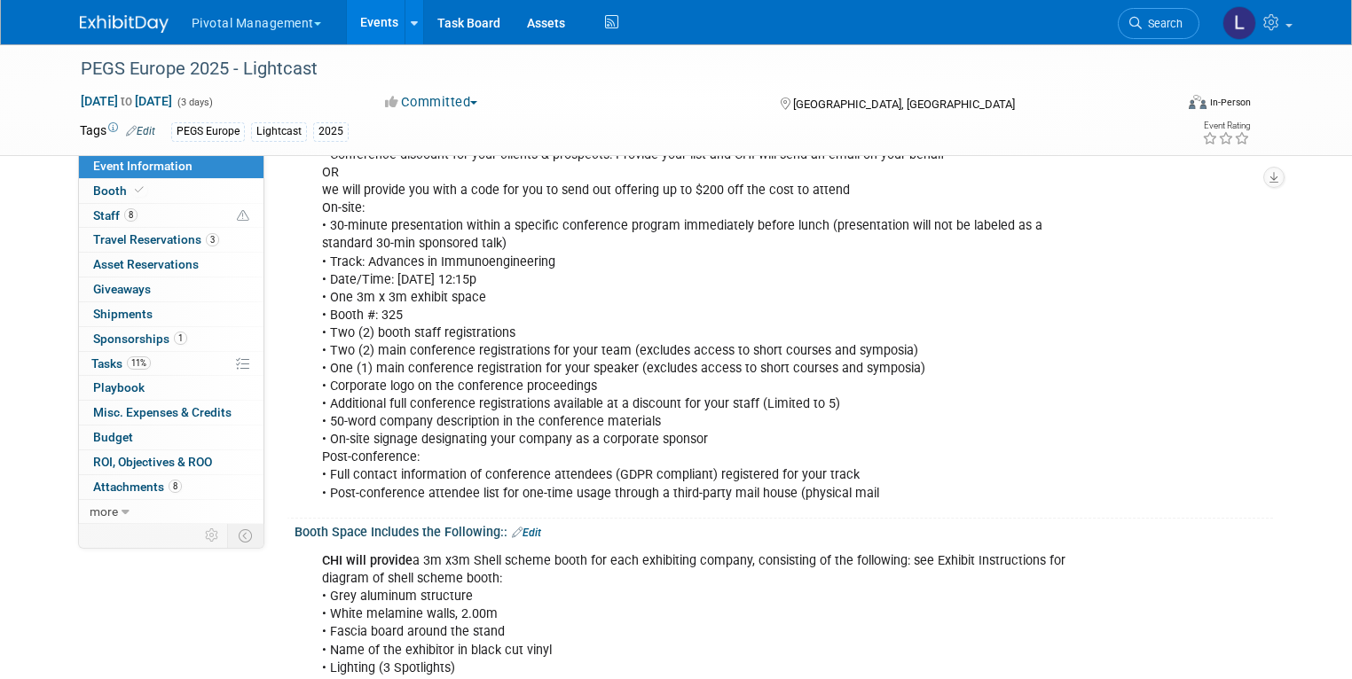
scroll to position [598, 0]
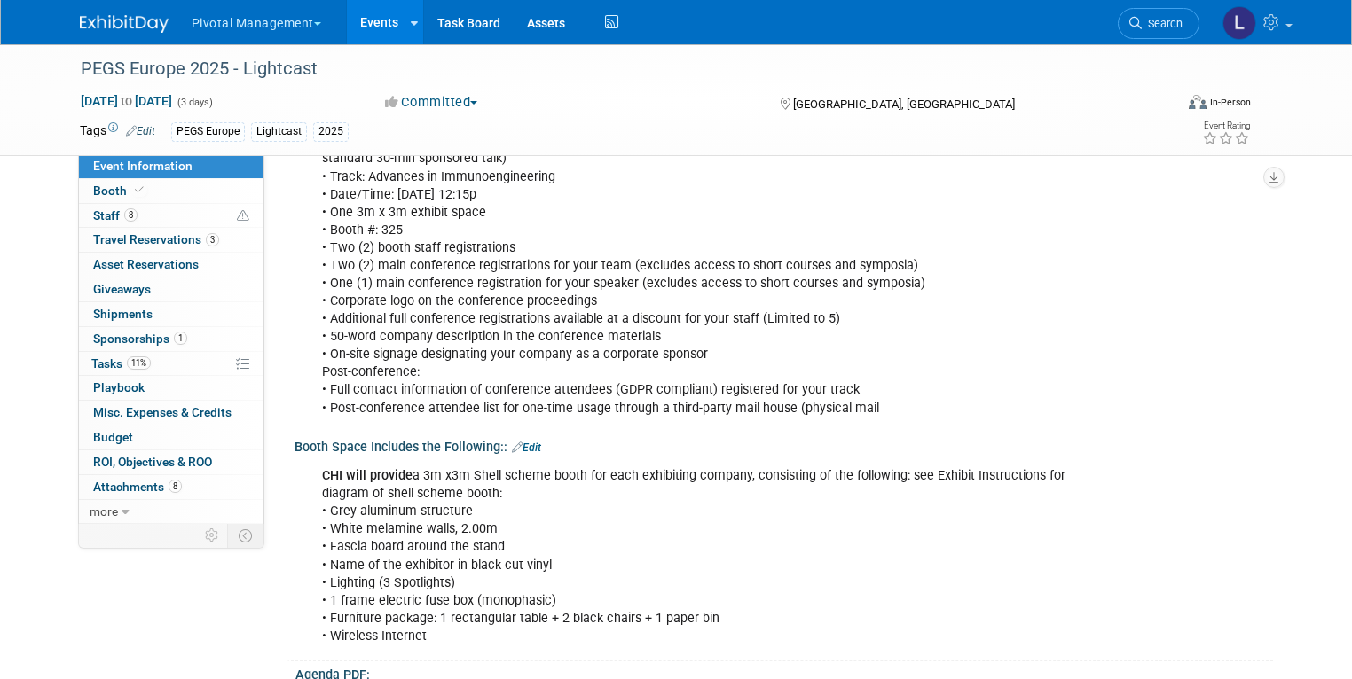
click at [1115, 216] on div "CORPORATE SPONSOR/PRESENTATION Pre-Conference: • Talk promoted in the conferenc…" at bounding box center [783, 184] width 978 height 487
drag, startPoint x: 316, startPoint y: 227, endPoint x: 907, endPoint y: 262, distance: 592.6
click at [907, 262] on div "CORPORATE SPONSOR/PRESENTATION Pre-Conference: • Talk promoted in the conferenc…" at bounding box center [696, 186] width 773 height 481
copy div "Two (2) booth staff registrations • Two (2) main conference registrations for y…"
click at [110, 188] on span "Booth" at bounding box center [120, 191] width 54 height 14
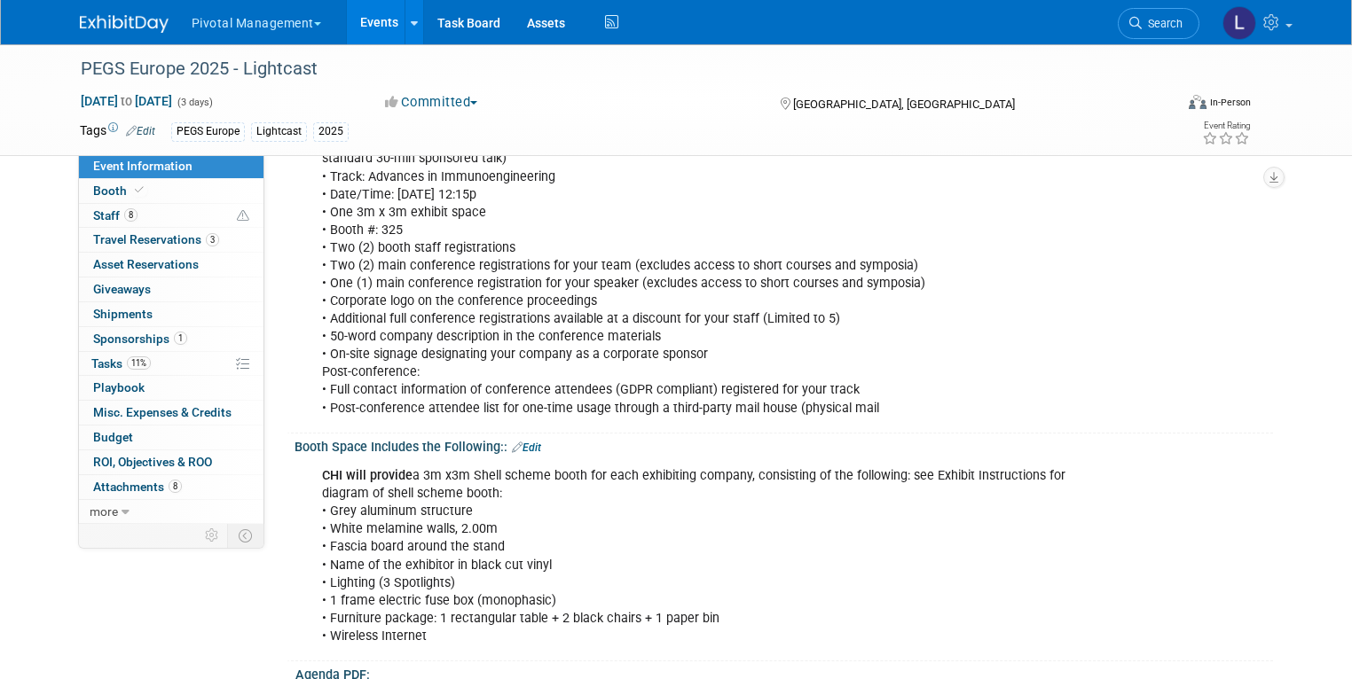
scroll to position [0, 0]
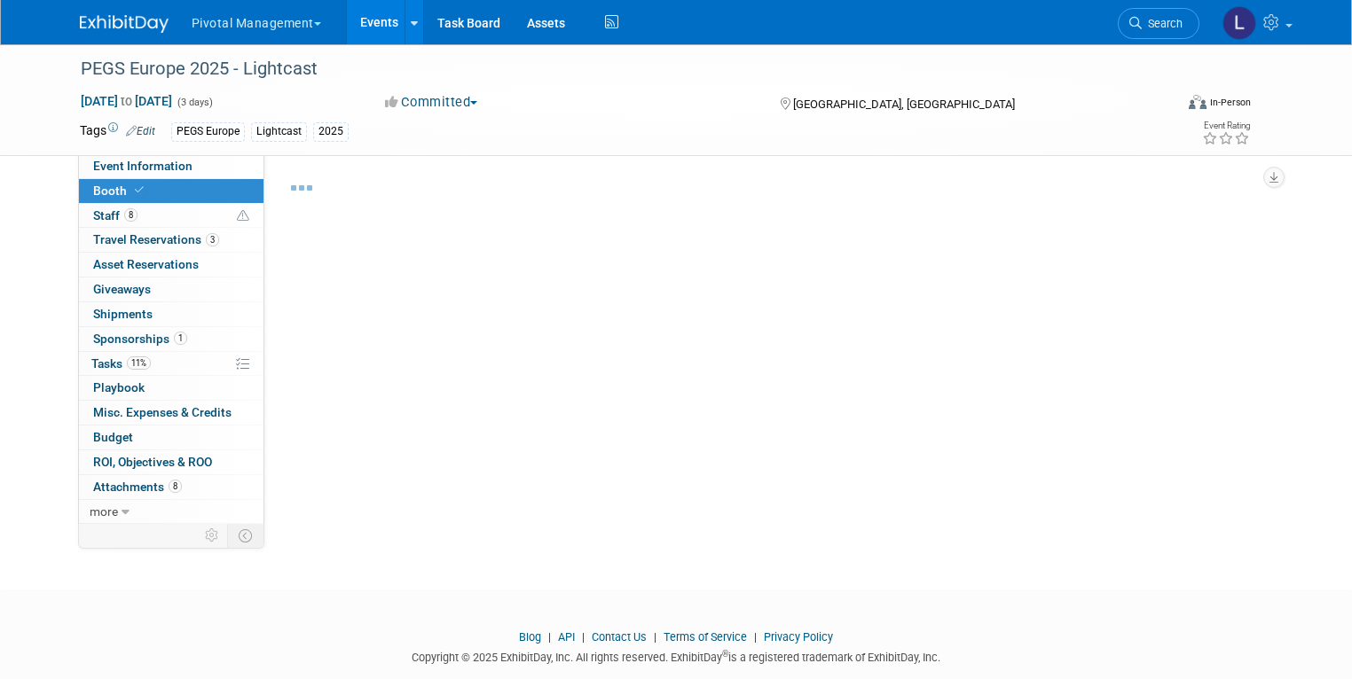
select select "Yes"
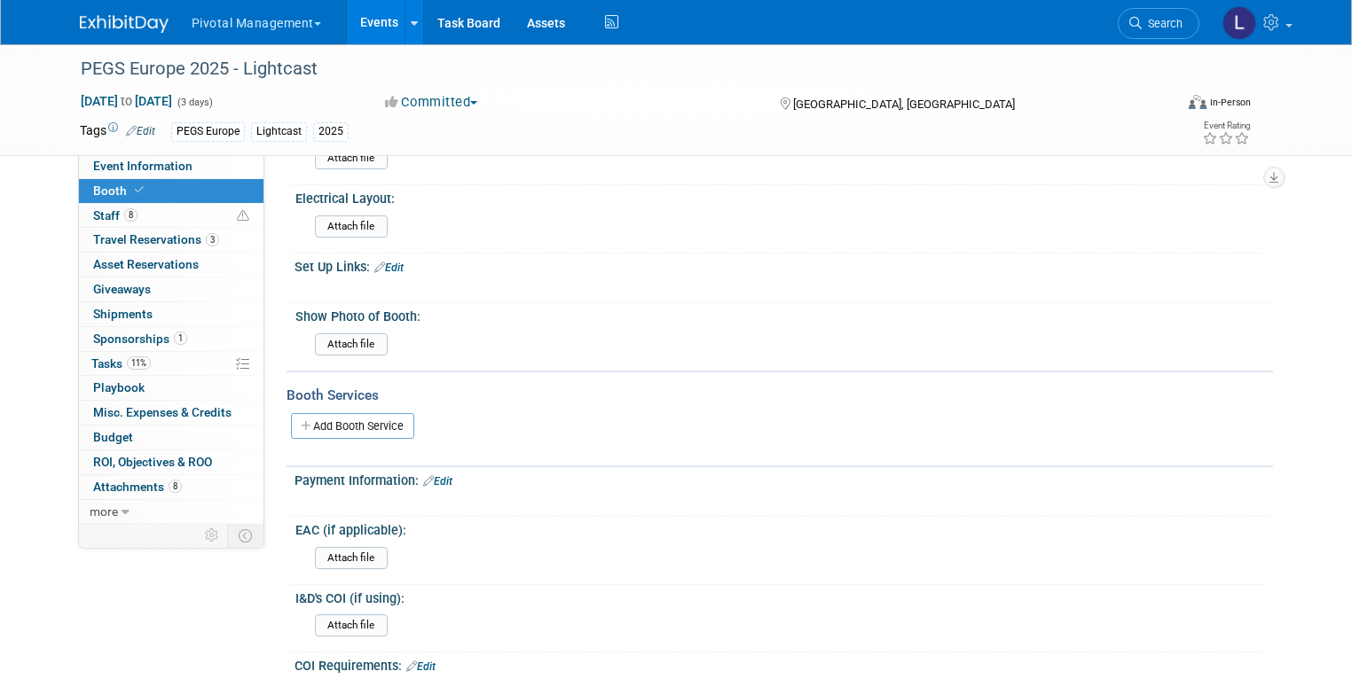
scroll to position [1211, 0]
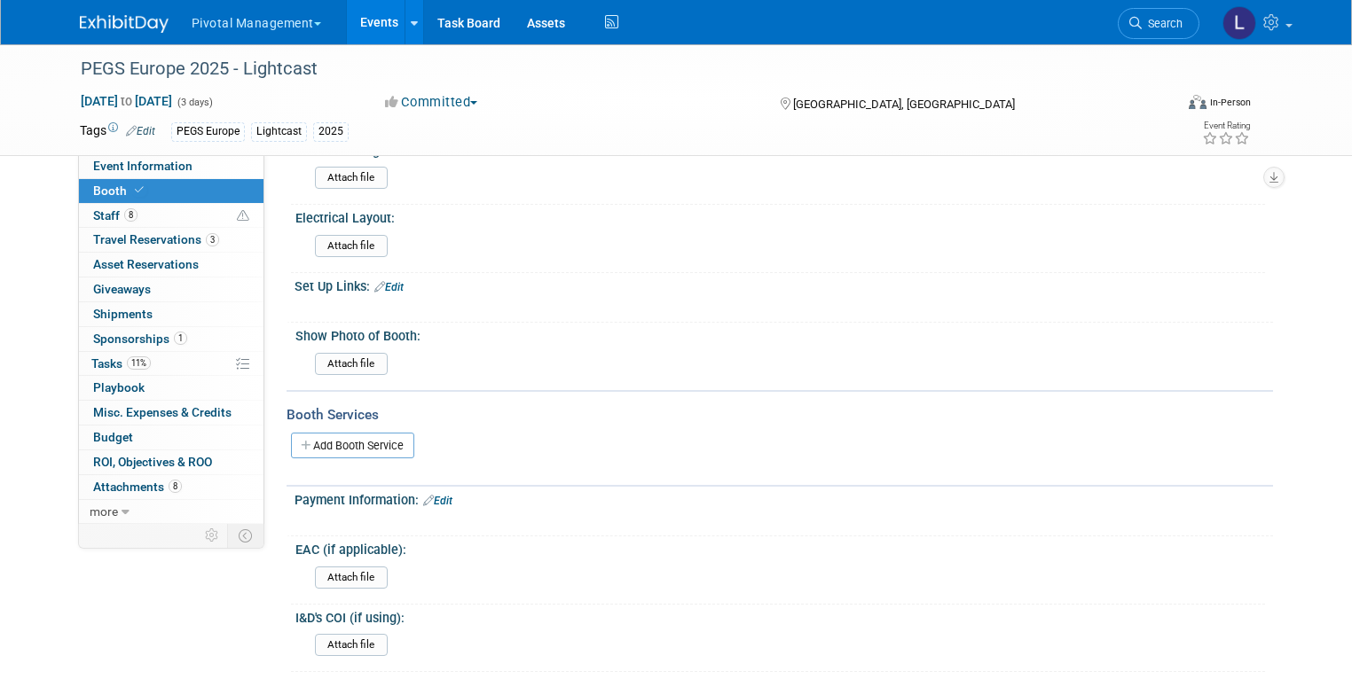
click at [145, 153] on div "PEGS Europe 2025 - Lightcast [DATE] to [DATE] (3 days) [DATE] to [DATE] Committ…" at bounding box center [677, 99] width 1220 height 111
click at [147, 167] on span "Event Information" at bounding box center [142, 166] width 99 height 14
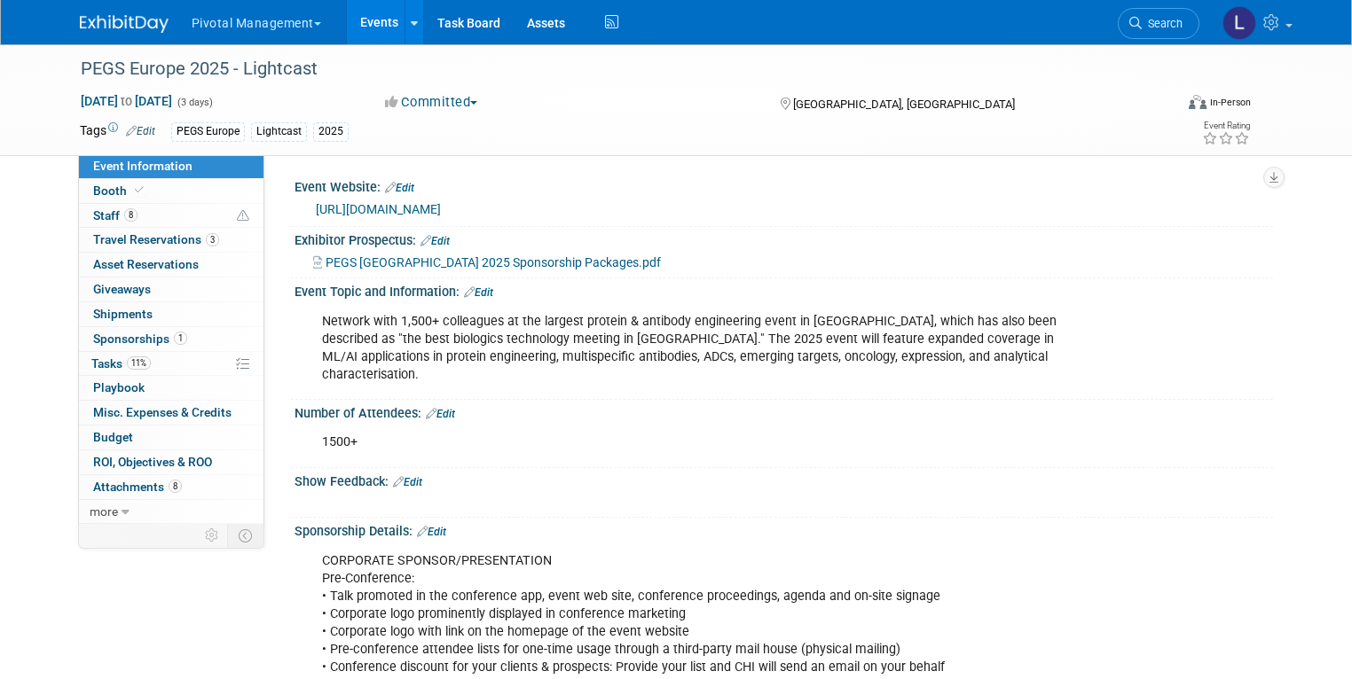
drag, startPoint x: 82, startPoint y: 192, endPoint x: 370, endPoint y: 197, distance: 287.4
click at [93, 192] on span "Booth" at bounding box center [120, 191] width 54 height 14
select select "Yes"
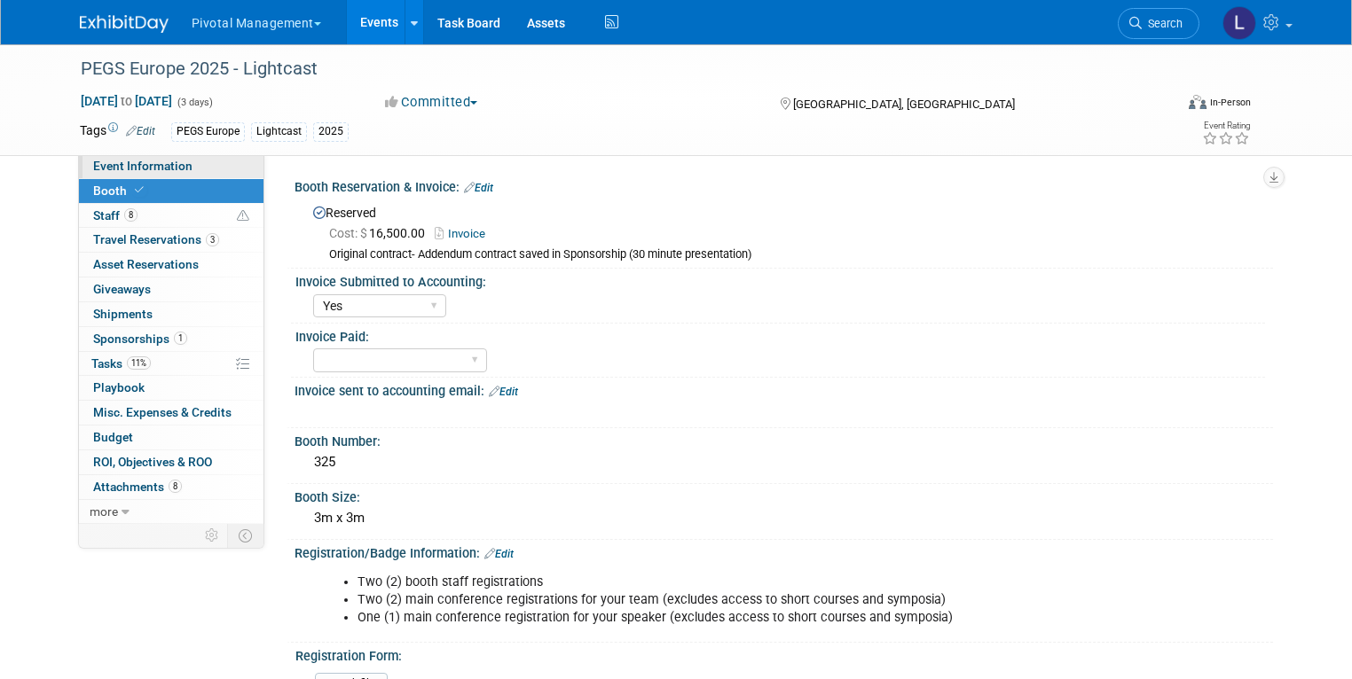
click at [190, 161] on link "Event Information" at bounding box center [171, 166] width 184 height 24
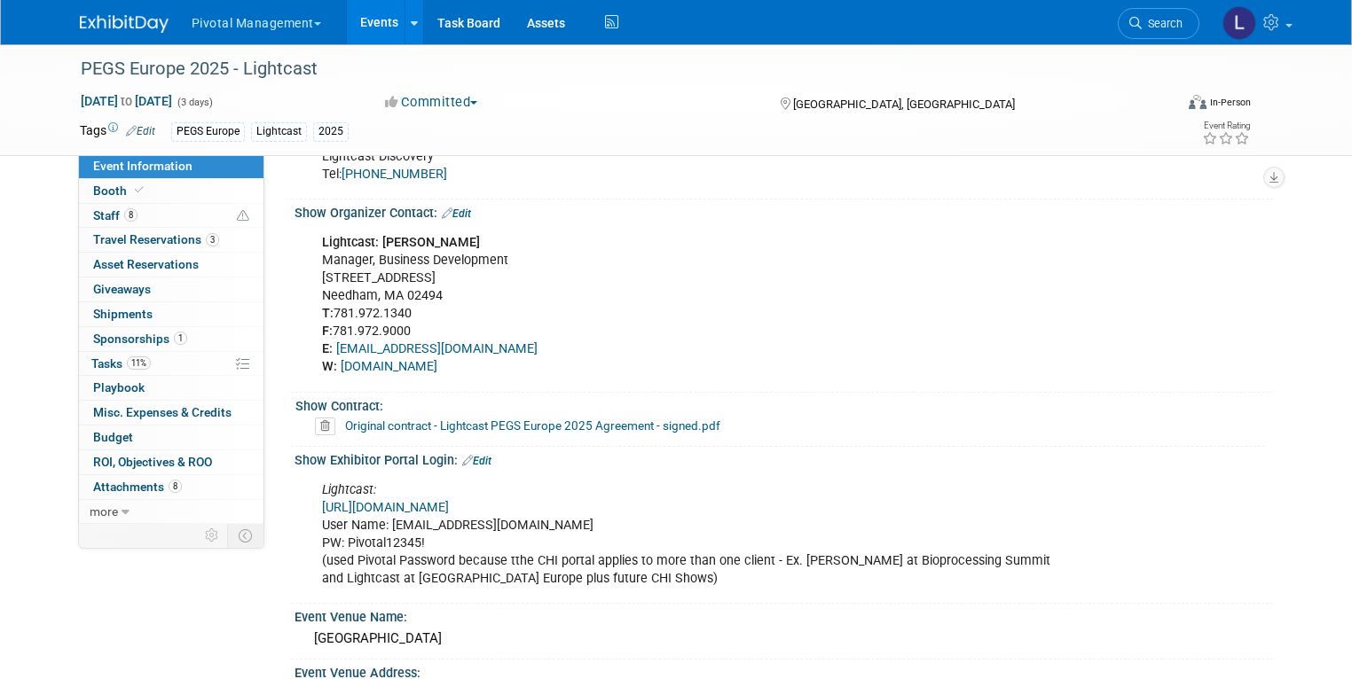
scroll to position [1481, 0]
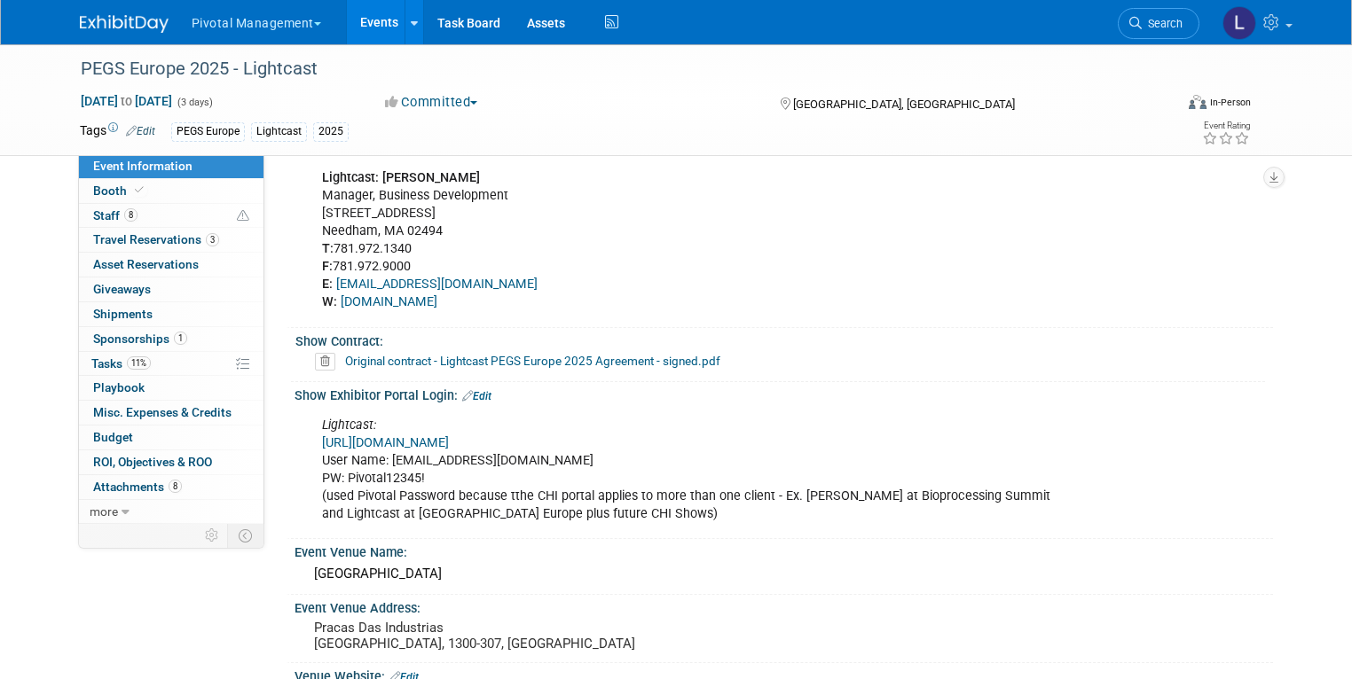
click at [444, 435] on link "[URL][DOMAIN_NAME]" at bounding box center [385, 442] width 127 height 15
click at [101, 364] on span "Tasks 11%" at bounding box center [120, 364] width 59 height 14
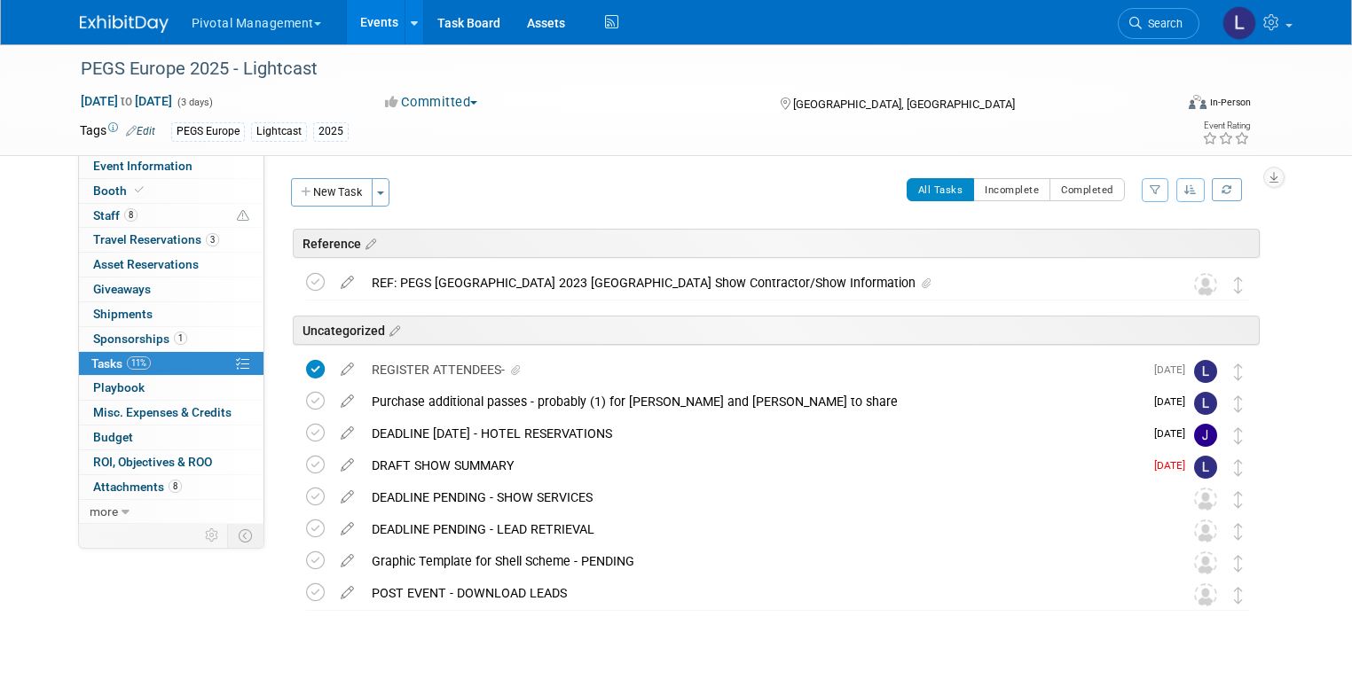
drag, startPoint x: 310, startPoint y: 188, endPoint x: 479, endPoint y: 243, distance: 177.3
click at [310, 188] on button "New Task" at bounding box center [332, 192] width 82 height 28
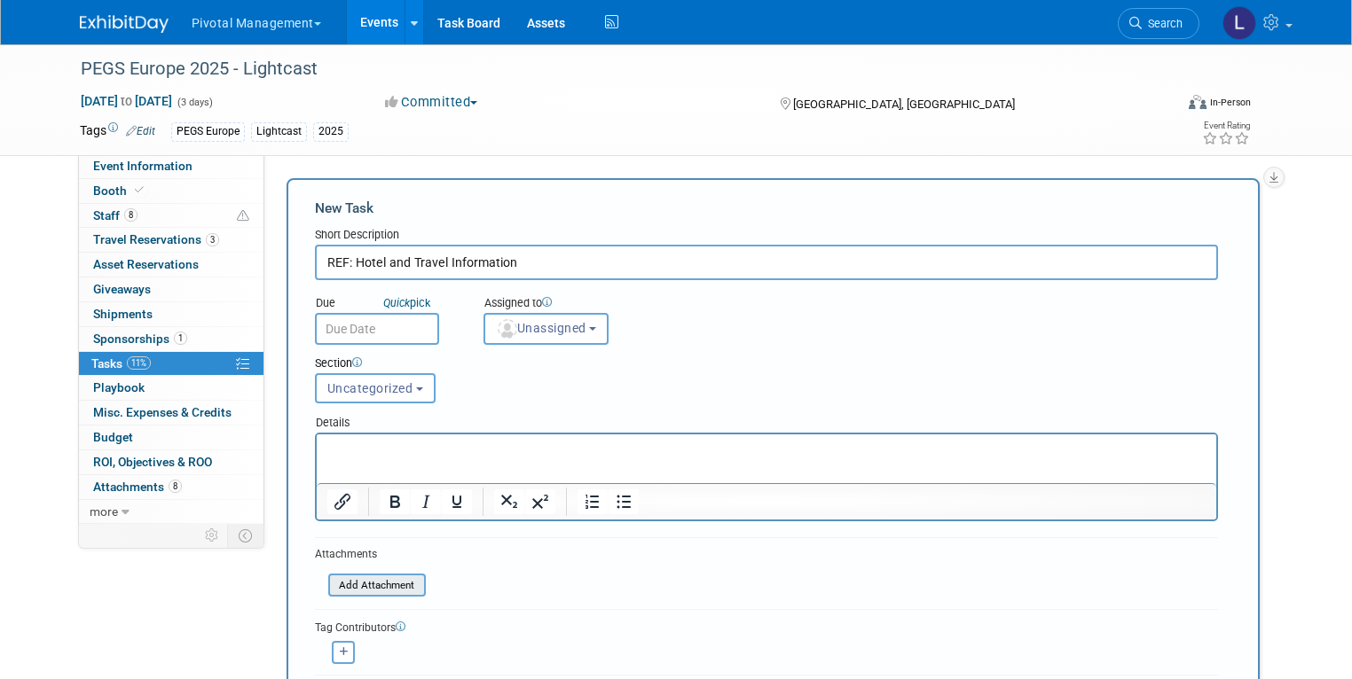
type input "REF: Hotel and Travel Information"
click at [405, 577] on input "file" at bounding box center [318, 586] width 211 height 20
click at [350, 458] on p "Rich Text Area. Press ALT-0 for help." at bounding box center [765, 451] width 879 height 18
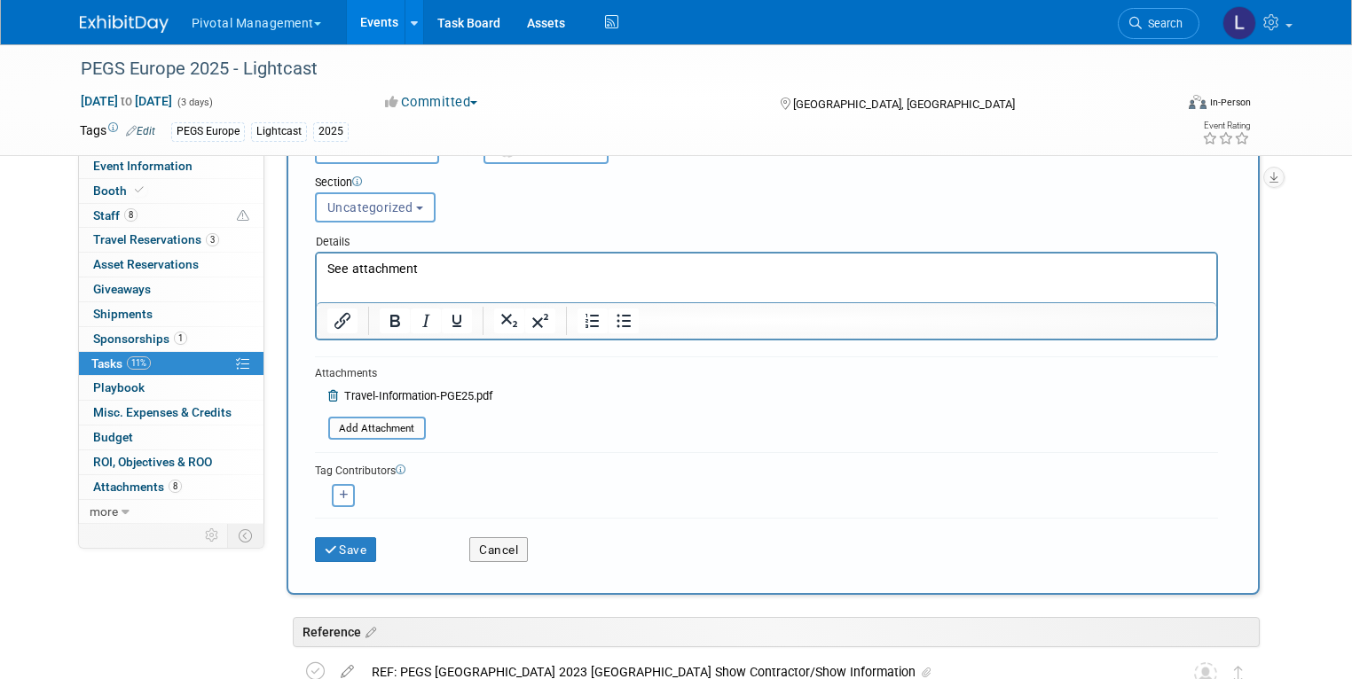
scroll to position [191, 0]
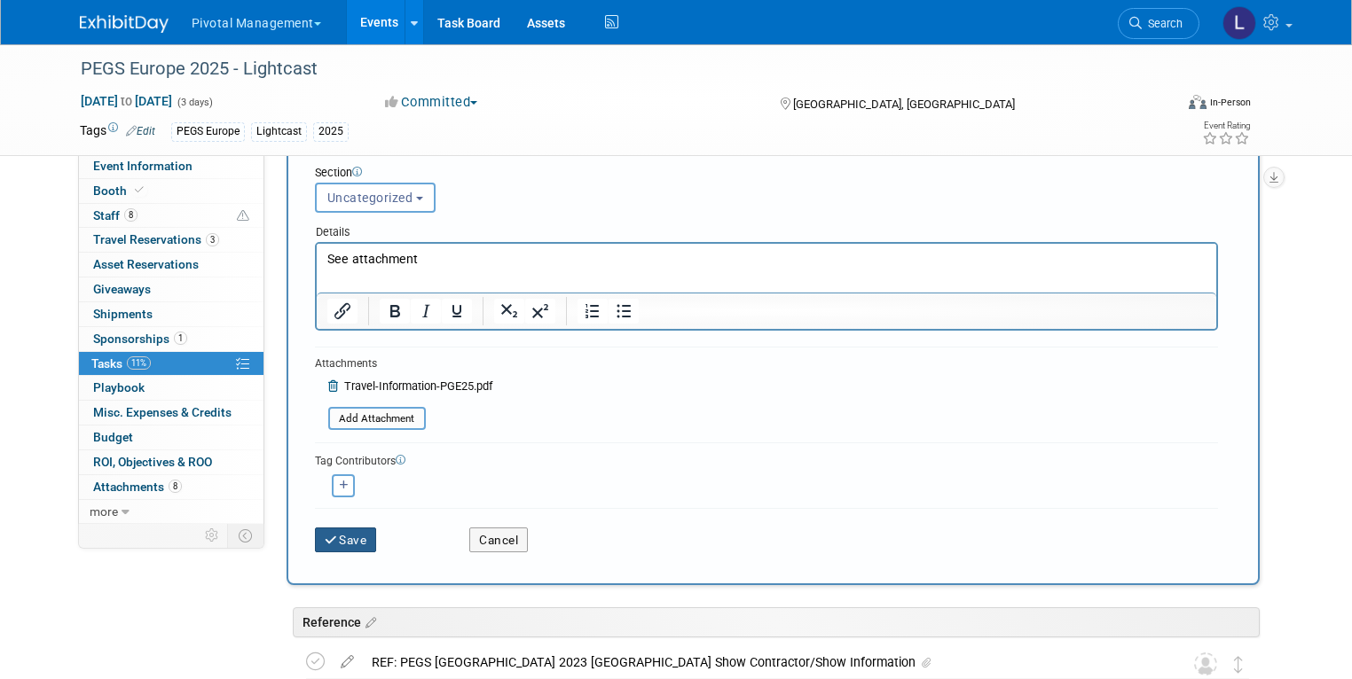
click at [315, 544] on button "Save" at bounding box center [346, 540] width 62 height 25
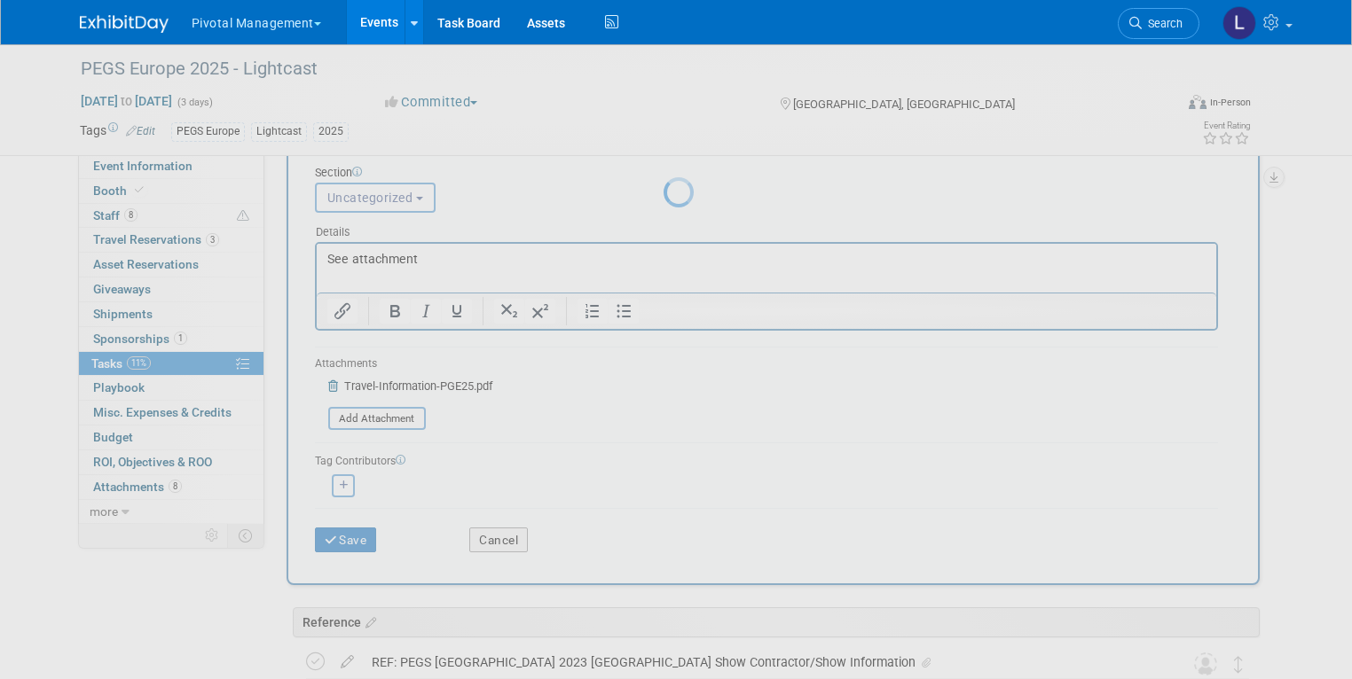
scroll to position [0, 0]
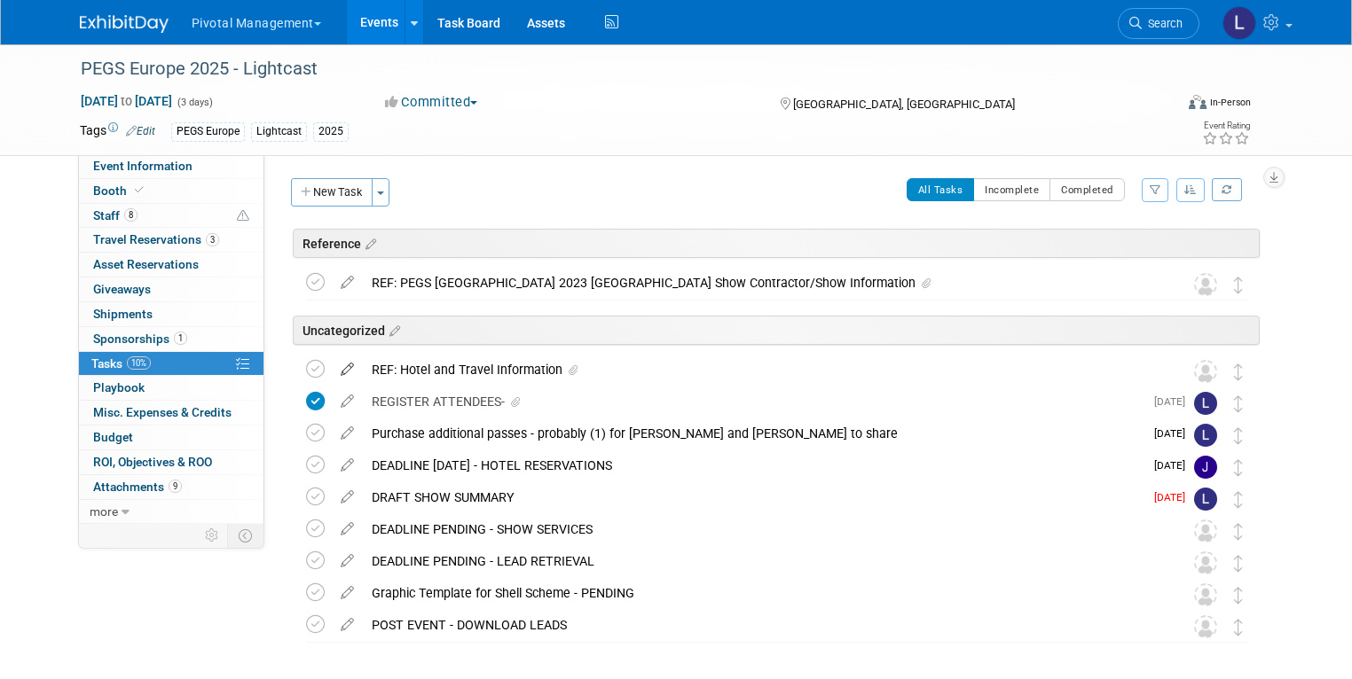
click at [335, 368] on icon at bounding box center [347, 366] width 31 height 22
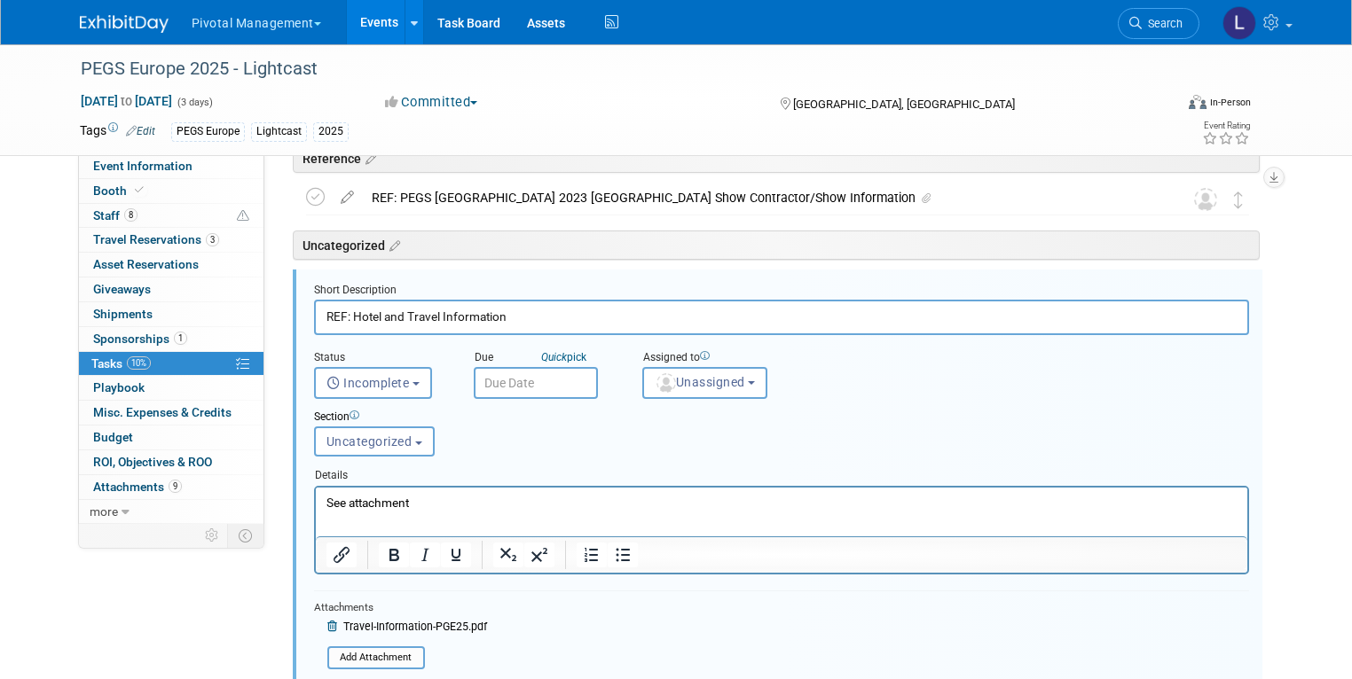
scroll to position [95, 0]
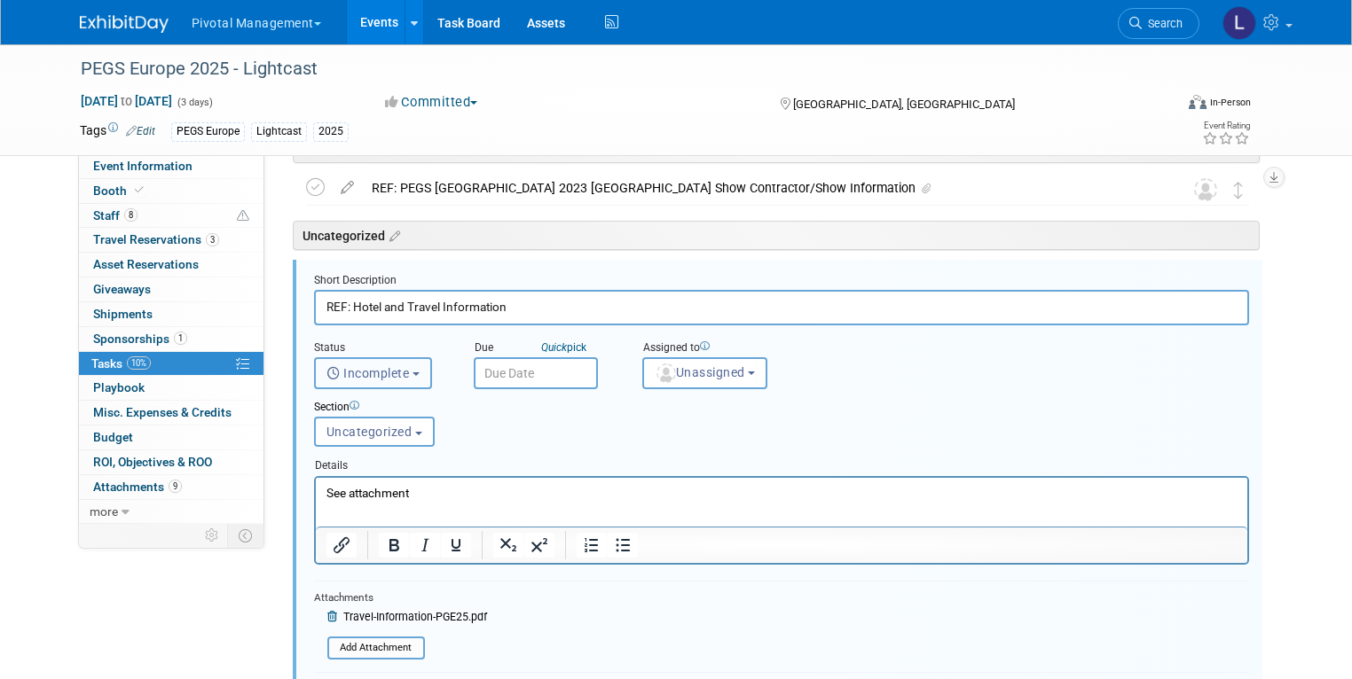
click at [335, 368] on span "Incomplete" at bounding box center [367, 373] width 83 height 14
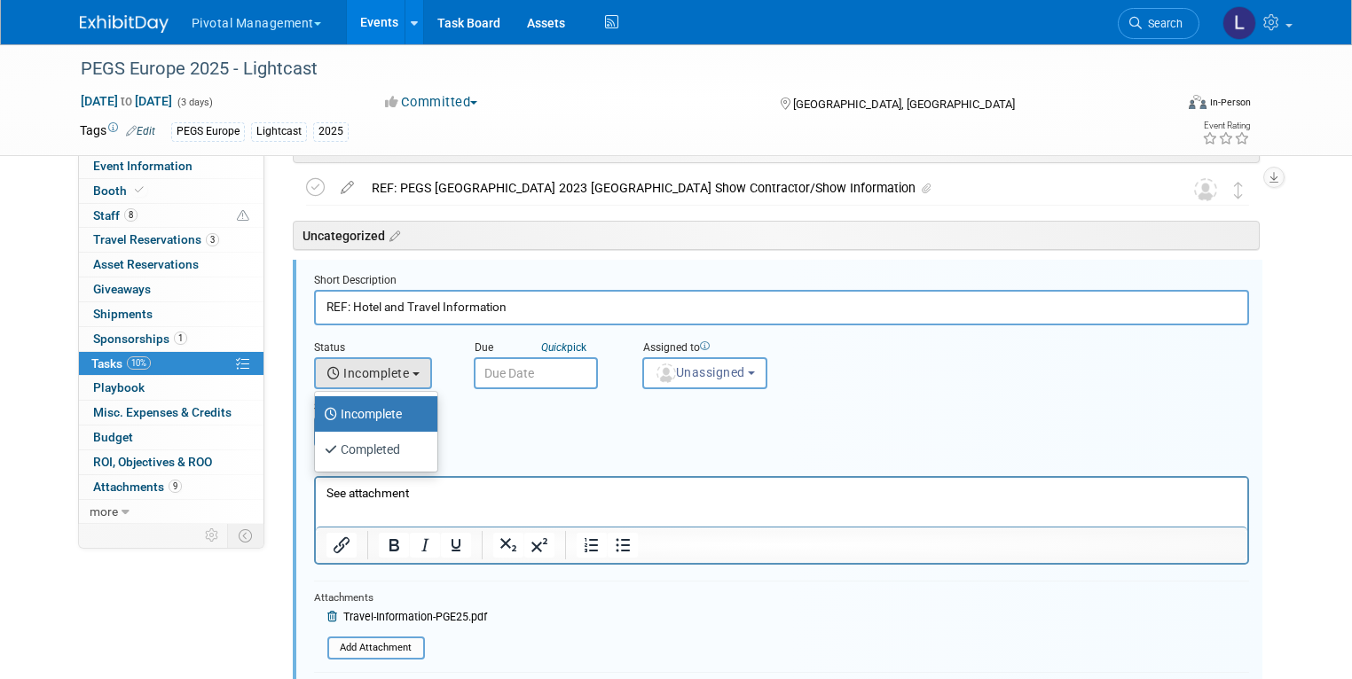
click at [636, 417] on div "Section Uncategorized Reference Uncategorized Uncategorized Reference" at bounding box center [742, 419] width 882 height 61
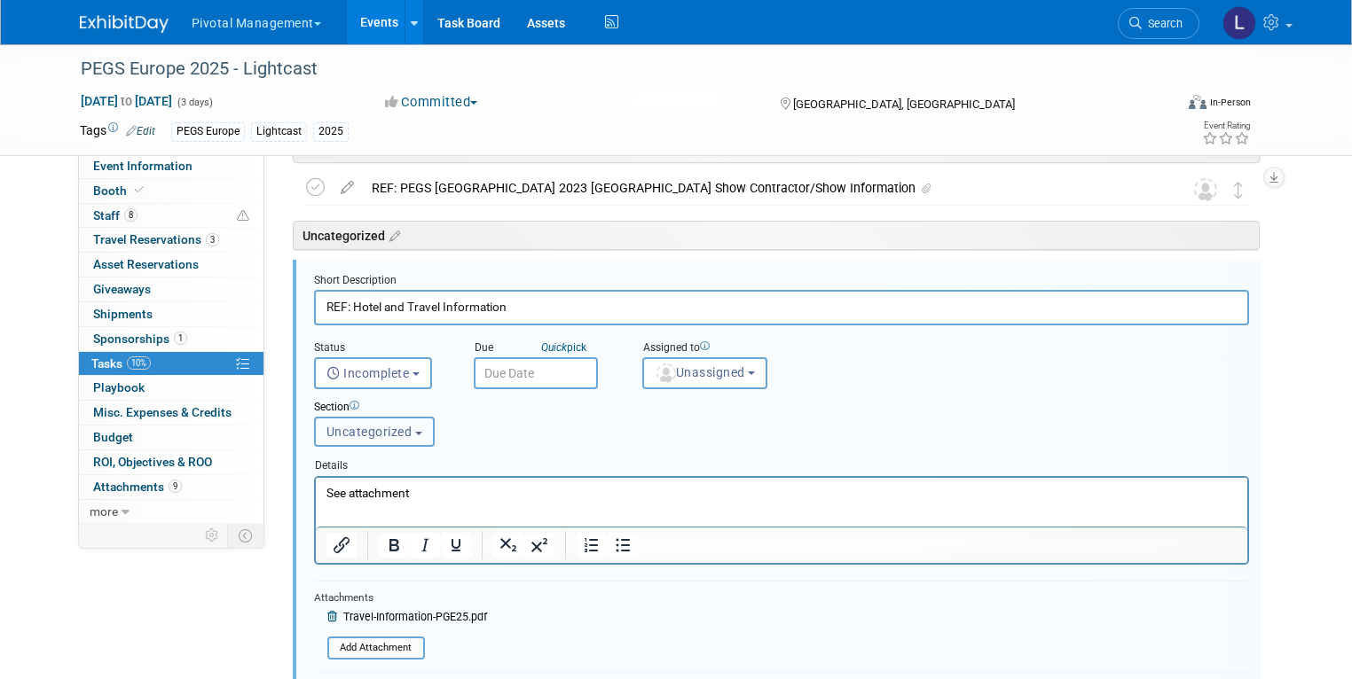
click at [358, 431] on span "Uncategorized" at bounding box center [369, 432] width 86 height 14
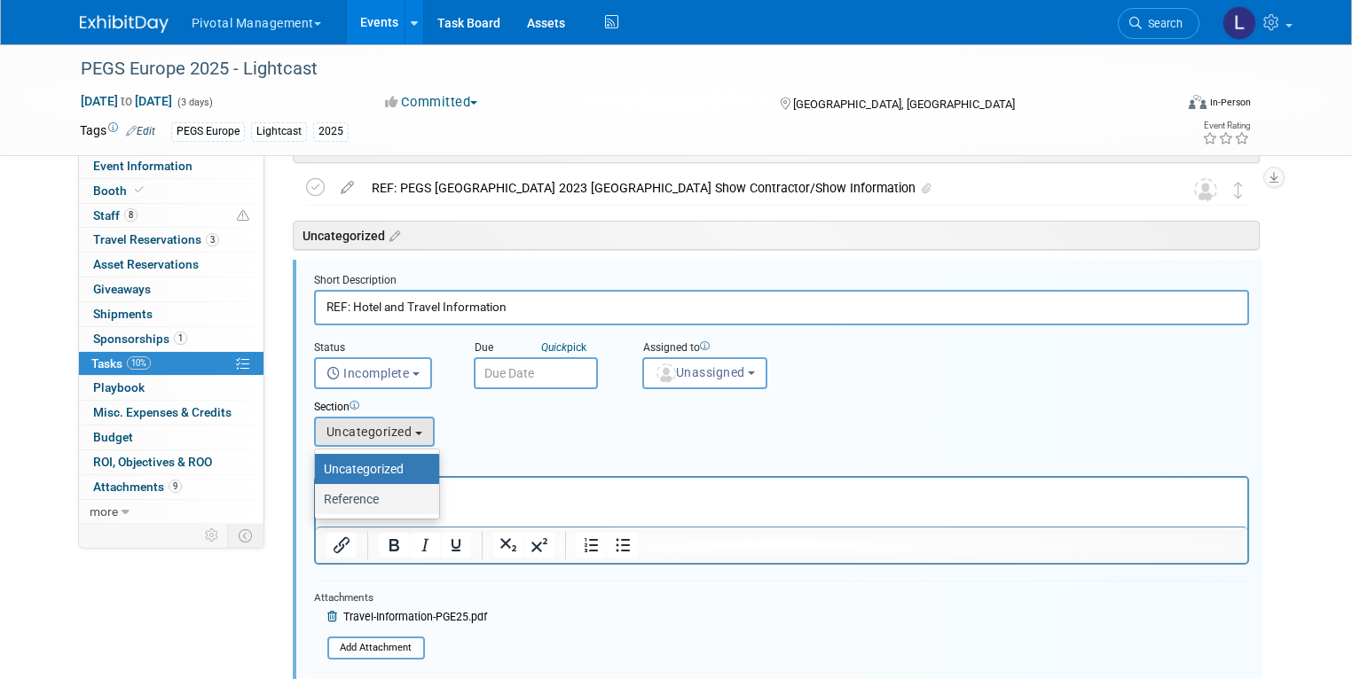
click at [349, 506] on label "Reference" at bounding box center [373, 499] width 98 height 23
click at [318, 506] on input "Reference" at bounding box center [312, 500] width 12 height 12
select select "11258609"
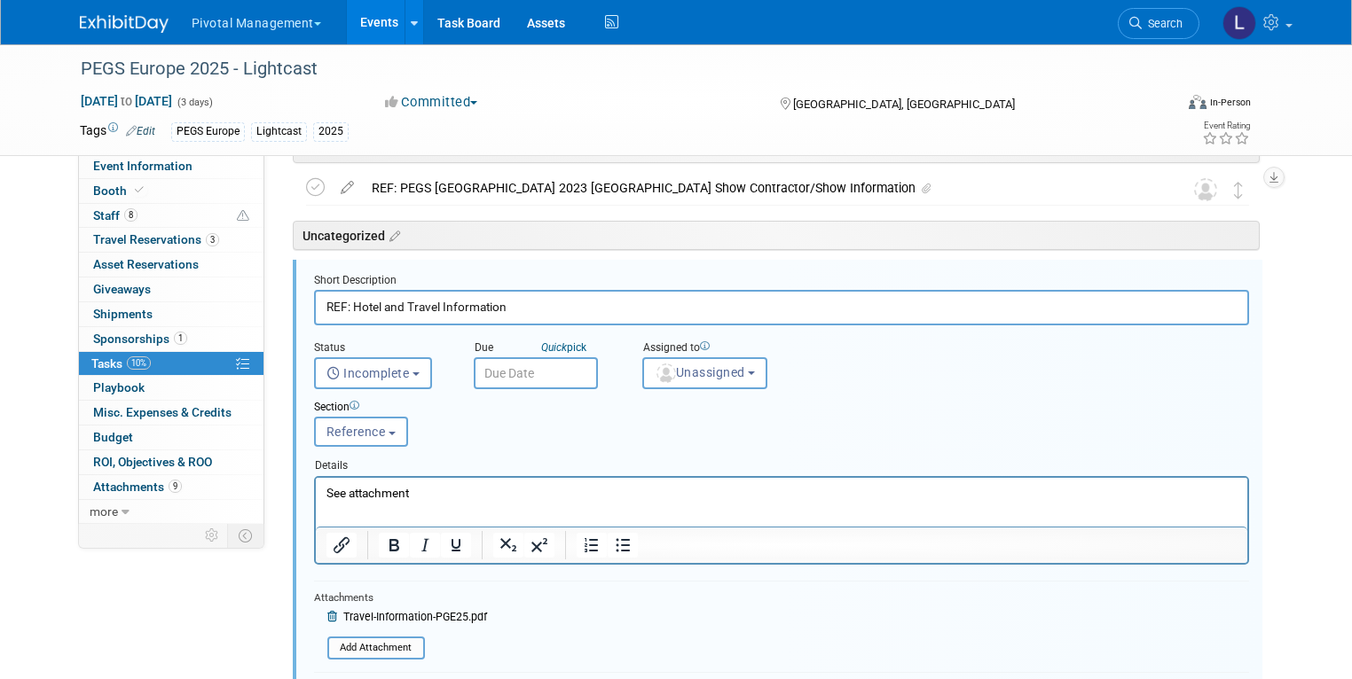
click at [1092, 341] on div "Status <i class="far fa-clock" style="padding: 6px 4px 6px 1px;"></i> Incomplet…" at bounding box center [781, 358] width 961 height 64
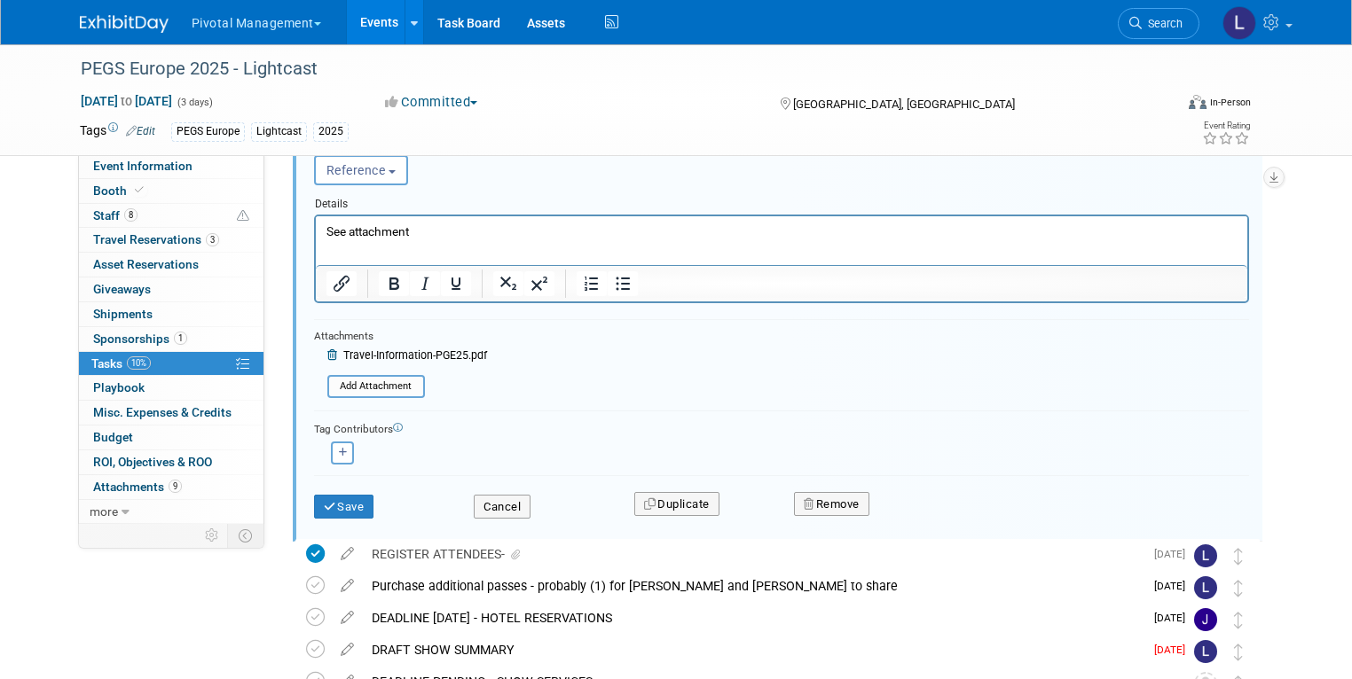
scroll to position [364, 0]
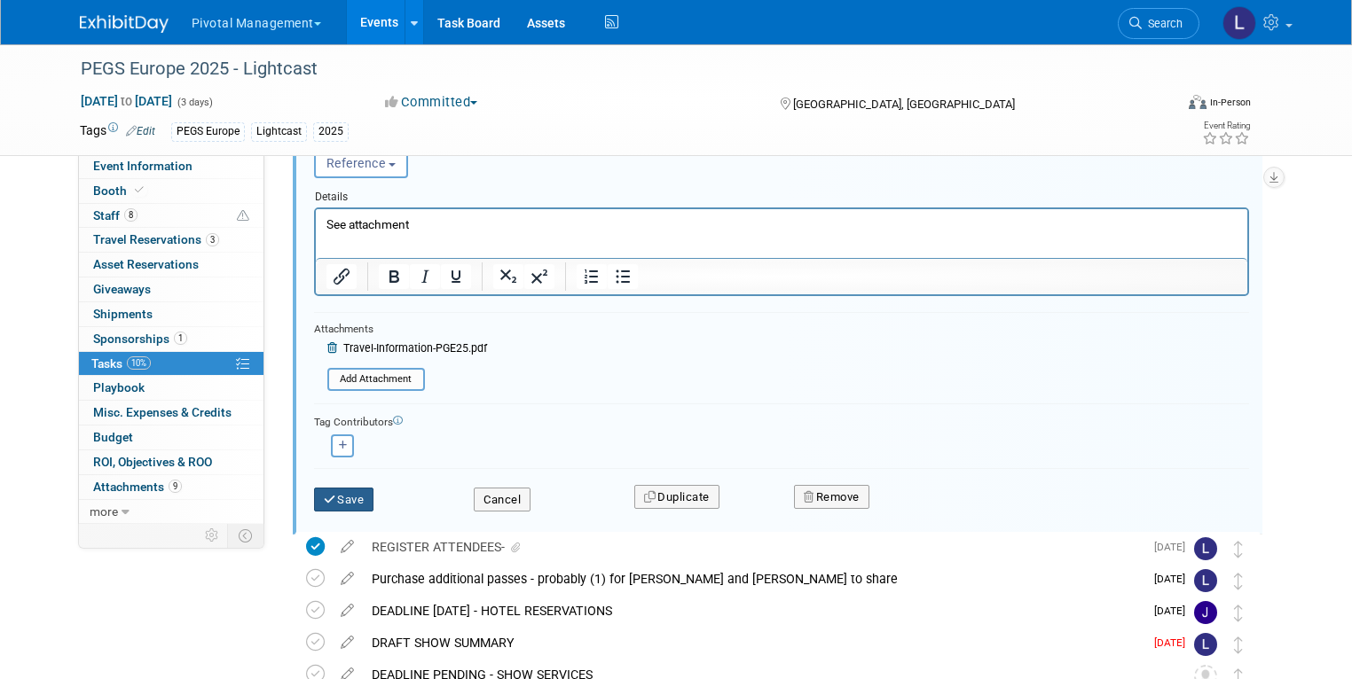
click at [314, 502] on button "Save" at bounding box center [344, 500] width 60 height 25
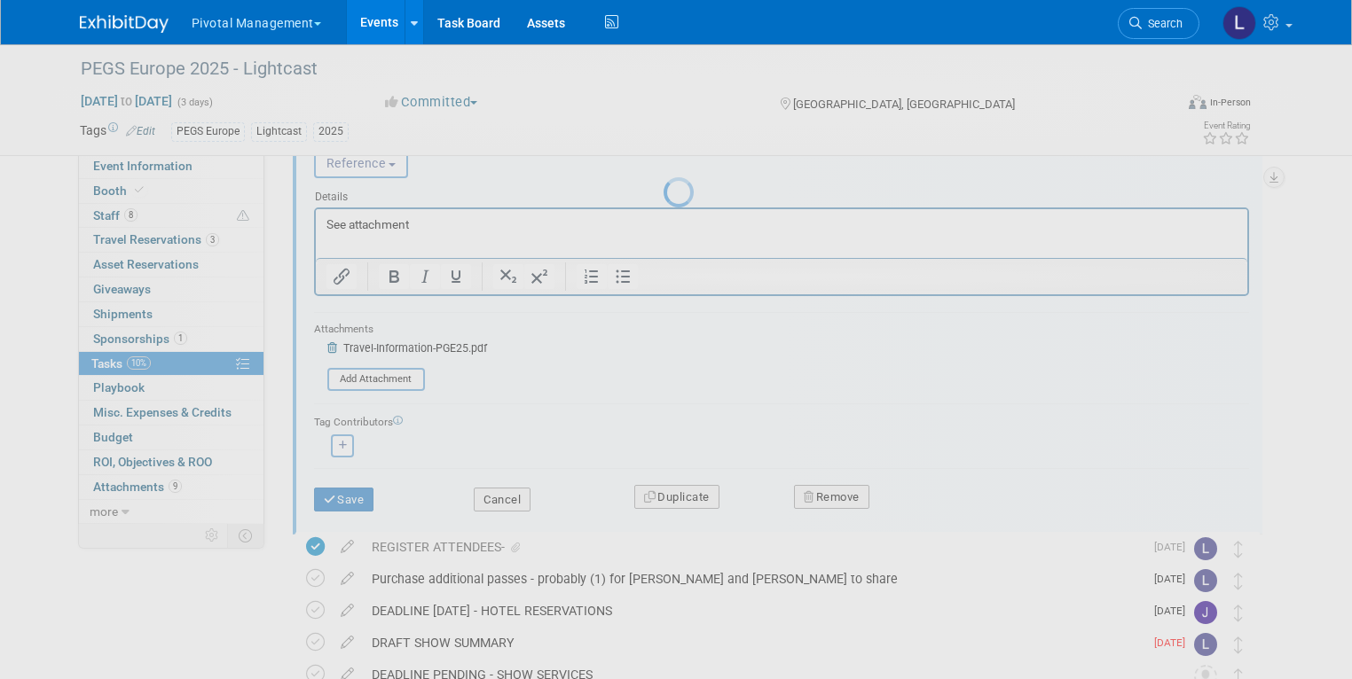
scroll to position [0, 0]
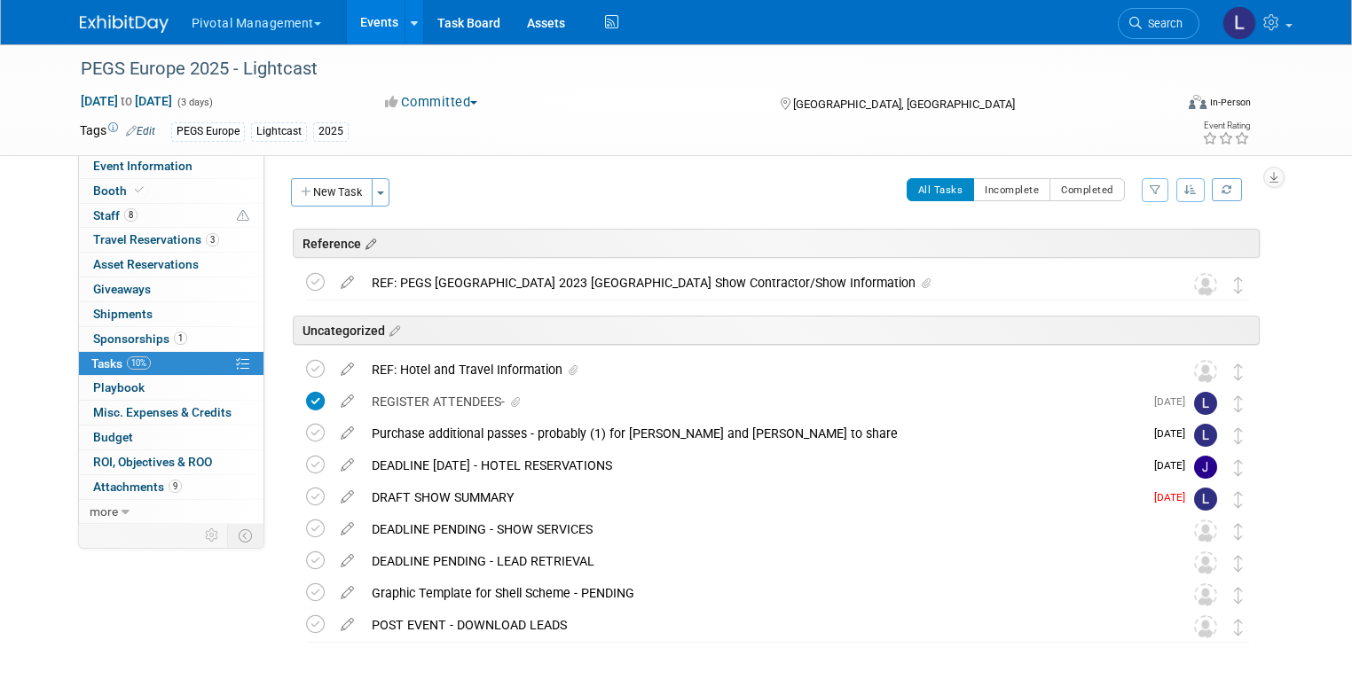
click at [361, 244] on icon at bounding box center [368, 245] width 15 height 16
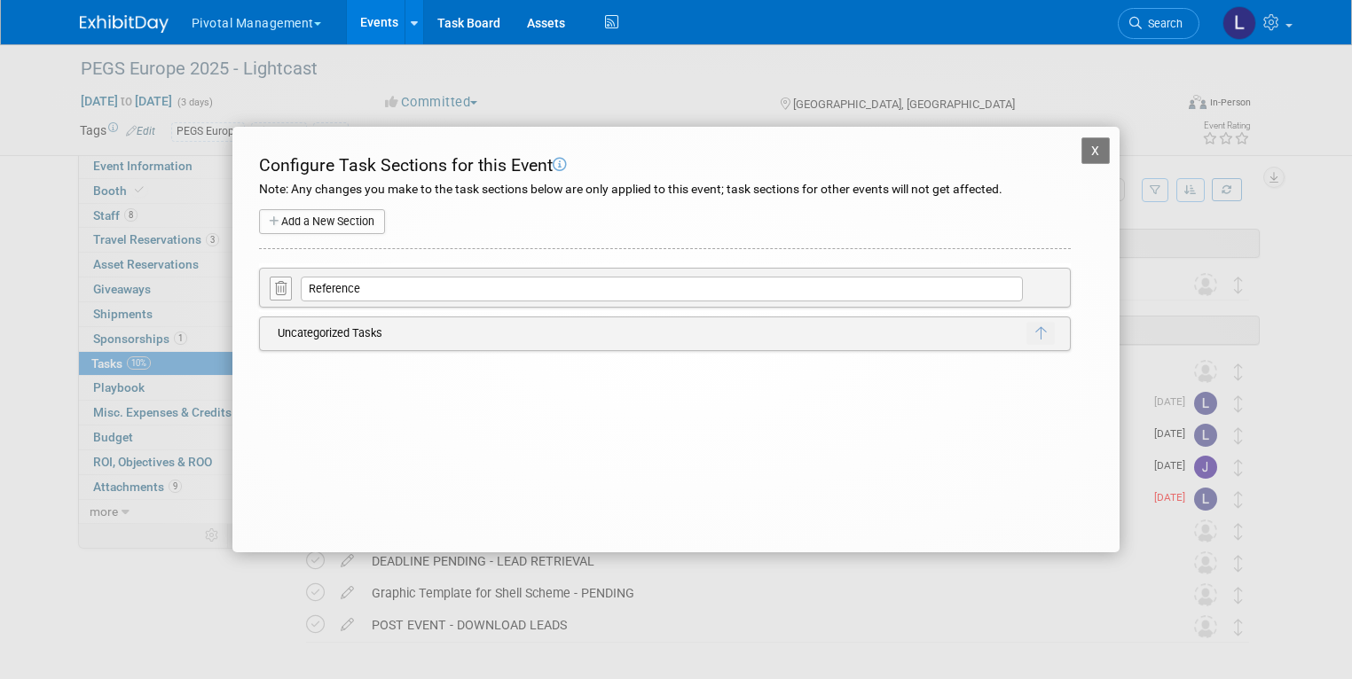
click at [1092, 151] on button "X" at bounding box center [1095, 150] width 28 height 27
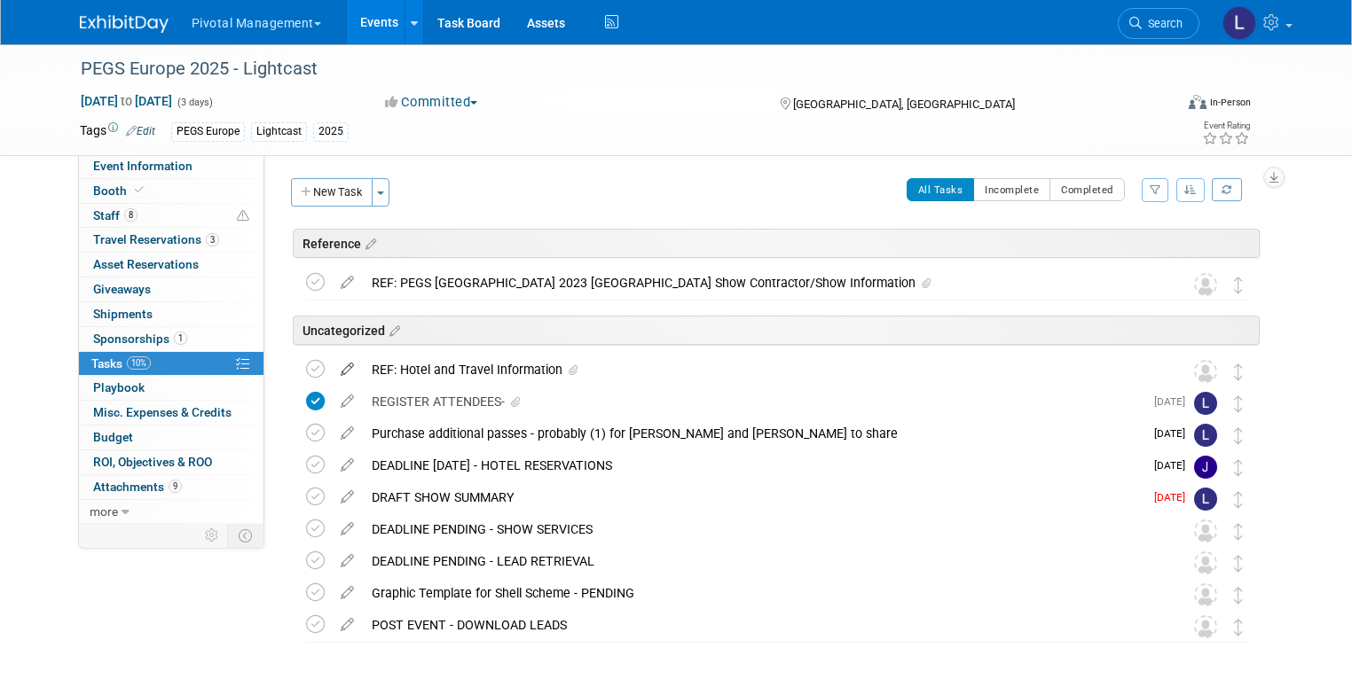
click at [334, 371] on icon at bounding box center [347, 366] width 31 height 22
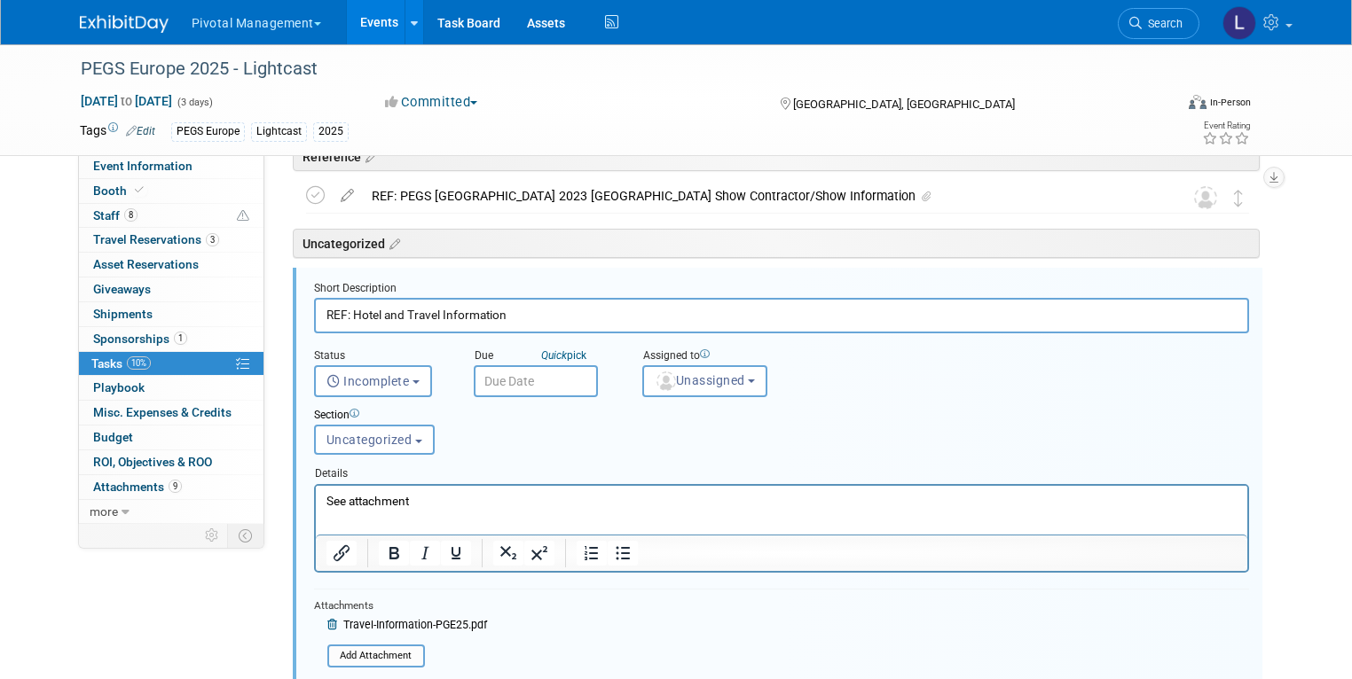
scroll to position [95, 0]
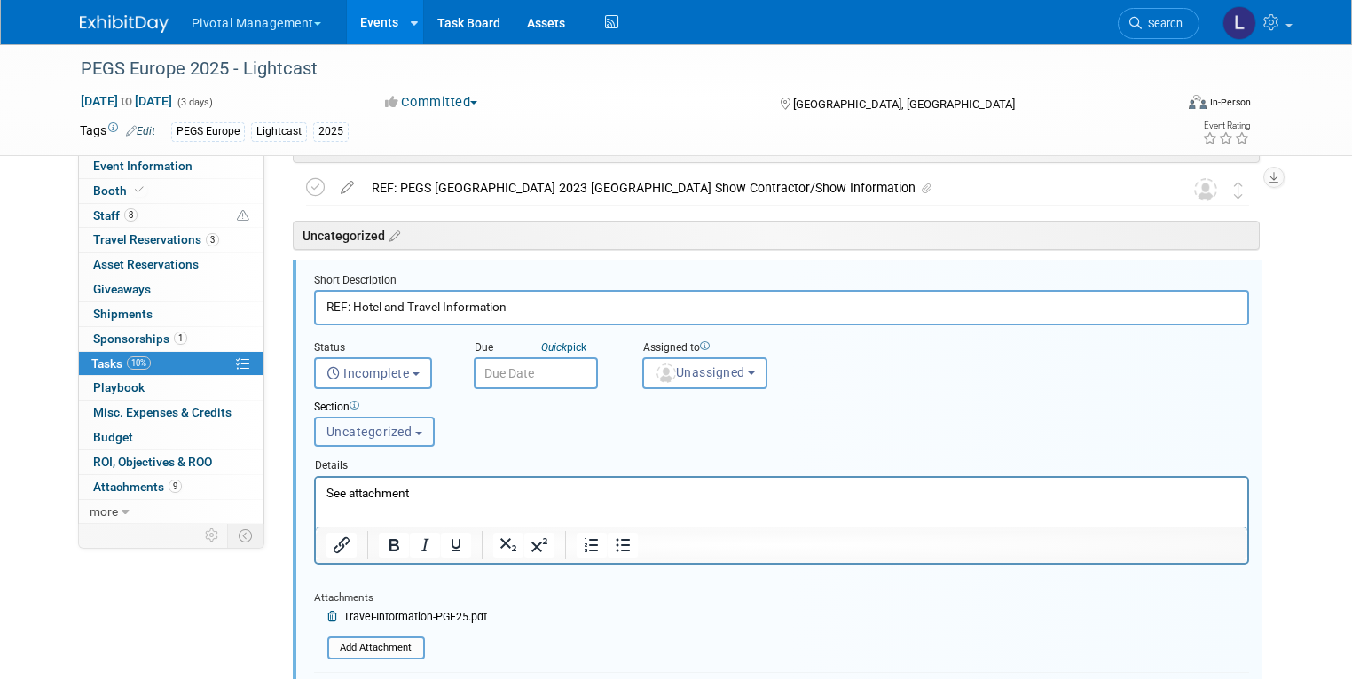
click at [372, 420] on button "Uncategorized" at bounding box center [374, 432] width 121 height 30
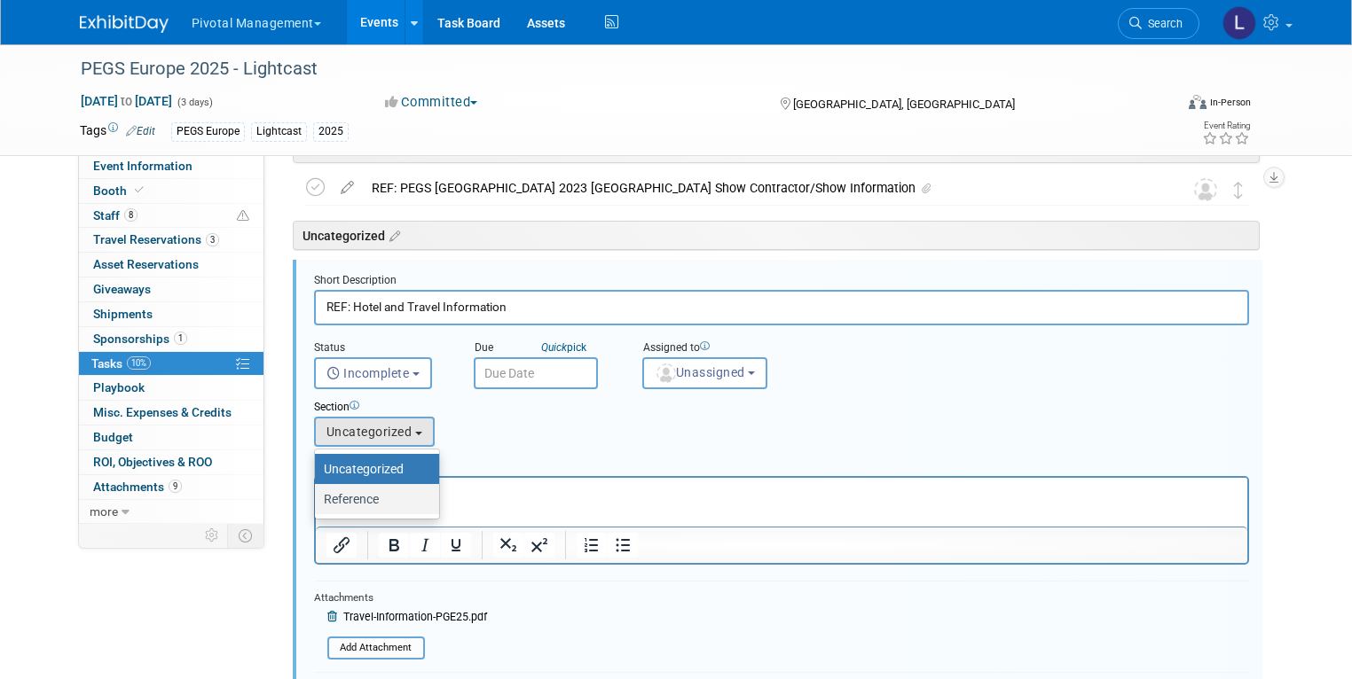
click at [367, 491] on label "Reference" at bounding box center [373, 499] width 98 height 23
click at [318, 494] on input "Reference" at bounding box center [312, 500] width 12 height 12
select select "11258609"
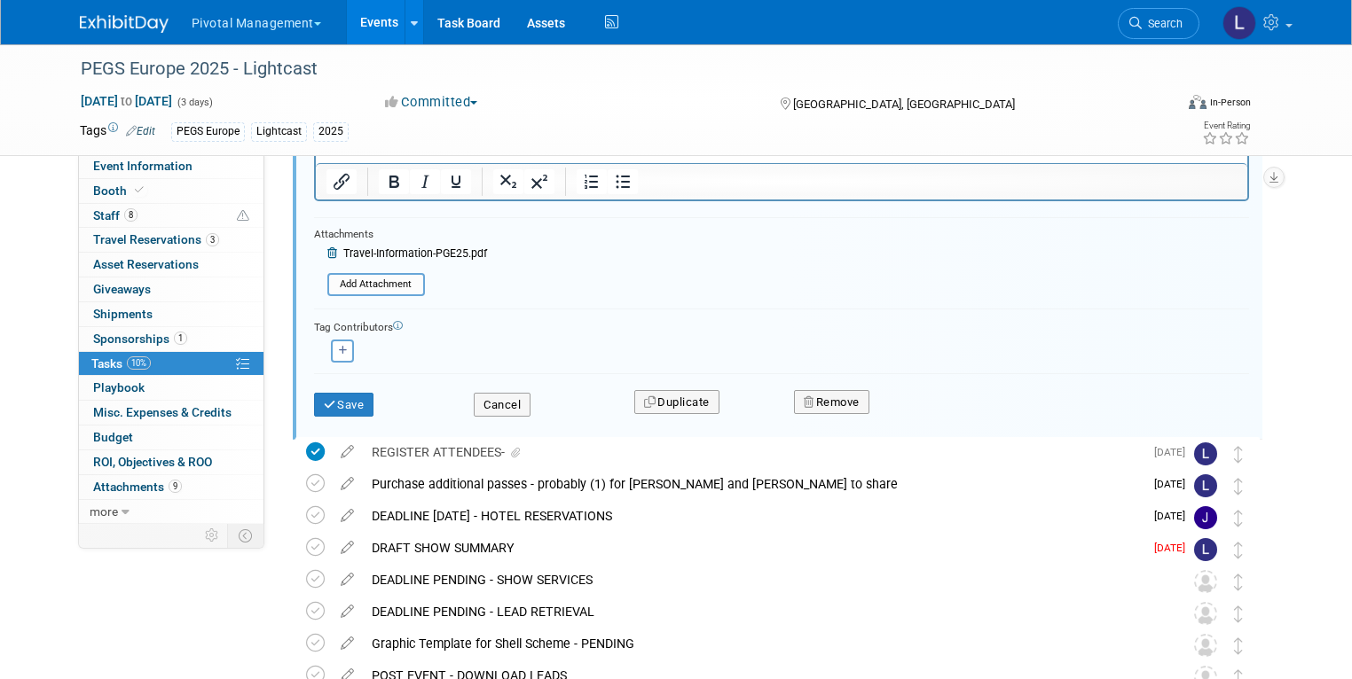
scroll to position [466, 0]
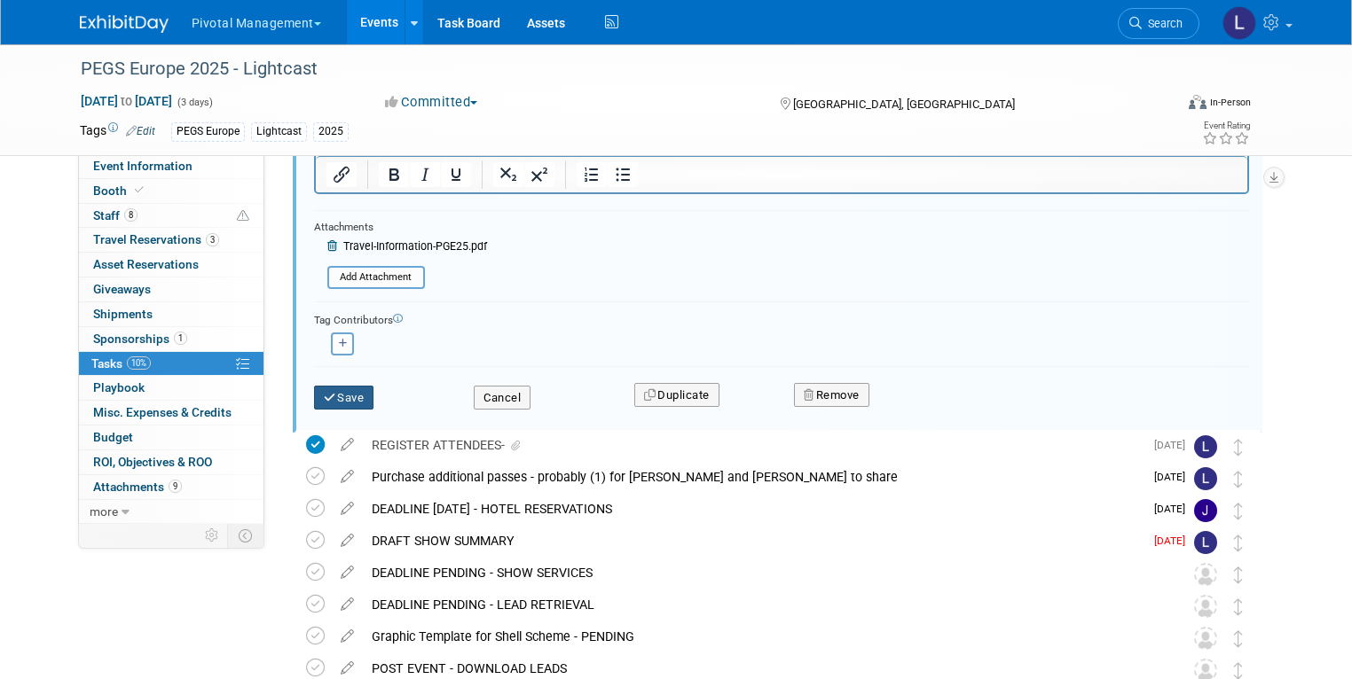
click at [342, 391] on button "Save" at bounding box center [344, 398] width 60 height 25
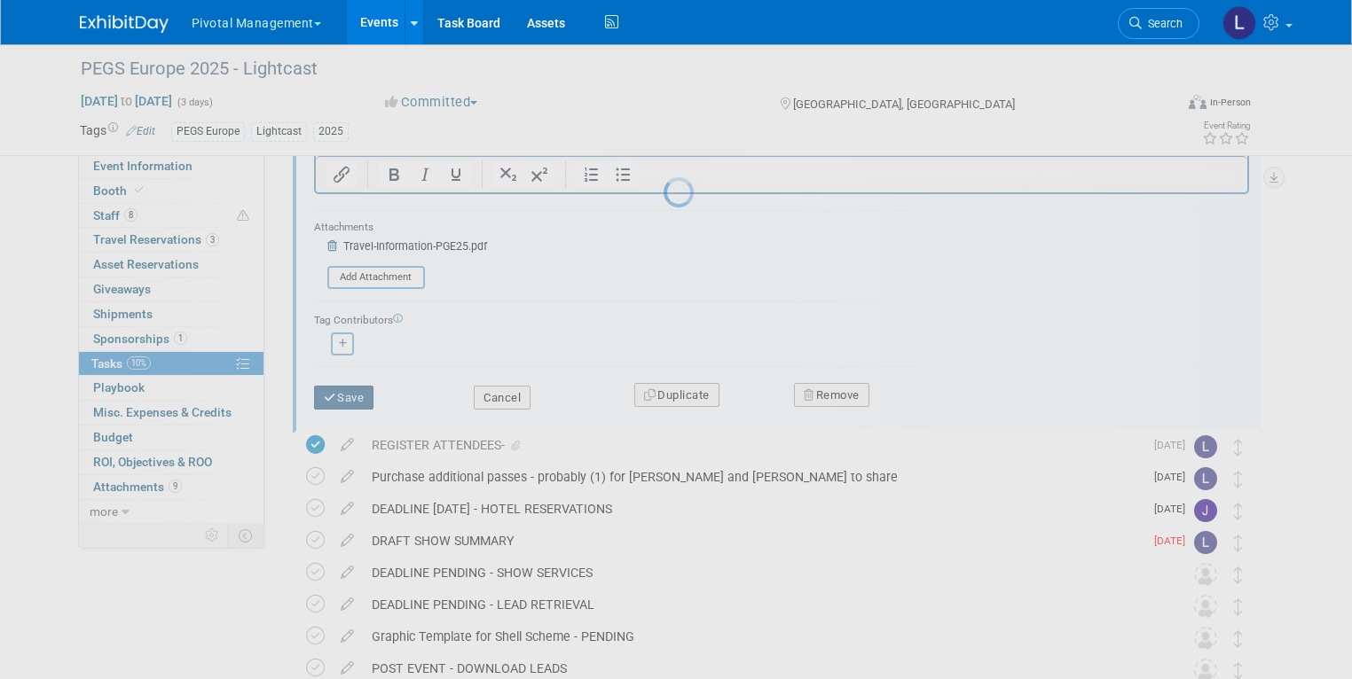
scroll to position [0, 0]
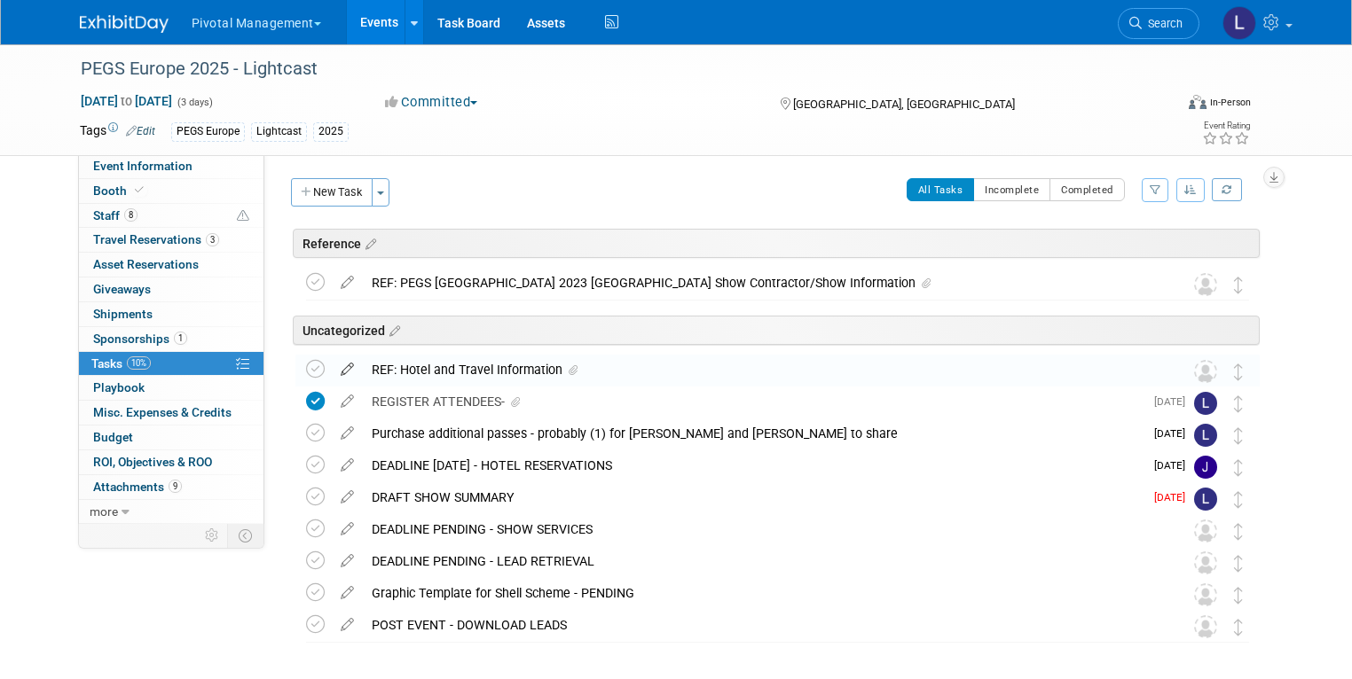
click at [333, 370] on icon at bounding box center [347, 366] width 31 height 22
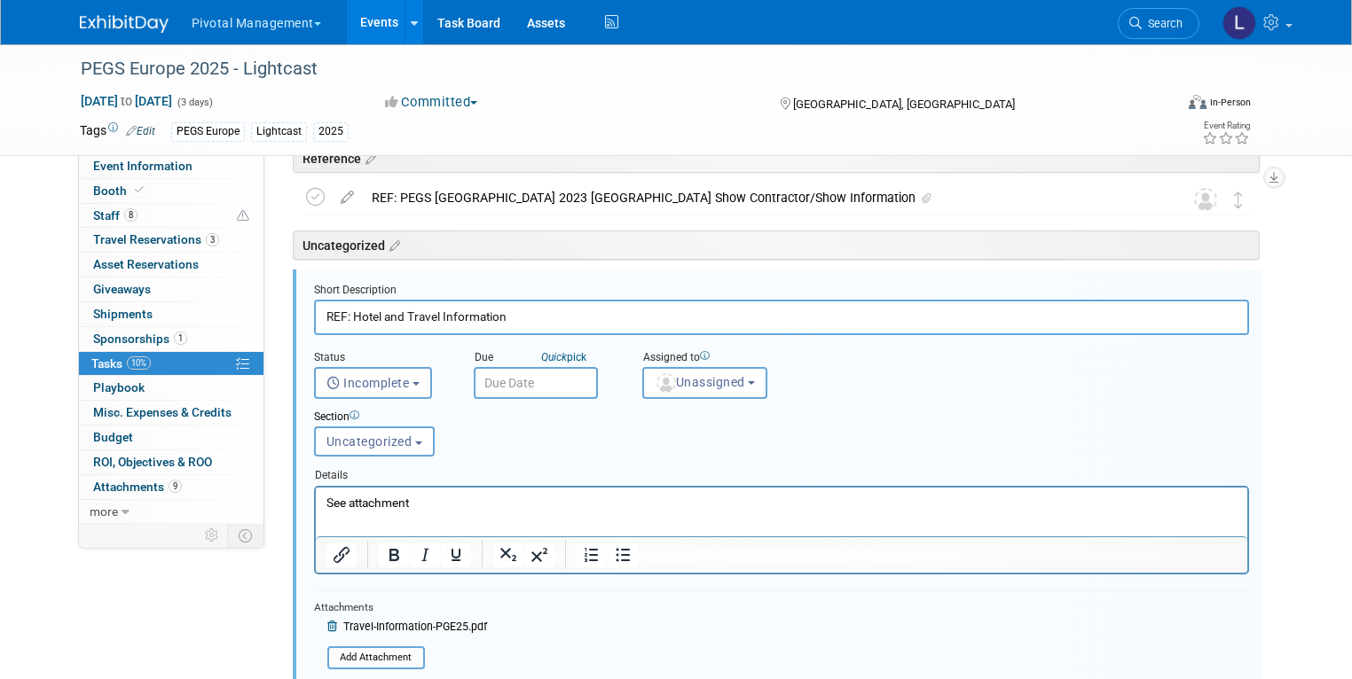
scroll to position [95, 0]
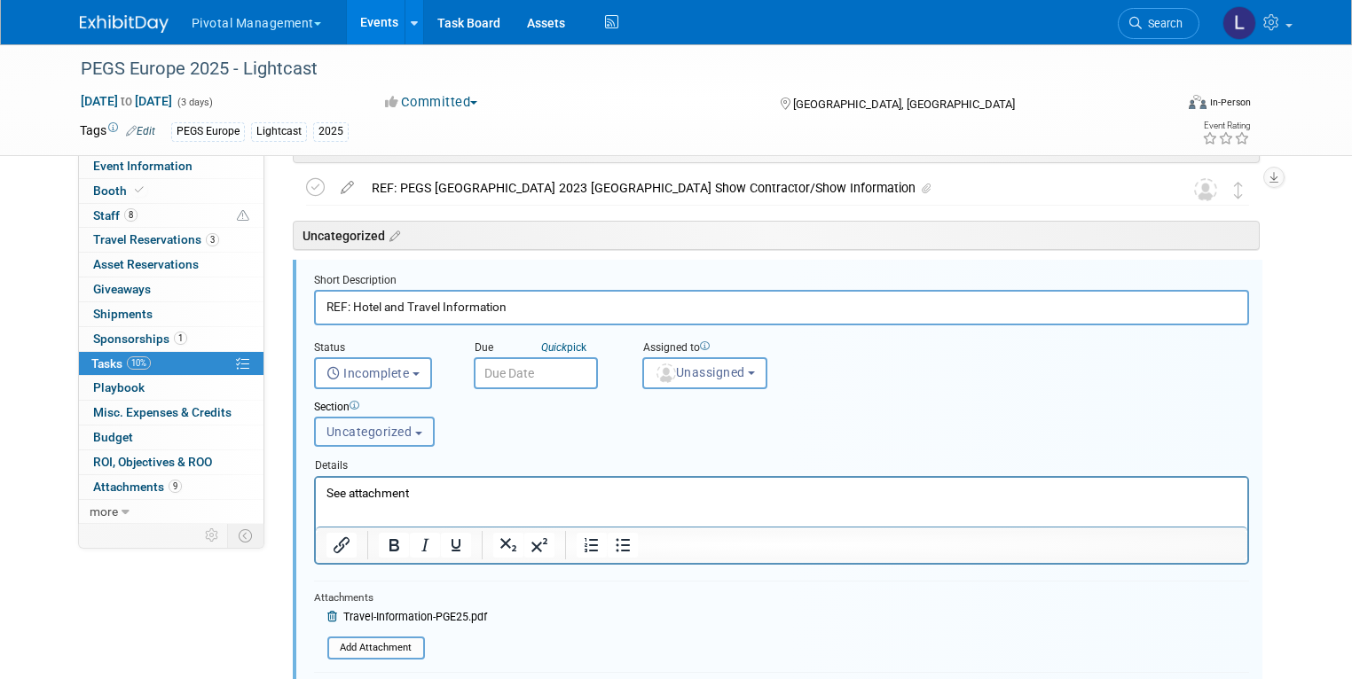
click at [412, 426] on button "Uncategorized" at bounding box center [374, 432] width 121 height 30
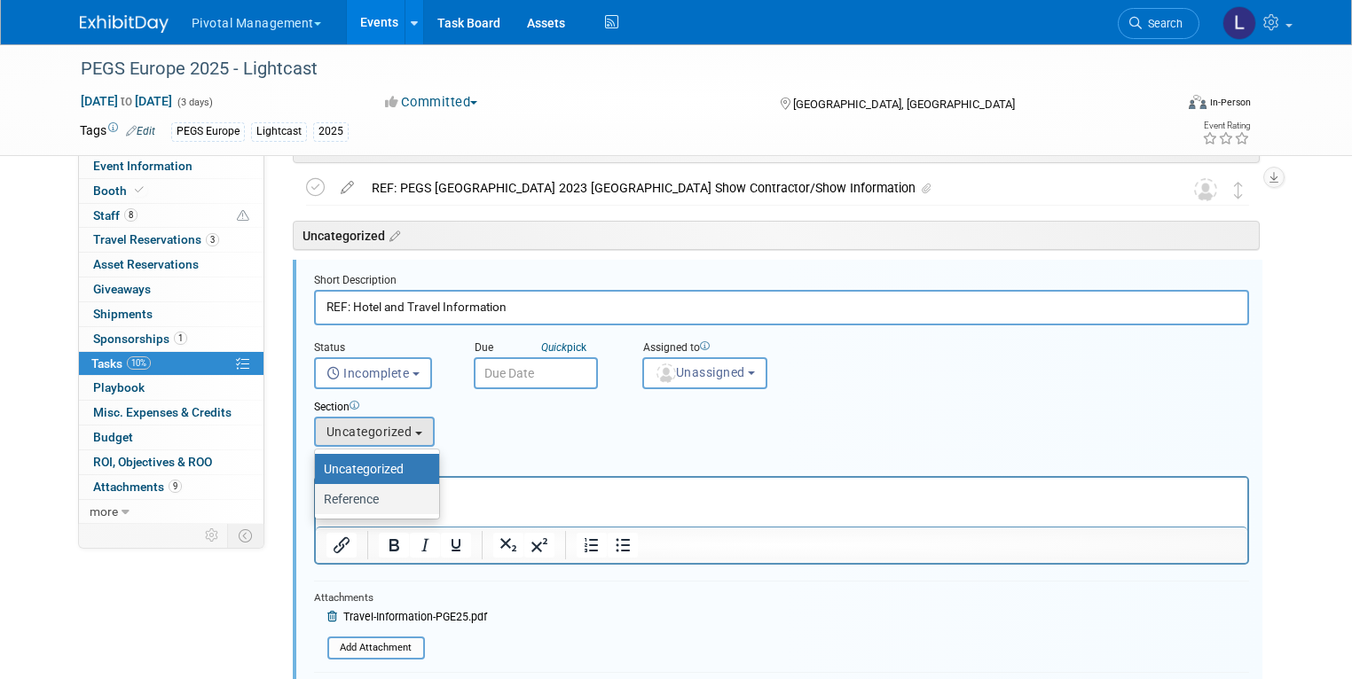
click at [366, 492] on label "Reference" at bounding box center [373, 499] width 98 height 23
click at [318, 494] on input "Reference" at bounding box center [312, 500] width 12 height 12
select select "11258609"
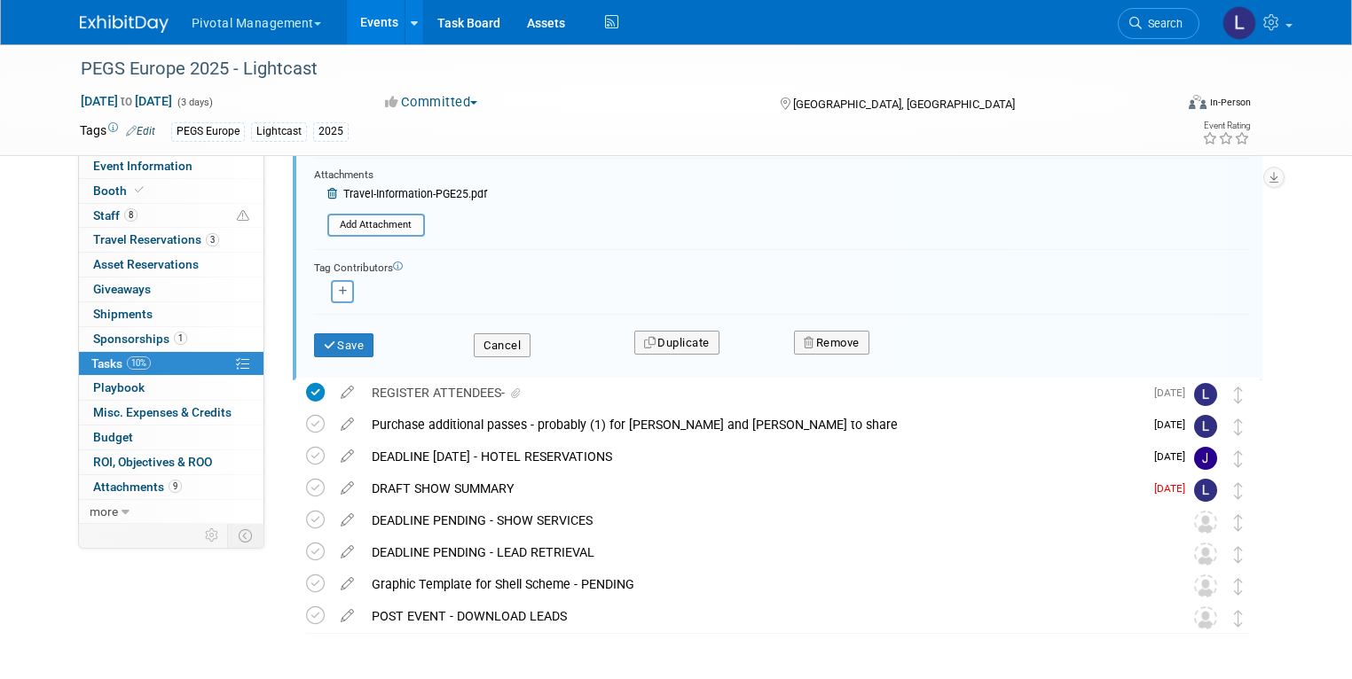
scroll to position [519, 0]
click at [354, 338] on button "Save" at bounding box center [344, 345] width 60 height 25
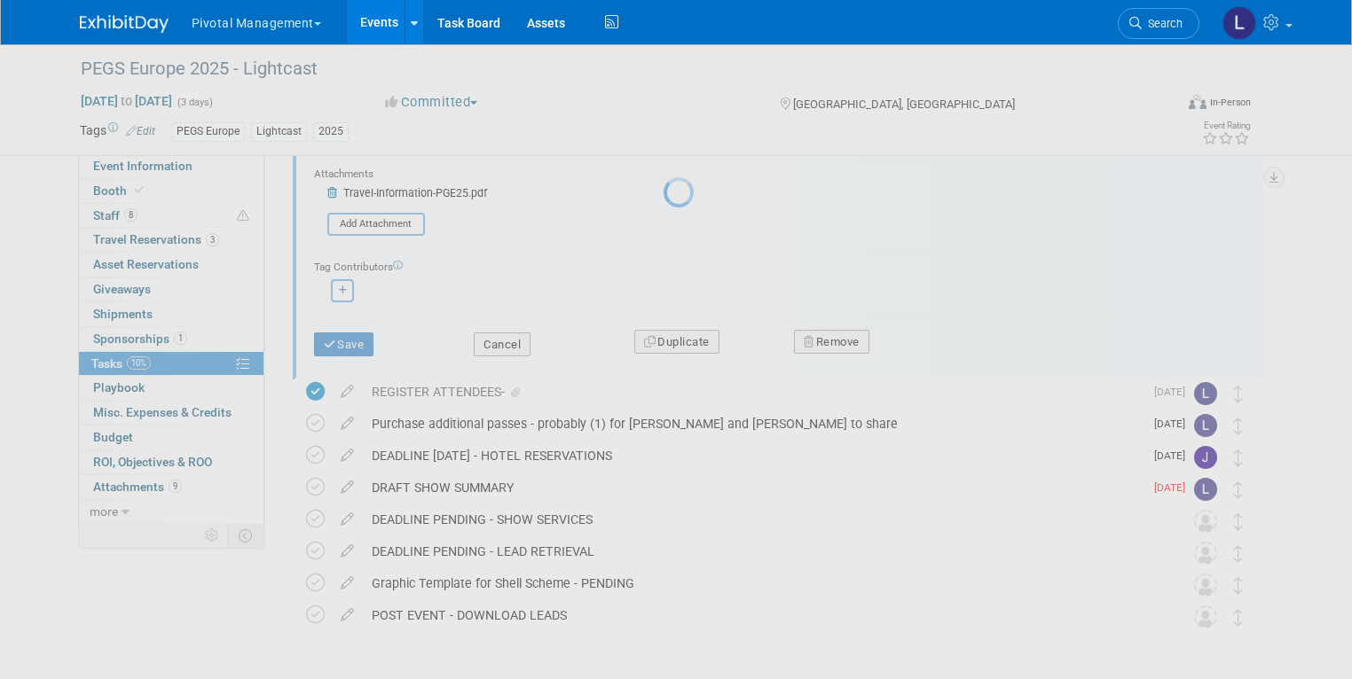
scroll to position [0, 0]
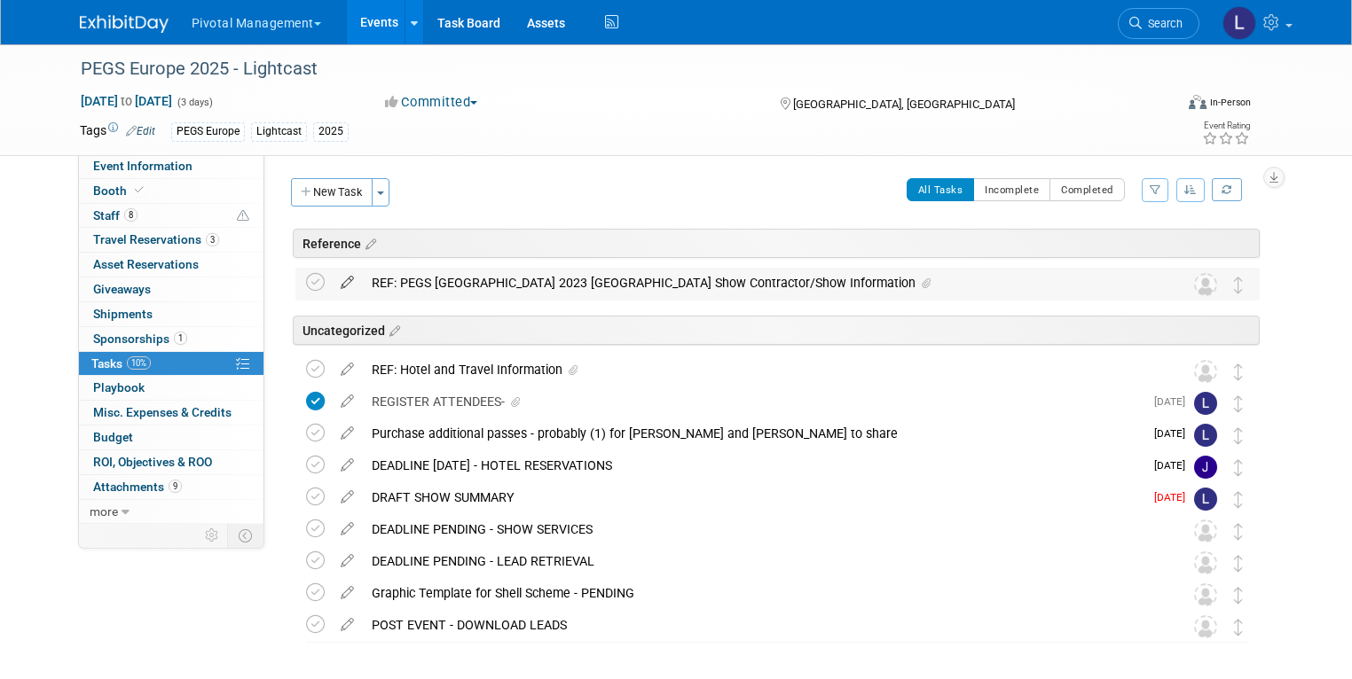
click at [332, 277] on icon at bounding box center [347, 279] width 31 height 22
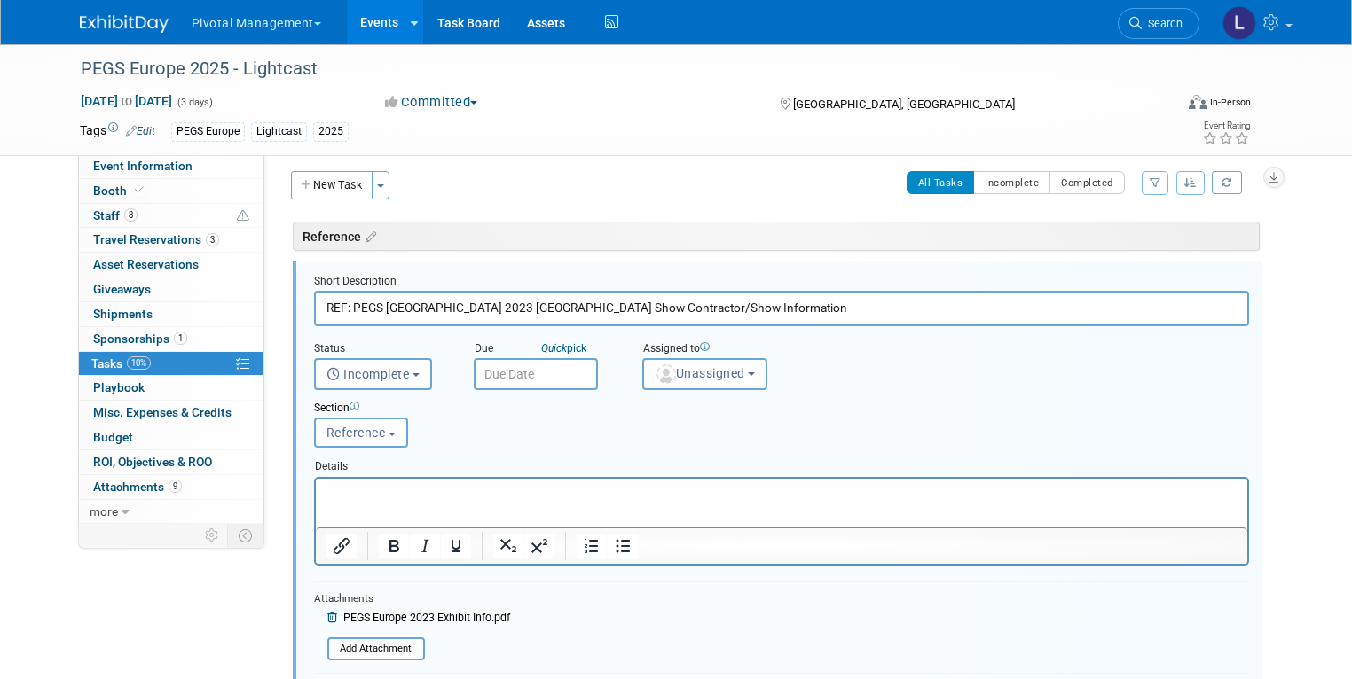
scroll to position [8, 0]
click at [536, 162] on div "Event Website: Edit [URL][DOMAIN_NAME] Exhibitor Prospectus: Edit" at bounding box center [768, 330] width 1008 height 368
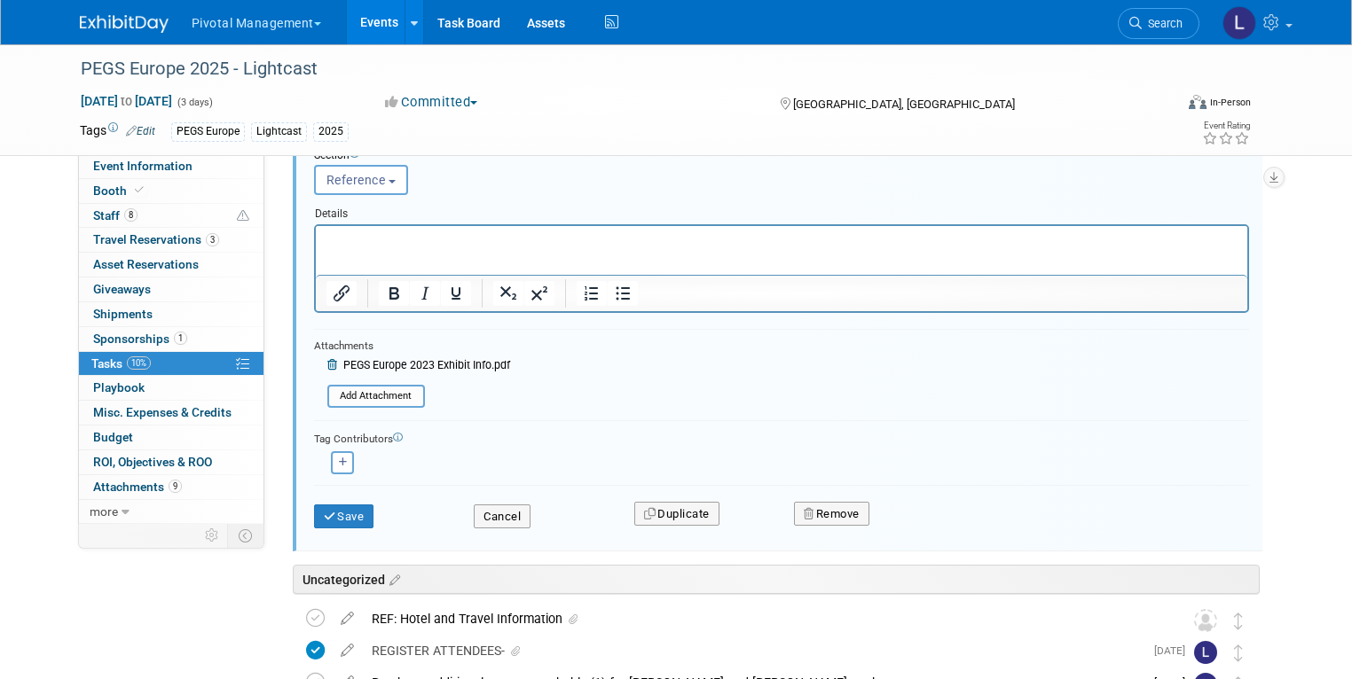
scroll to position [259, 0]
click at [330, 506] on button "Save" at bounding box center [344, 518] width 60 height 25
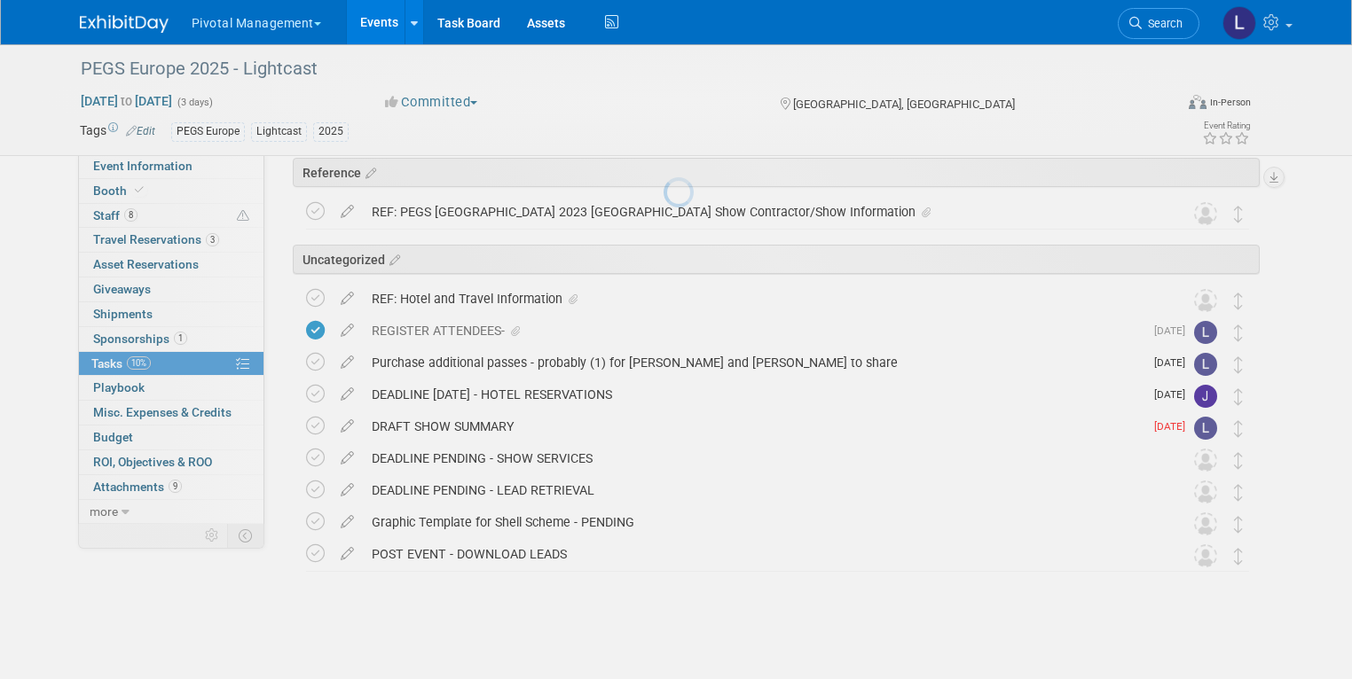
scroll to position [70, 0]
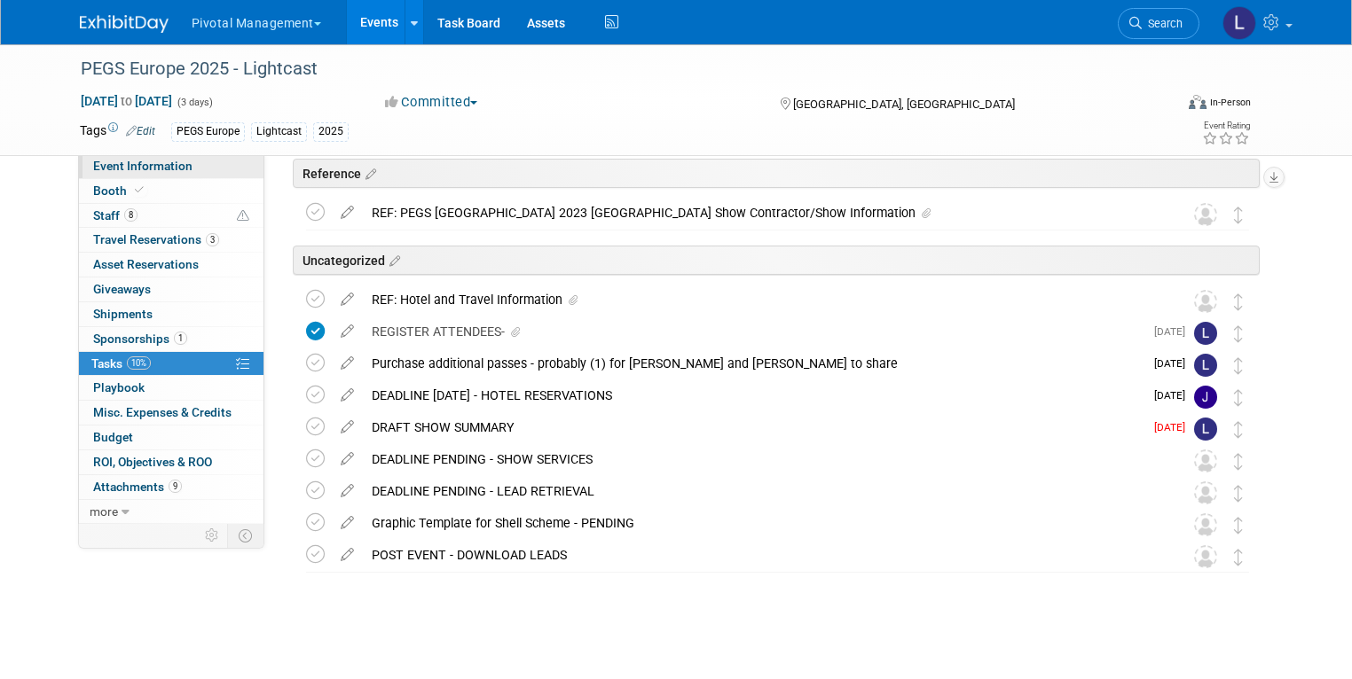
click at [118, 163] on span "Event Information" at bounding box center [142, 166] width 99 height 14
